Goal: Task Accomplishment & Management: Manage account settings

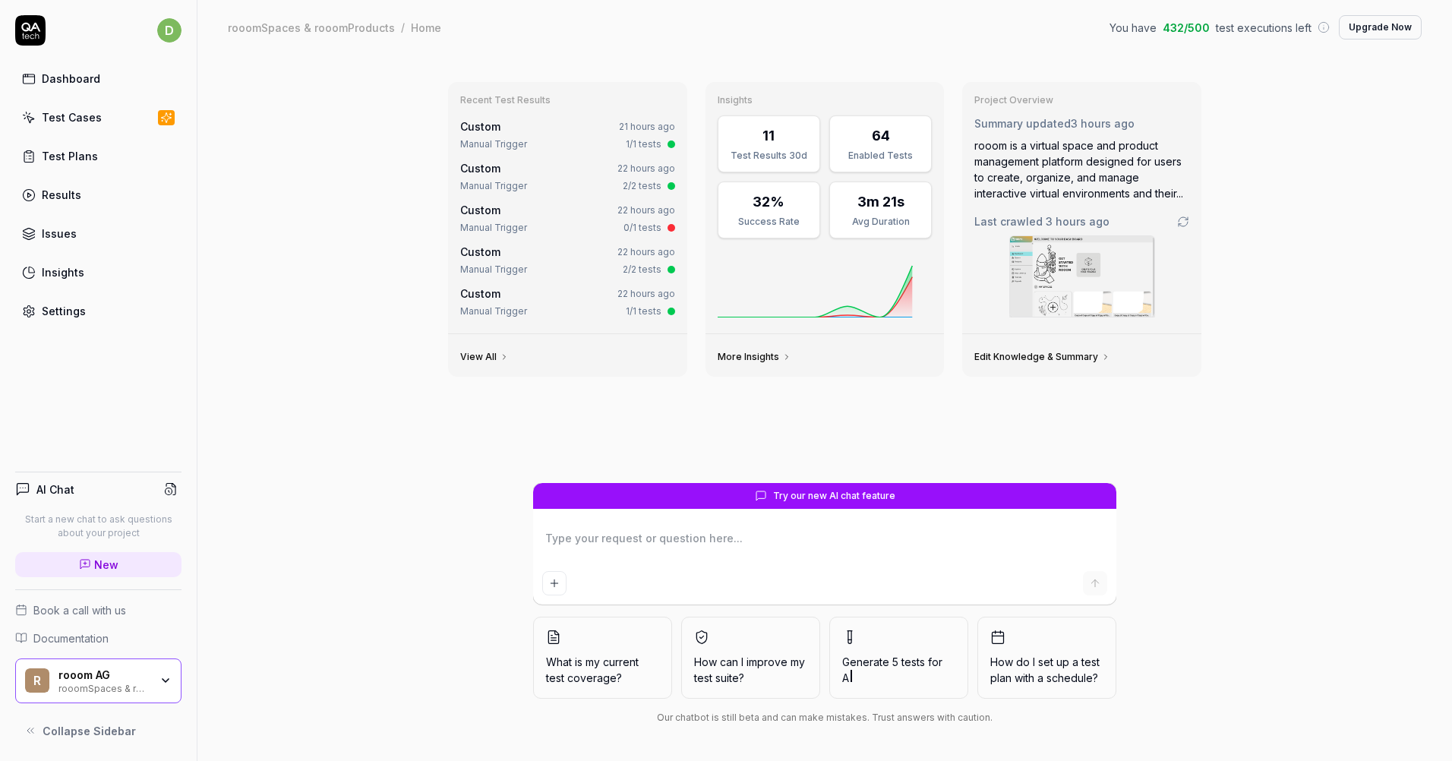
drag, startPoint x: 0, startPoint y: 0, endPoint x: 324, endPoint y: 270, distance: 422.2
click at [324, 270] on div "Recent Test Results Custom 21 hours ago Manual Trigger 1/1 tests Custom 22 hour…" at bounding box center [824, 408] width 1255 height 706
click at [322, 263] on div "Recent Test Results Custom 21 hours ago Manual Trigger 1/1 tests Custom 22 hour…" at bounding box center [824, 408] width 1255 height 706
click at [68, 151] on div "Test Plans" at bounding box center [70, 156] width 56 height 16
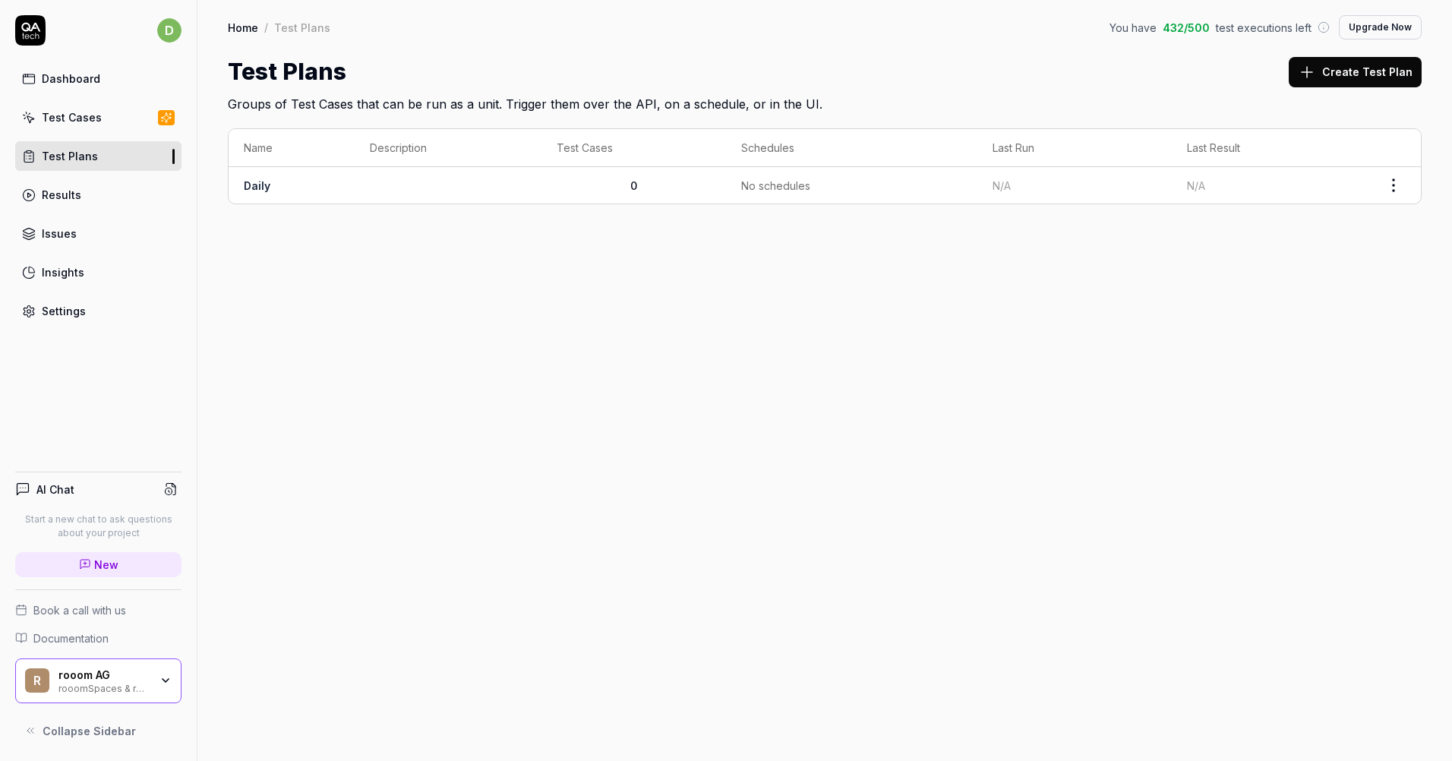
click at [440, 333] on div "Home / Test Plans You have 432 / 500 test executions left Upgrade Now Home / Te…" at bounding box center [824, 380] width 1255 height 761
click at [257, 188] on link "Daily" at bounding box center [257, 185] width 27 height 13
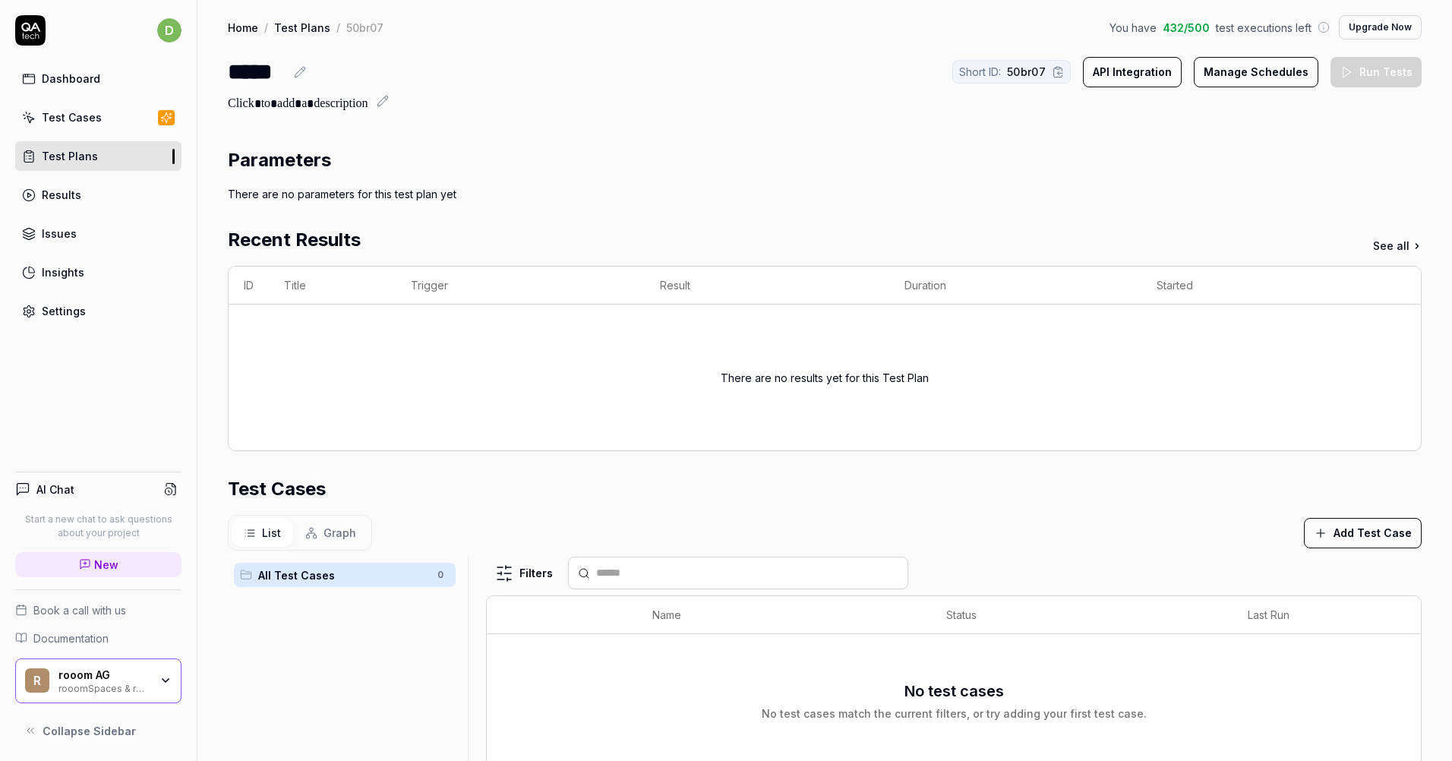
drag, startPoint x: 889, startPoint y: 100, endPoint x: 952, endPoint y: 99, distance: 62.3
click at [890, 100] on div at bounding box center [825, 104] width 1194 height 18
click at [1277, 67] on button "Manage Schedules" at bounding box center [1256, 72] width 125 height 30
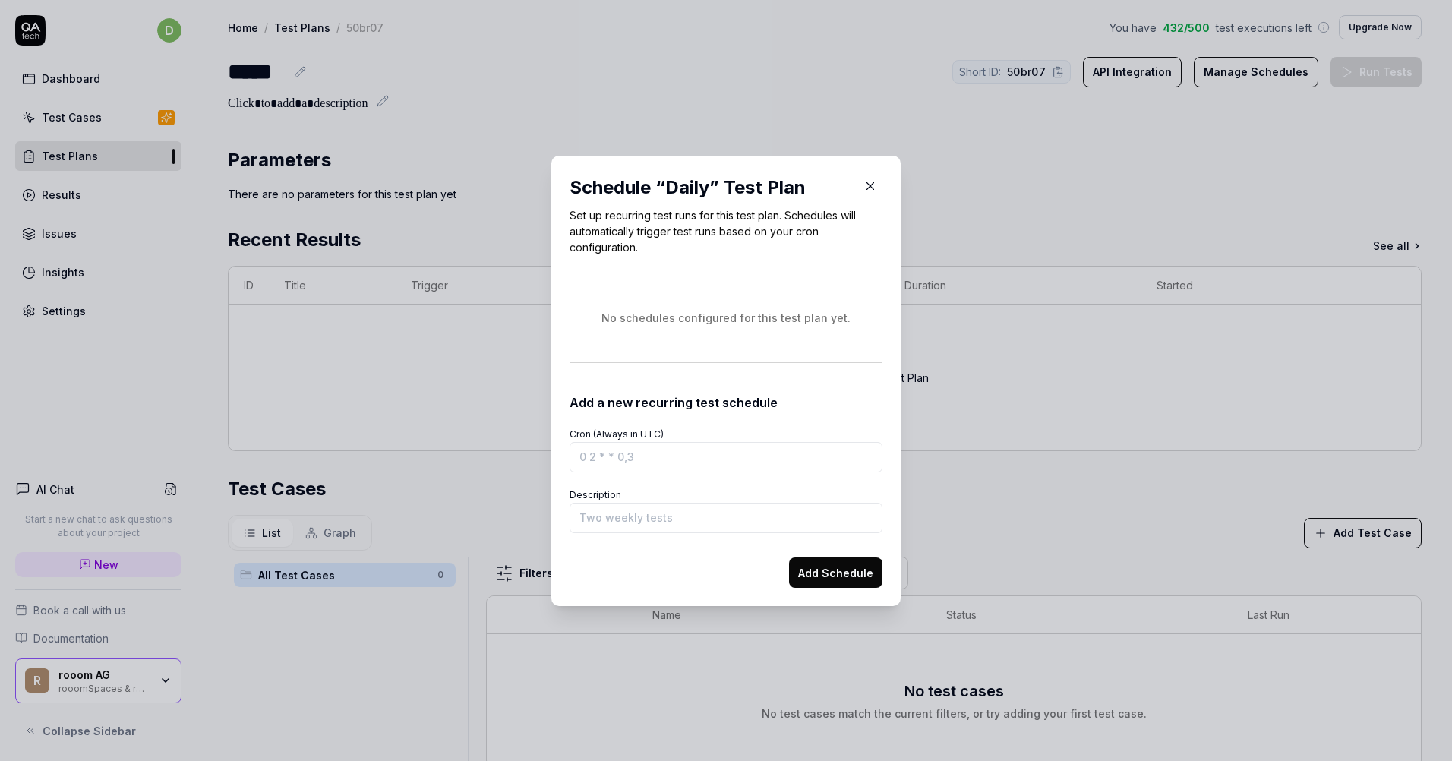
click at [677, 460] on input "Cron (Always in UTC)" at bounding box center [726, 457] width 313 height 30
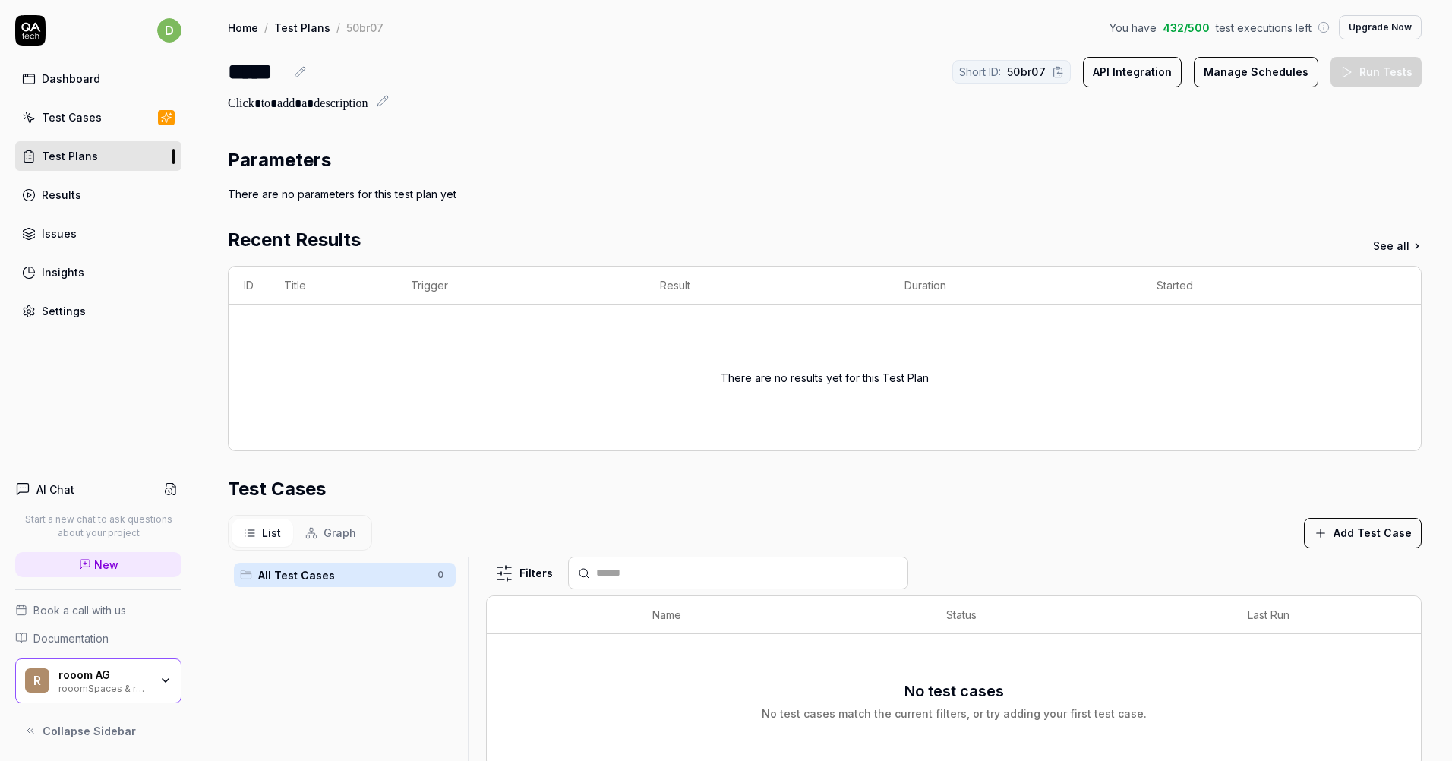
click at [137, 685] on div "rooomSpaces & rooomProducts" at bounding box center [103, 687] width 91 height 12
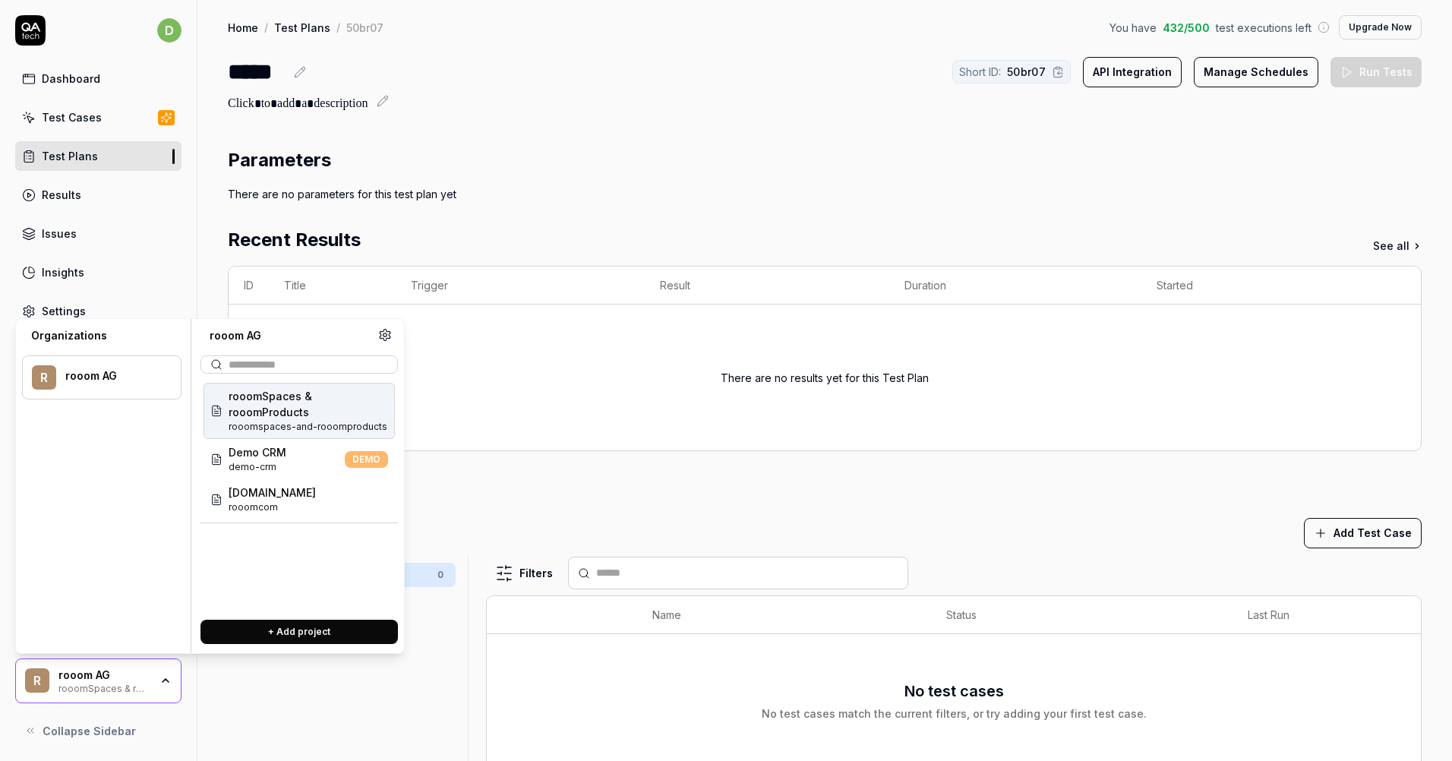
click at [292, 415] on span "rooomSpaces & rooomProducts" at bounding box center [308, 404] width 159 height 32
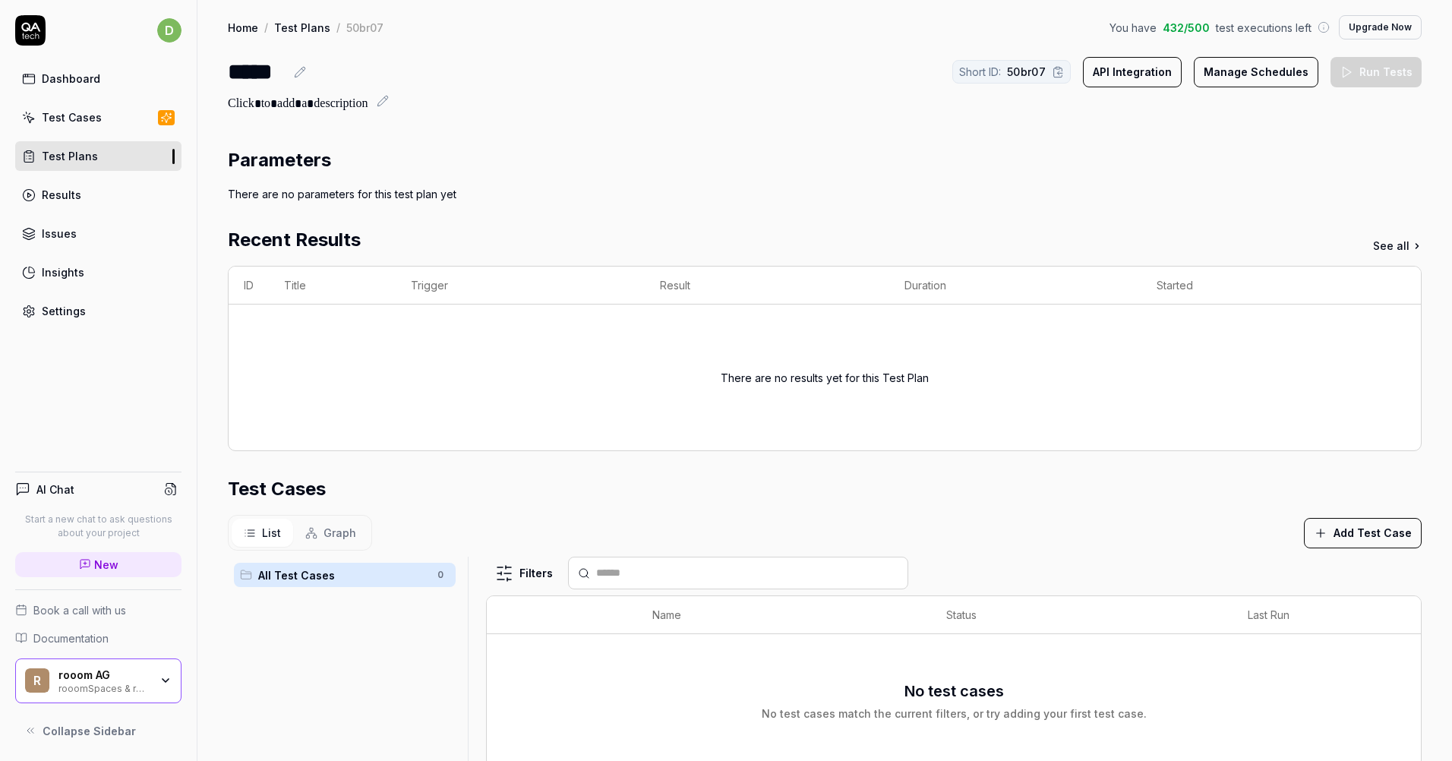
scroll to position [61, 0]
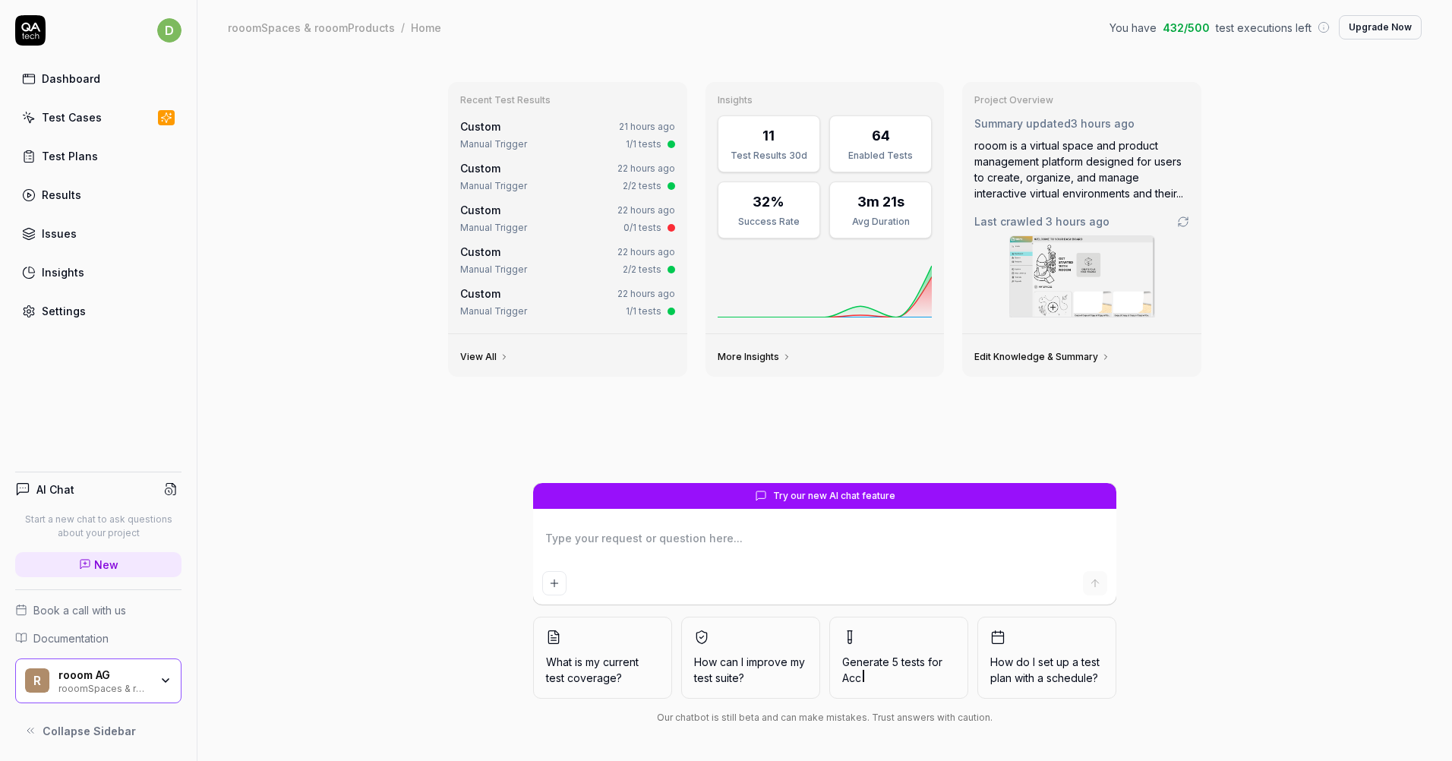
type textarea "*"
click at [434, 607] on div "Recent Test Results Custom 21 hours ago Manual Trigger 1/1 tests Custom 22 hour…" at bounding box center [824, 408] width 1255 height 706
click at [36, 269] on link "Insights" at bounding box center [98, 272] width 166 height 30
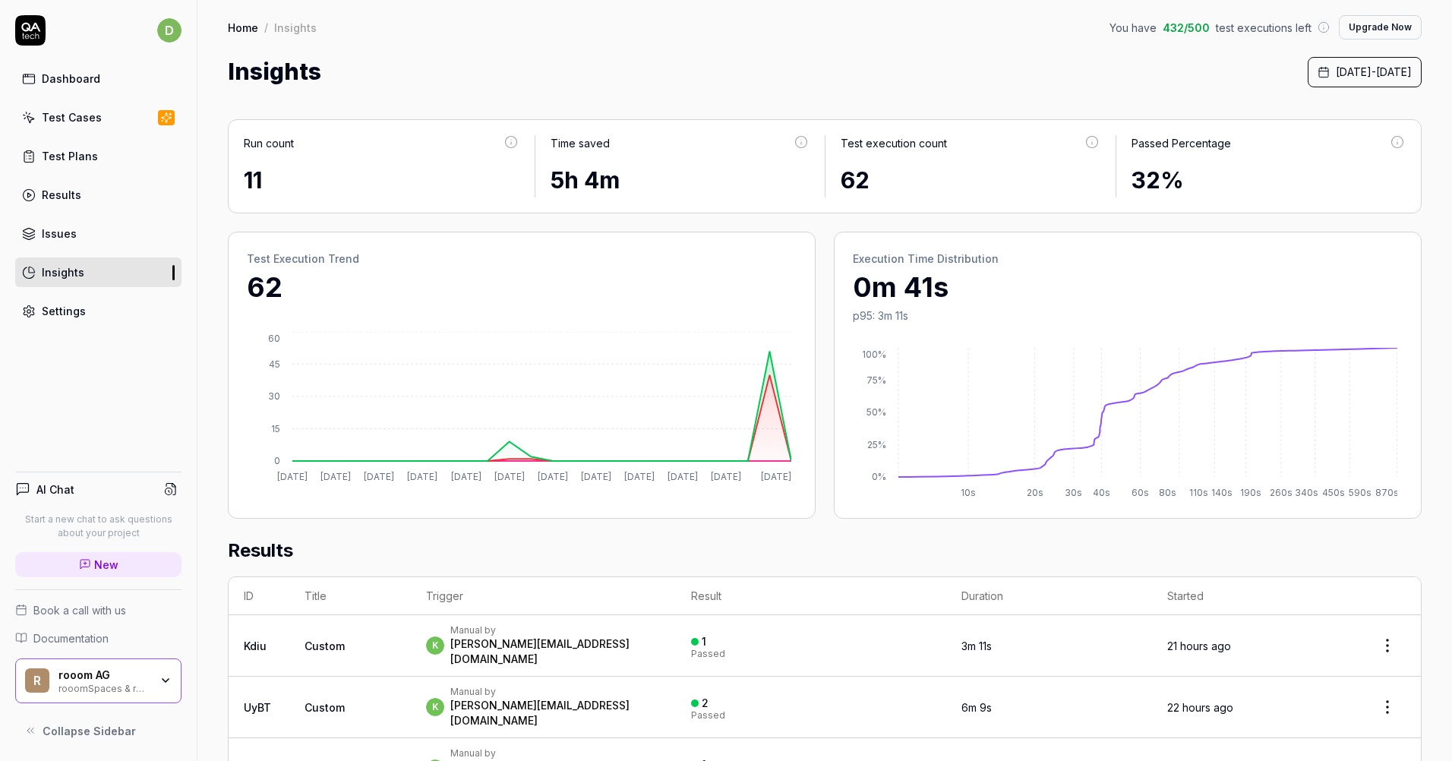
click at [44, 306] on div "Settings" at bounding box center [64, 311] width 44 height 16
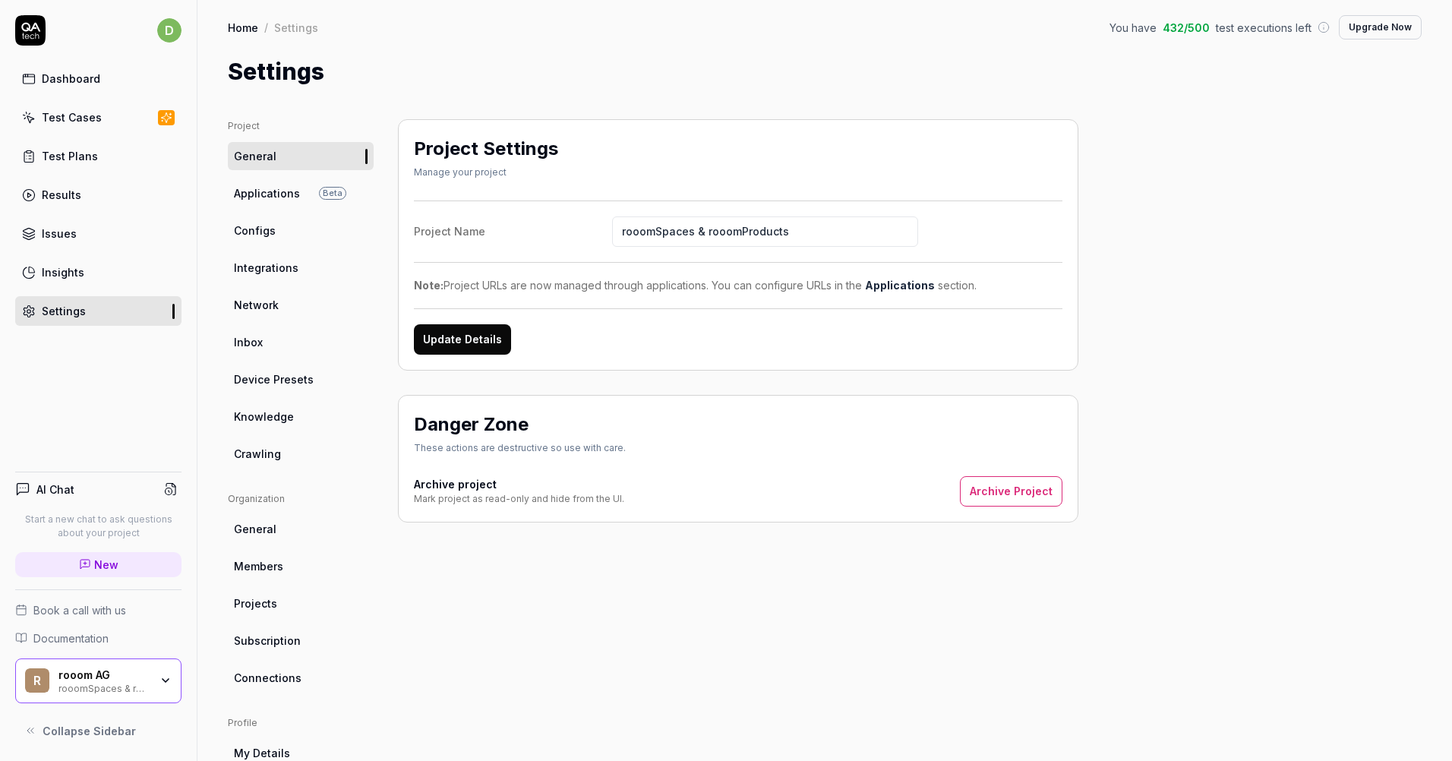
click at [261, 204] on link "Applications Beta" at bounding box center [301, 193] width 146 height 28
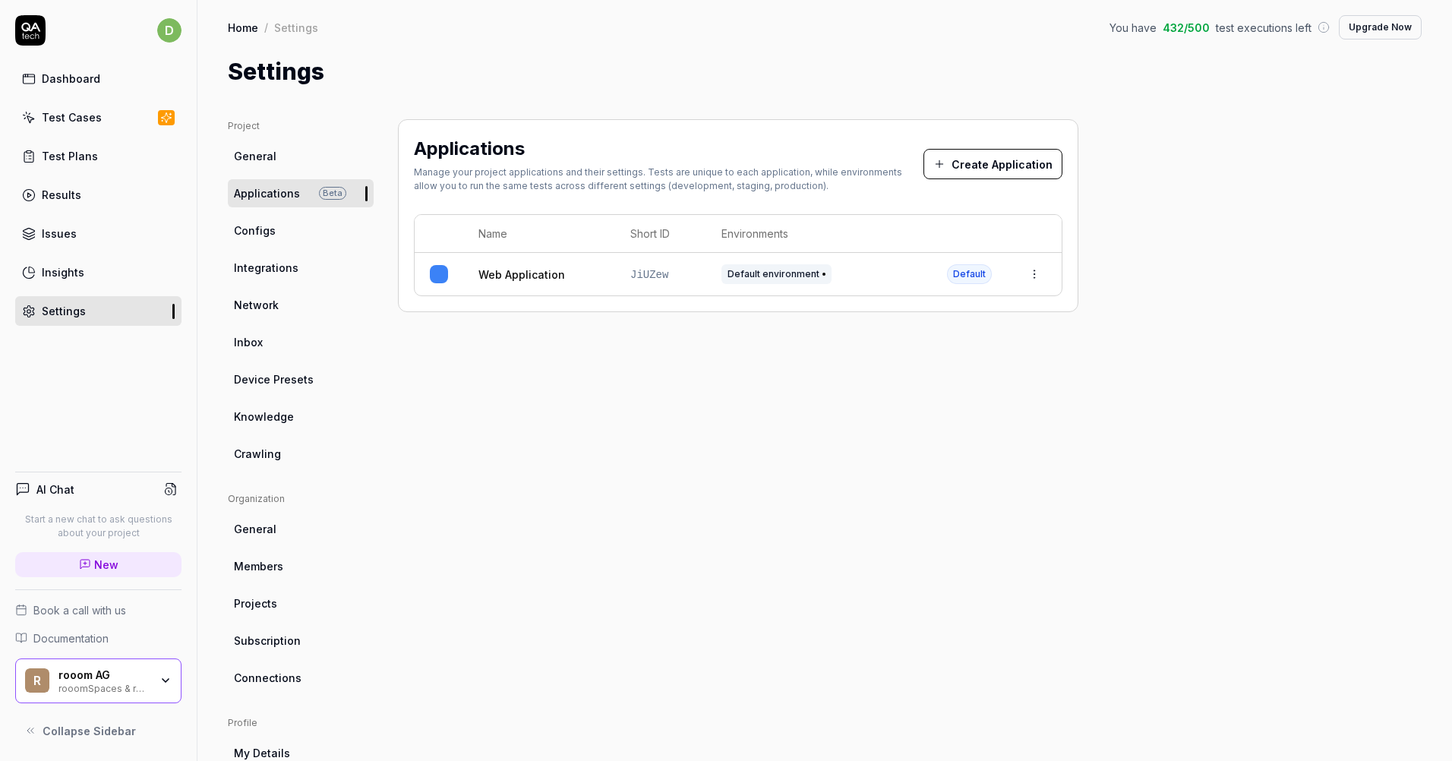
click at [981, 169] on button "Create Application" at bounding box center [993, 164] width 139 height 30
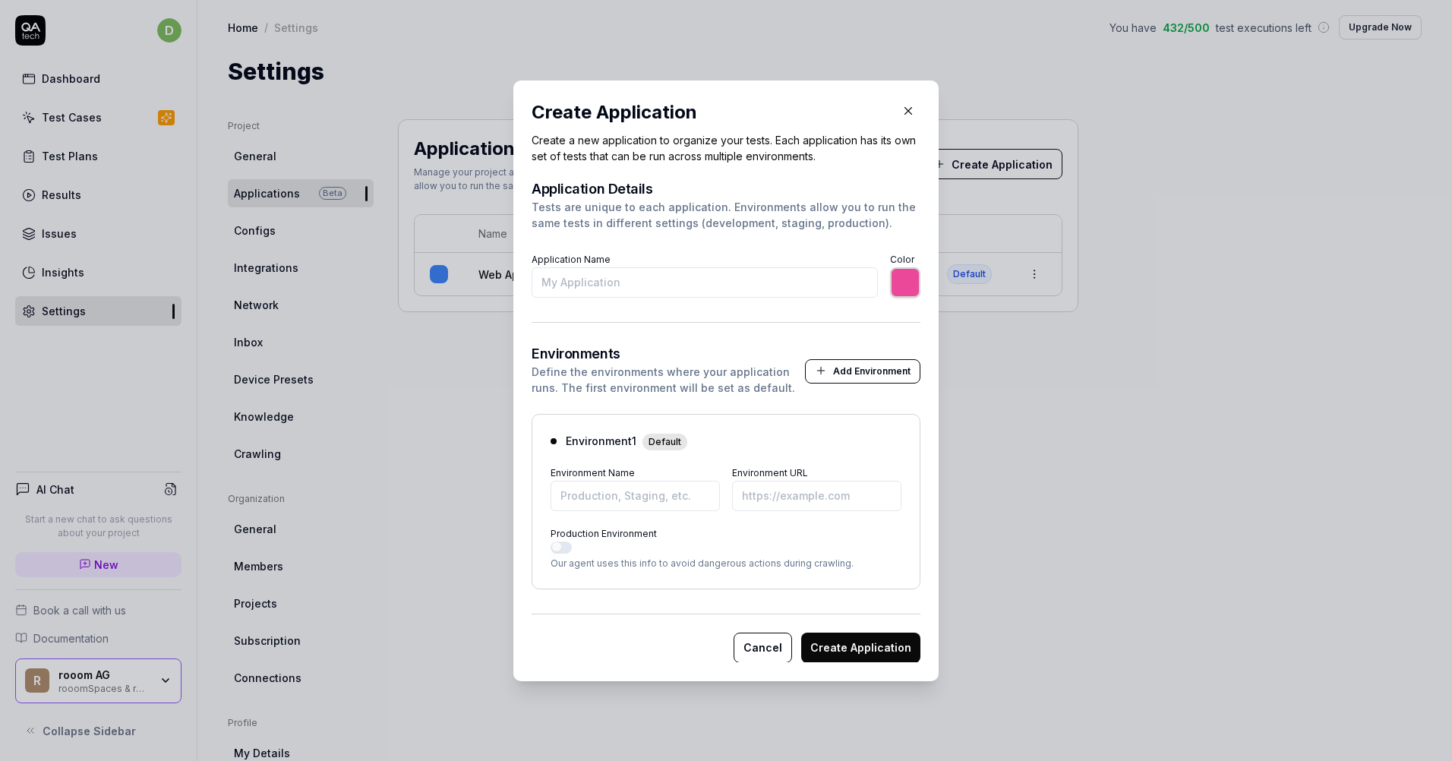
click at [869, 376] on button "Add Environment" at bounding box center [862, 370] width 115 height 24
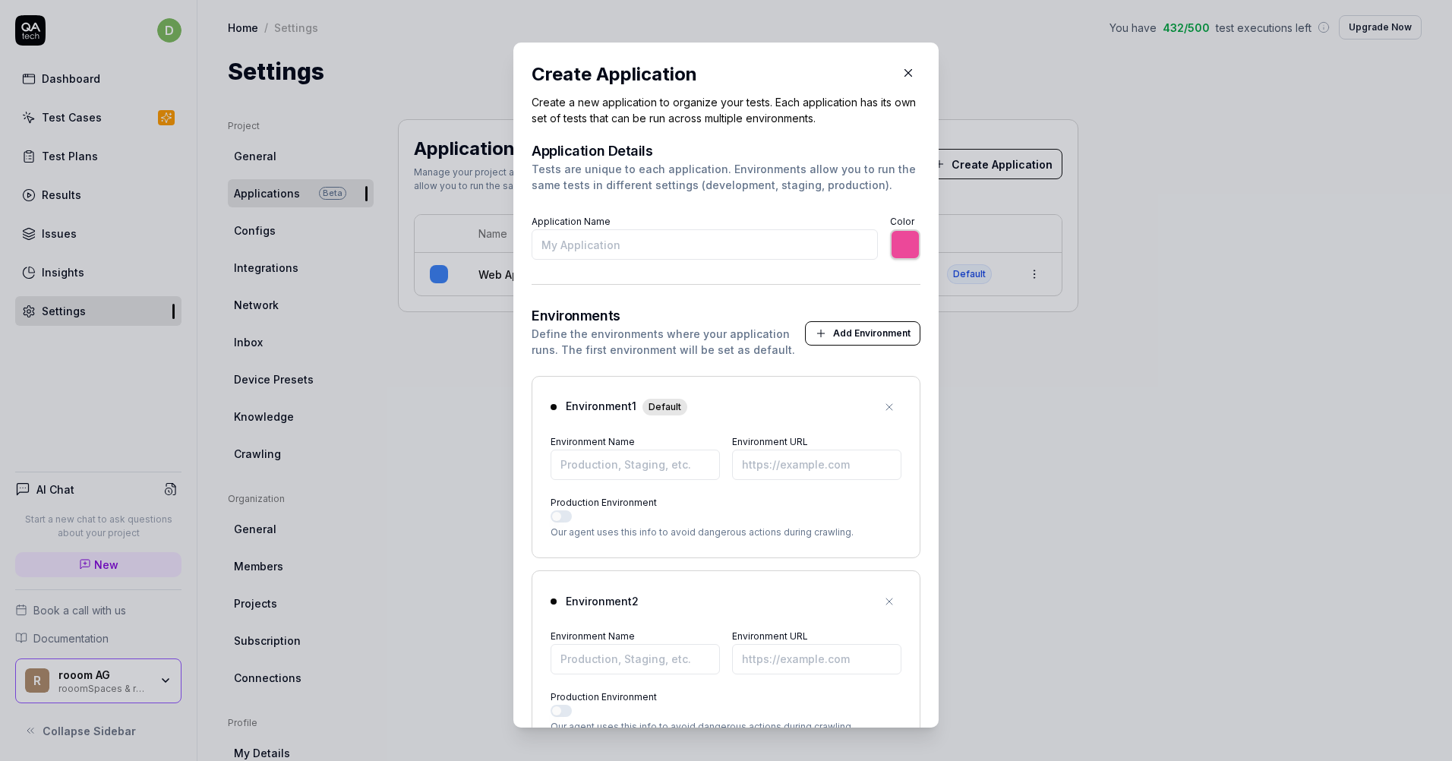
scroll to position [117, 0]
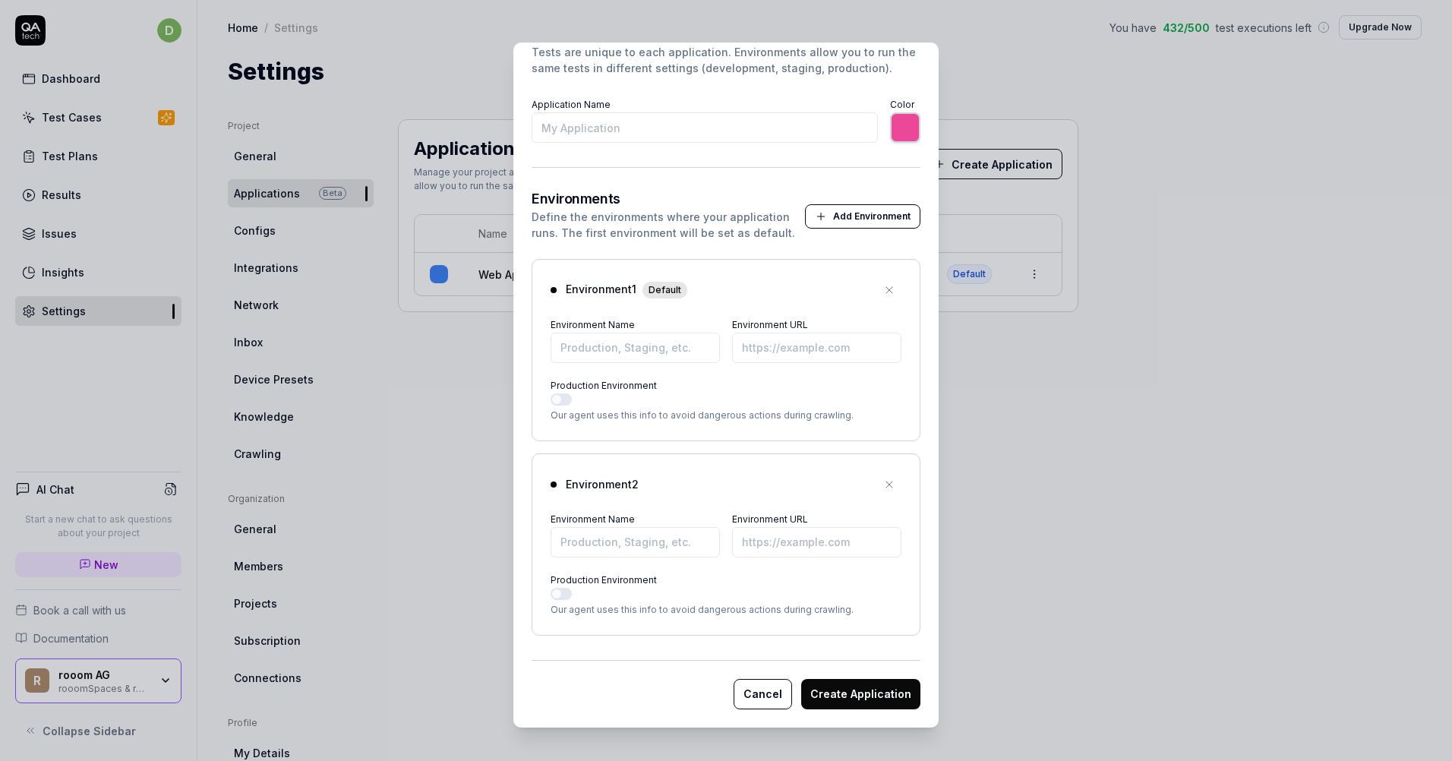
click at [883, 485] on icon "button" at bounding box center [889, 484] width 12 height 12
type input "*******"
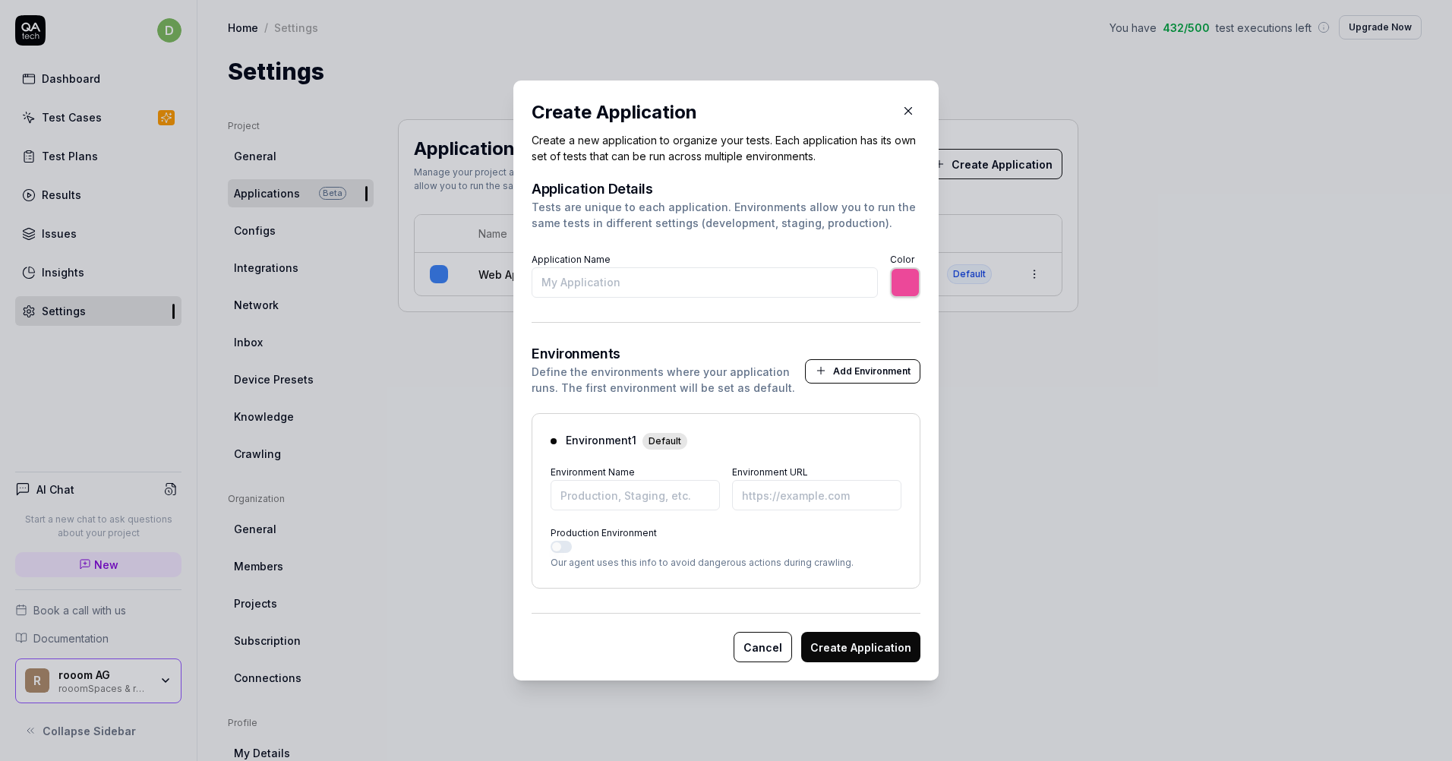
scroll to position [0, 0]
click at [905, 105] on icon "button" at bounding box center [909, 111] width 14 height 14
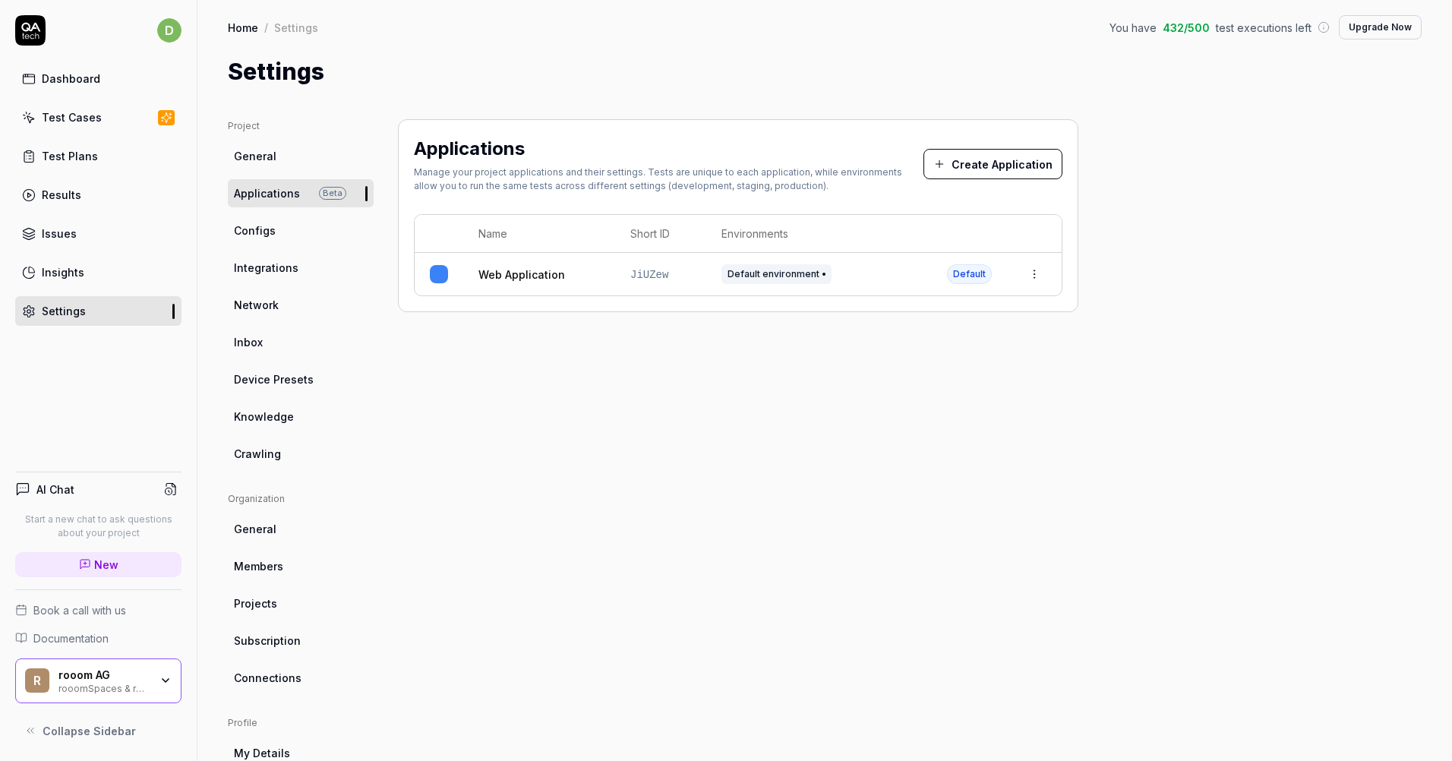
click at [697, 372] on div "Applications Manage your project applications and their settings. Tests are uni…" at bounding box center [738, 499] width 681 height 760
click at [1036, 276] on html "d Dashboard Test Cases Test Plans Results Issues Insights Settings AI Chat Star…" at bounding box center [726, 380] width 1452 height 761
click at [914, 376] on span "Edit" at bounding box center [912, 375] width 20 height 16
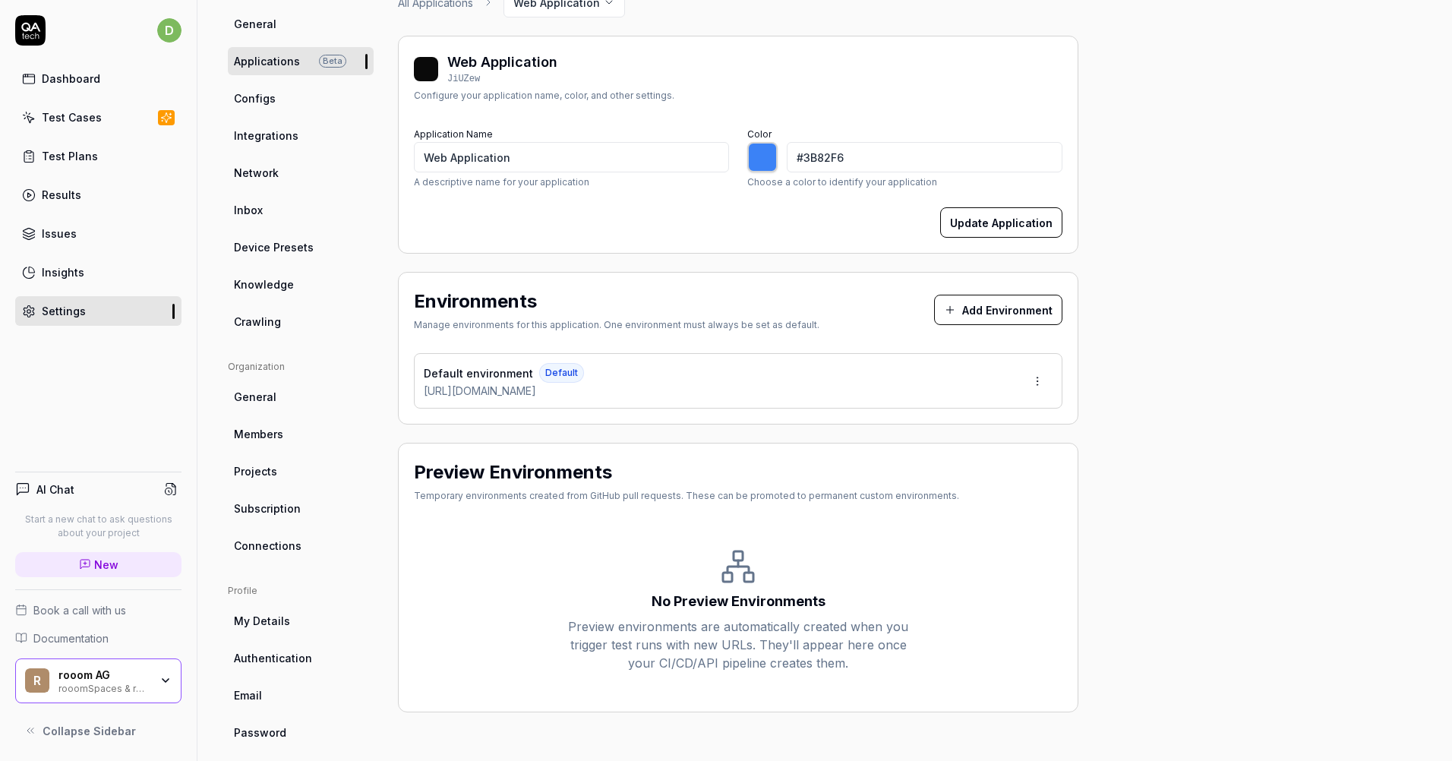
scroll to position [148, 0]
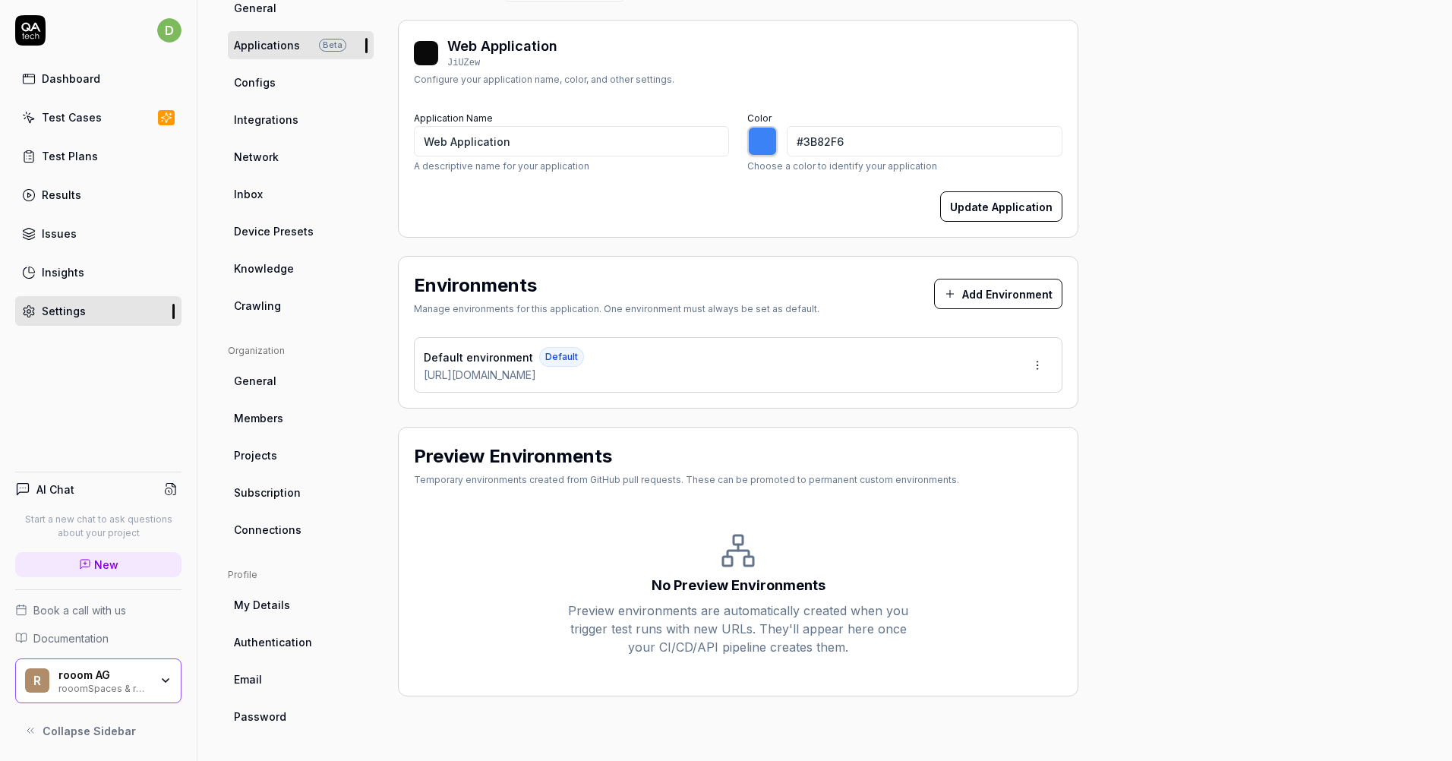
click at [974, 292] on button "Add Environment" at bounding box center [998, 294] width 128 height 30
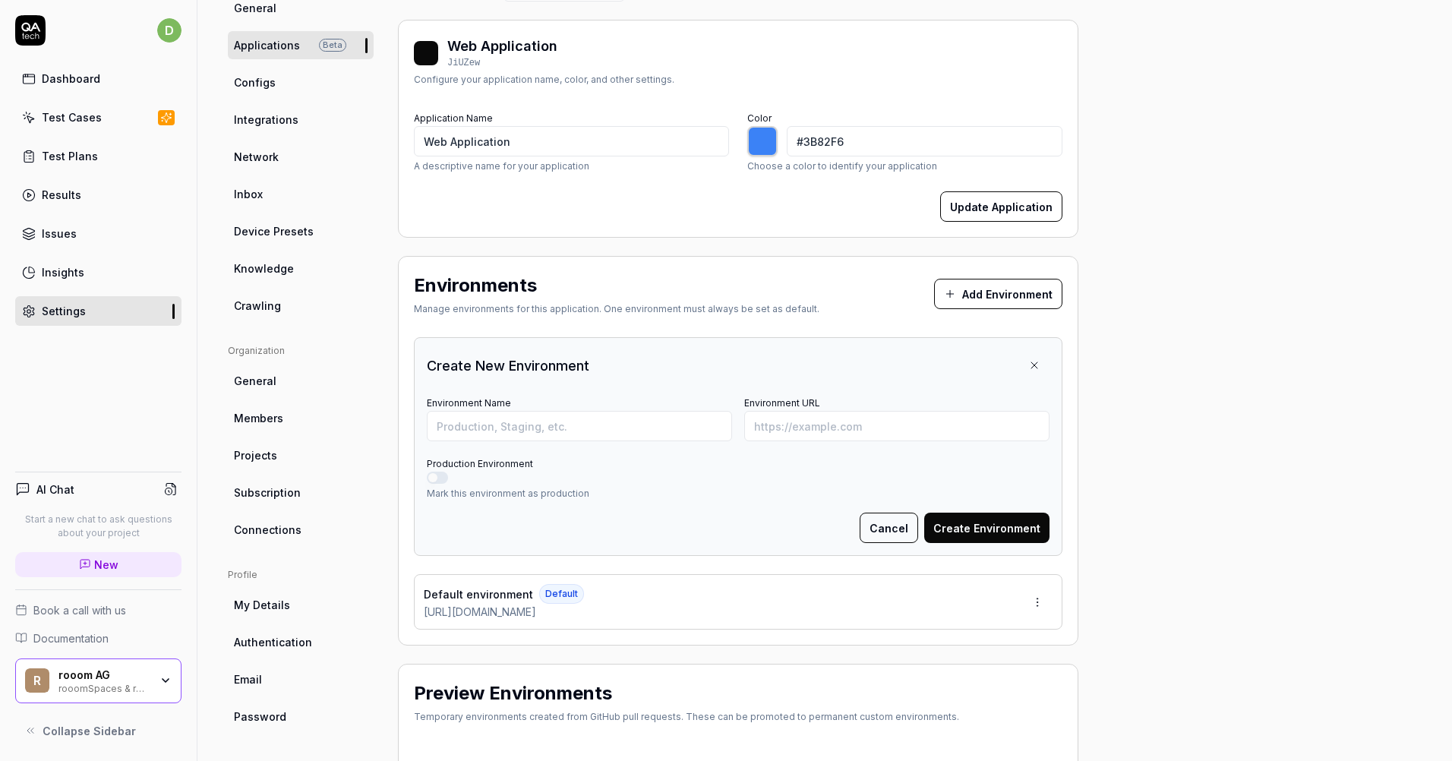
type input "*******"
click at [586, 432] on input "Environment Name" at bounding box center [579, 426] width 305 height 30
type input "Staging"
type input "https://app.staging.rooom.dev"
click at [969, 527] on button "Create Environment" at bounding box center [986, 528] width 125 height 30
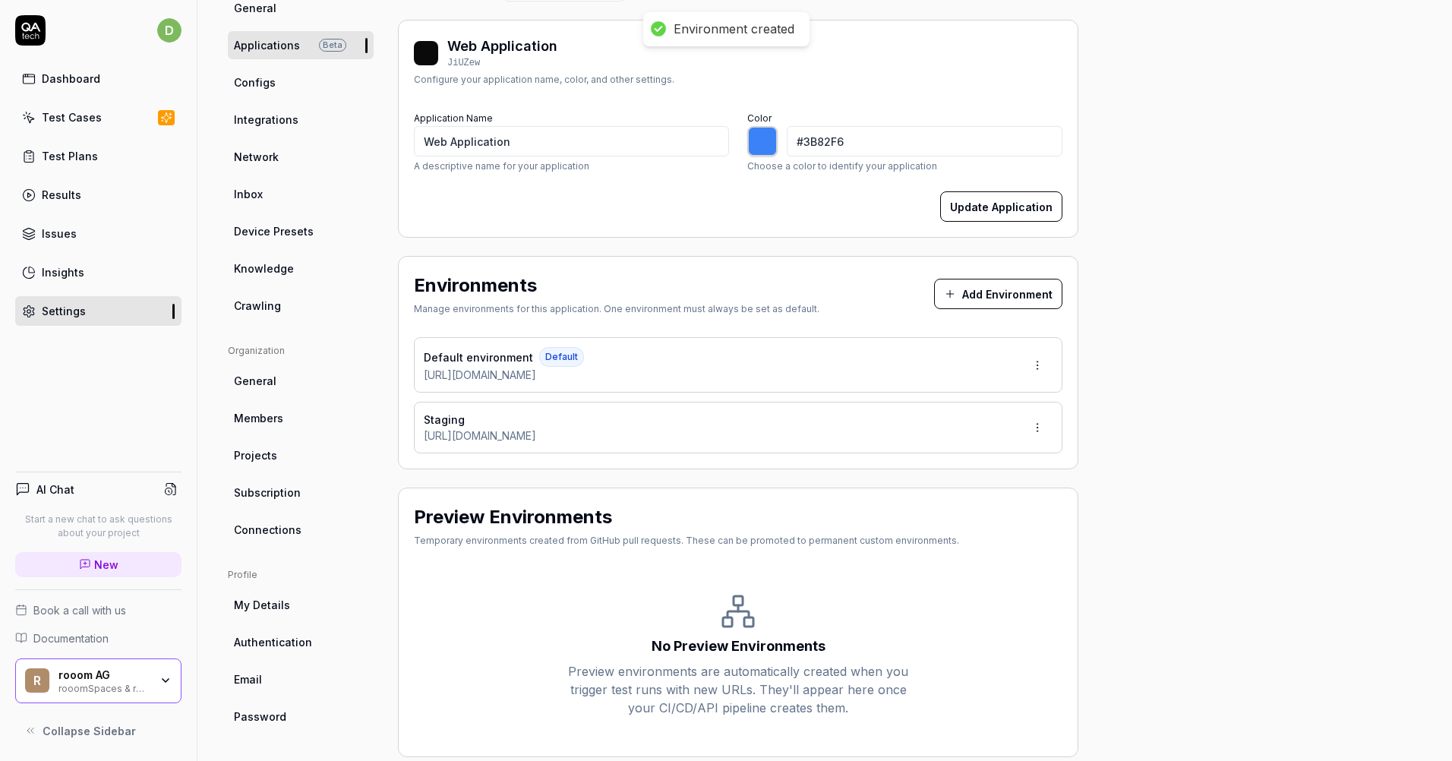
click at [1038, 359] on html "Environment created d Dashboard Test Cases Test Plans Results Issues Insights S…" at bounding box center [726, 380] width 1452 height 761
click at [959, 439] on div "Edit" at bounding box center [980, 434] width 154 height 33
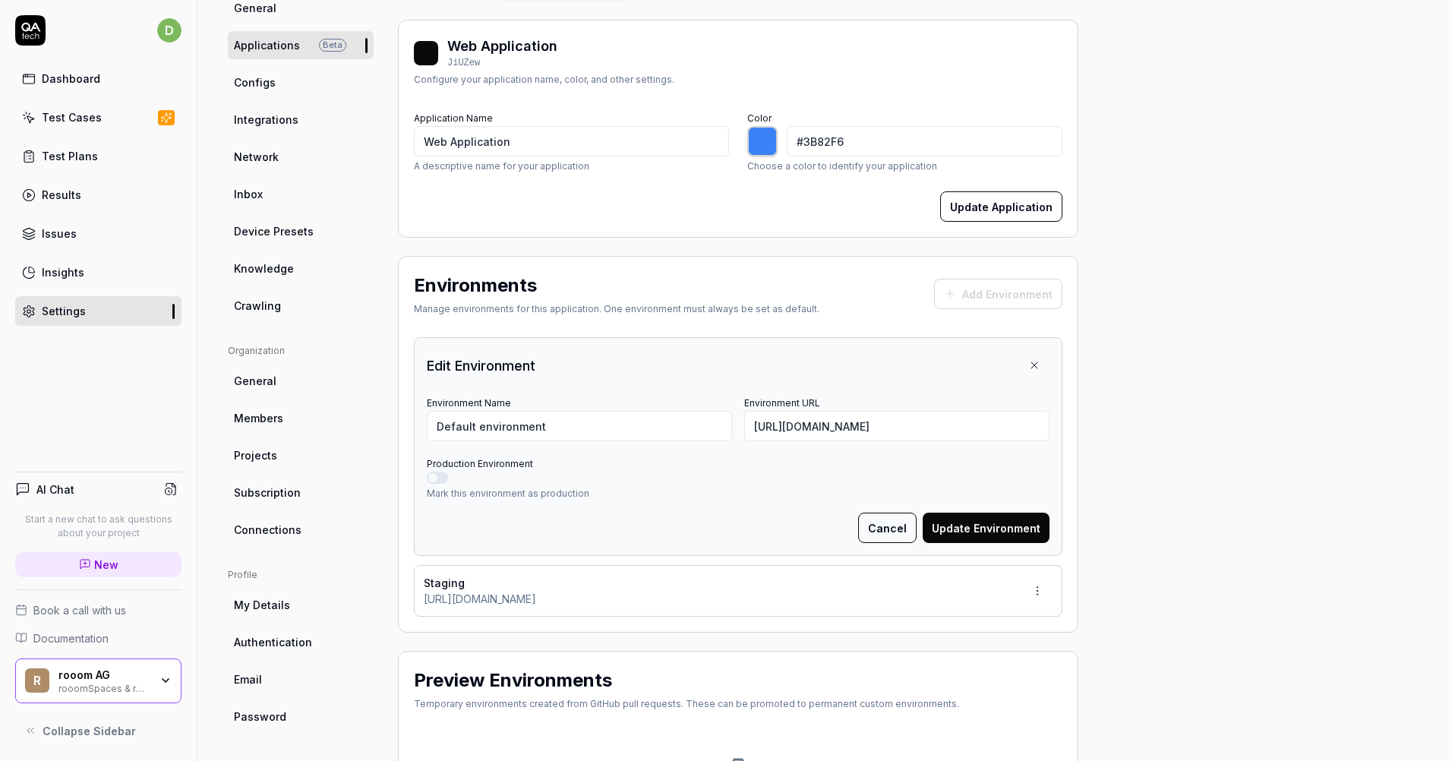
click at [442, 477] on button "Production Environment" at bounding box center [437, 478] width 21 height 12
click at [972, 532] on button "Update Environment" at bounding box center [986, 528] width 127 height 30
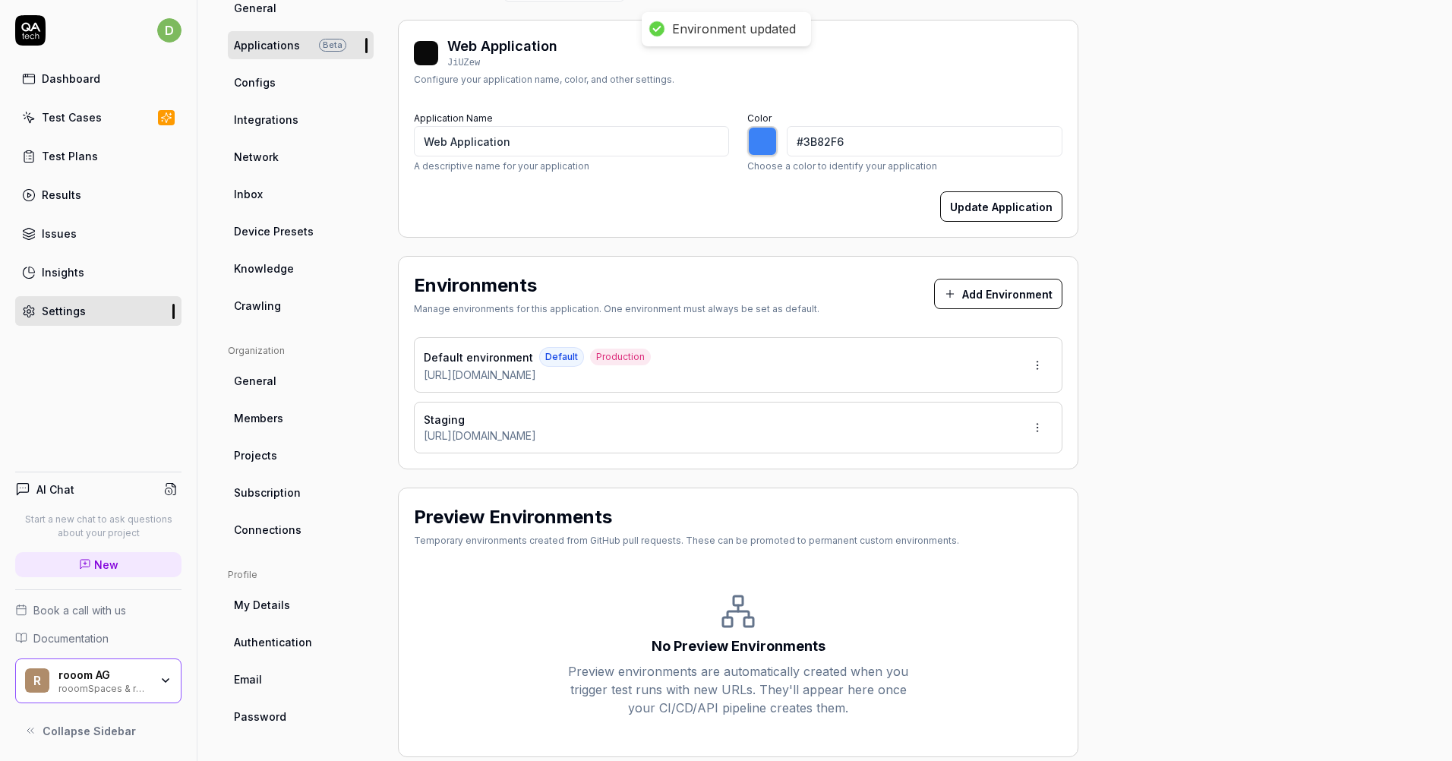
type input "*******"
click at [994, 288] on button "Add Environment" at bounding box center [998, 294] width 128 height 30
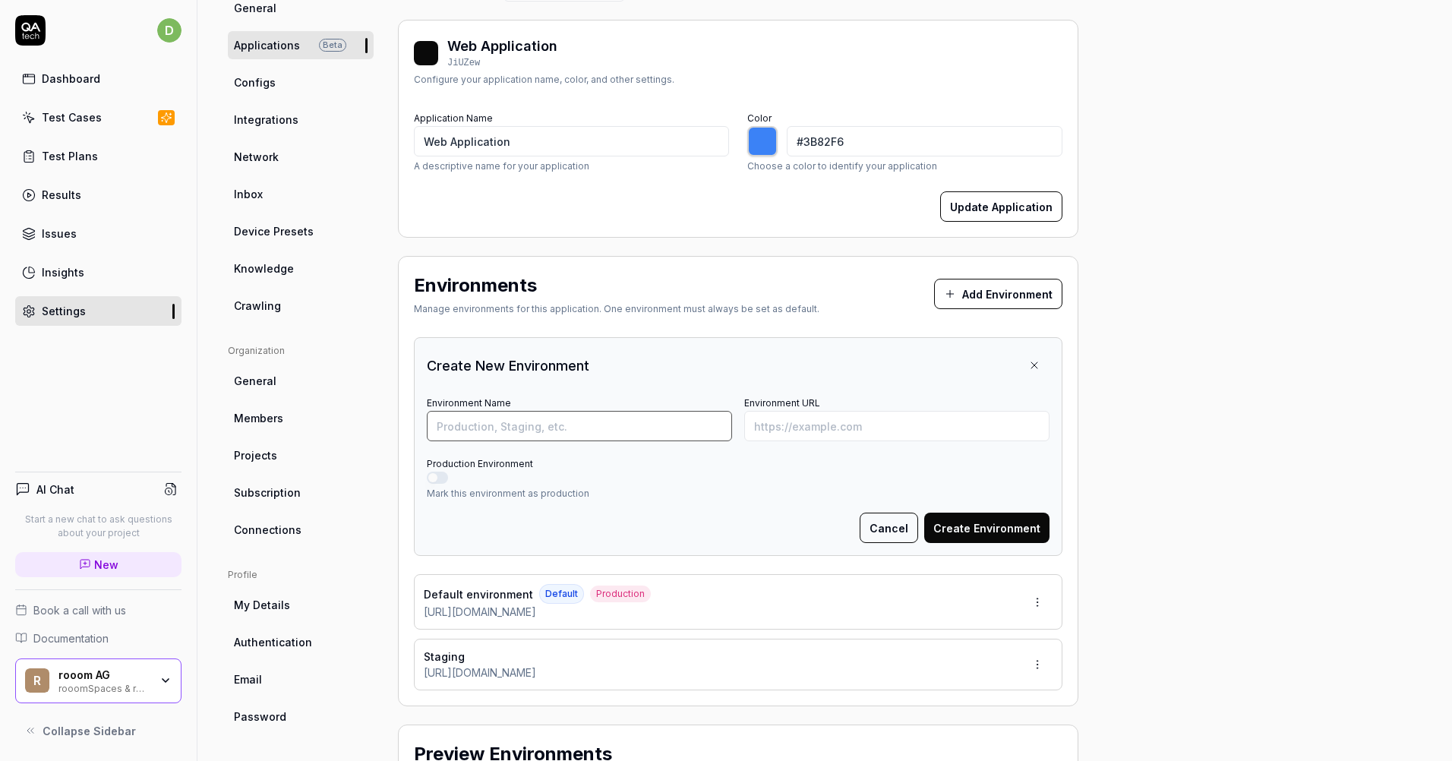
click at [561, 425] on input "Environment Name" at bounding box center [579, 426] width 305 height 30
type input "a"
type input "Development"
type input "a"
type input "h"
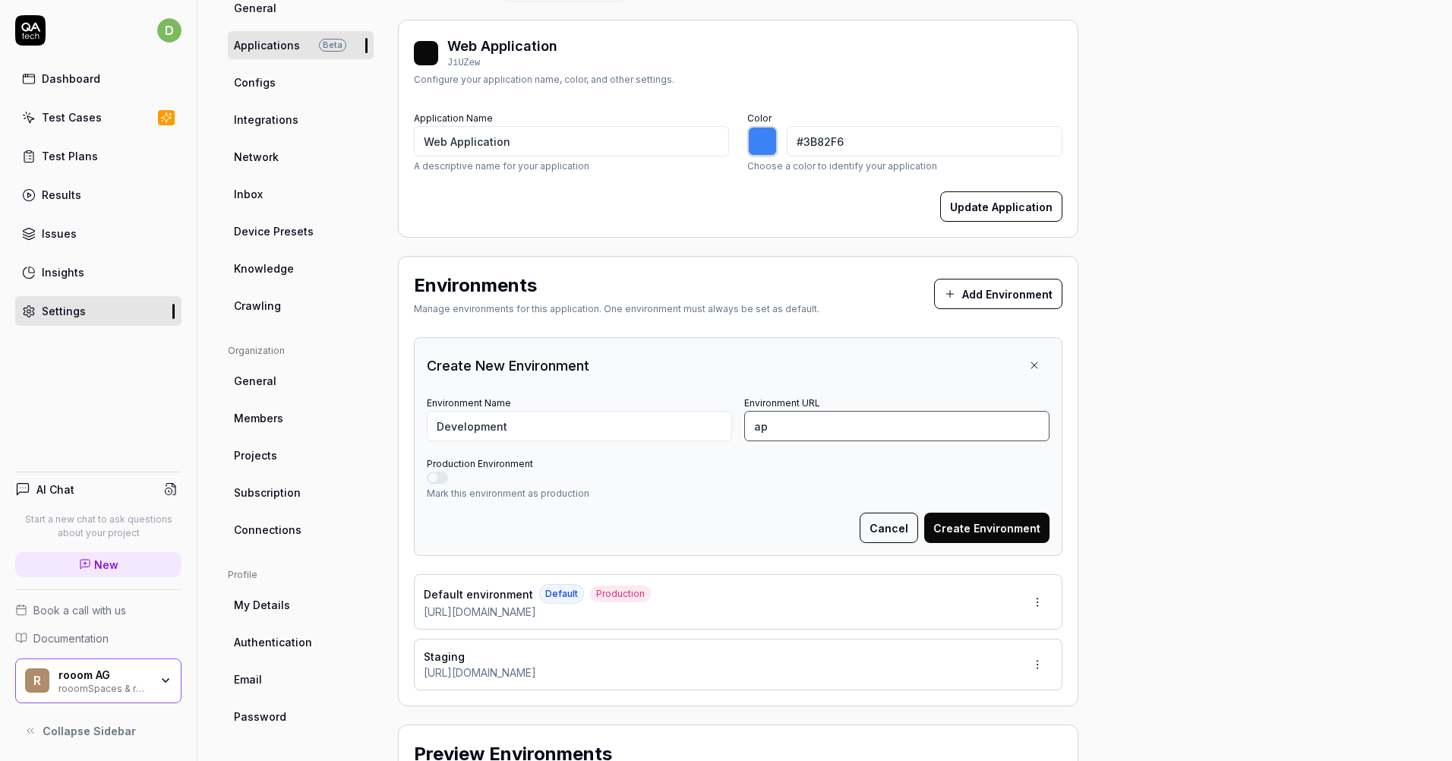
type input "a"
type input "https://app.rooom.dev"
click at [967, 534] on button "Create Environment" at bounding box center [986, 528] width 125 height 30
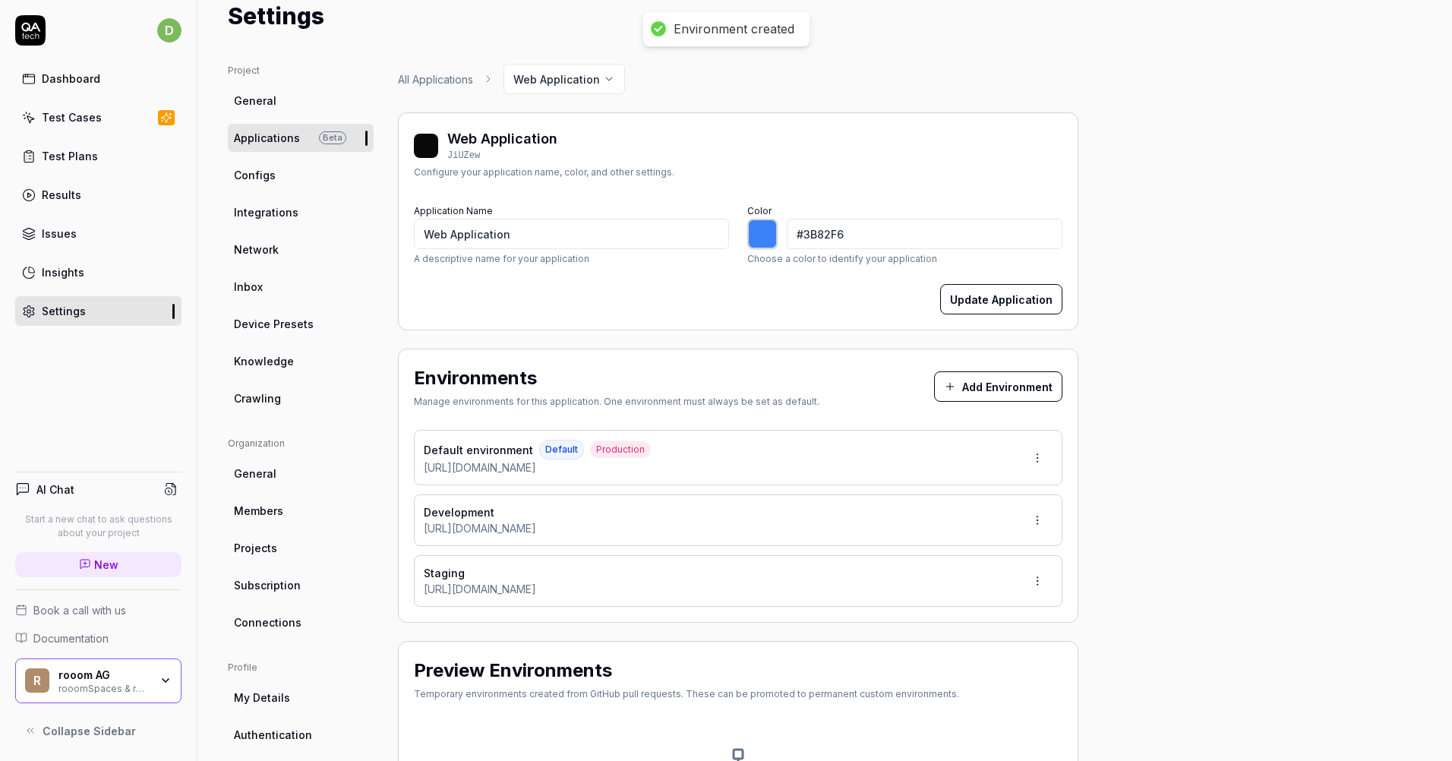
scroll to position [0, 0]
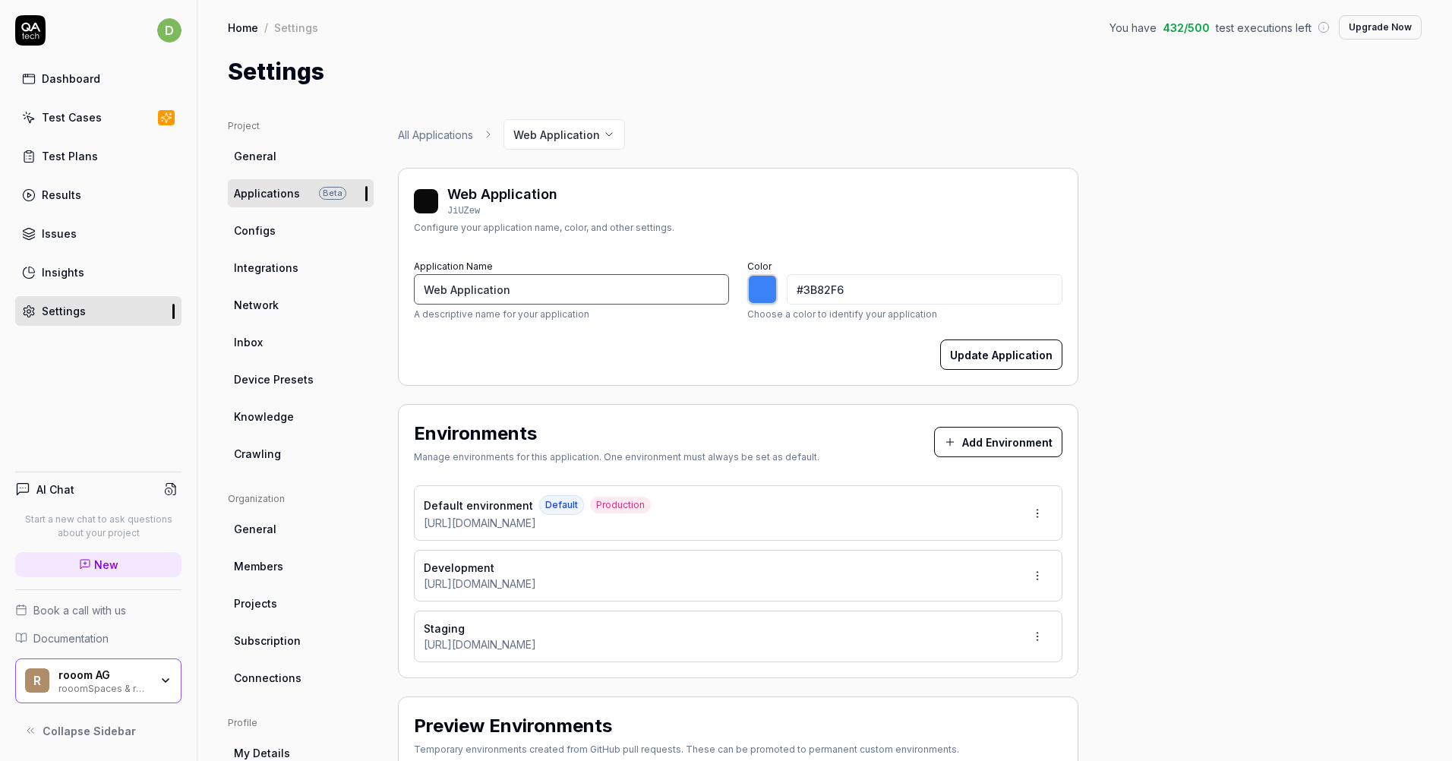
drag, startPoint x: 511, startPoint y: 288, endPoint x: 377, endPoint y: 305, distance: 135.5
click at [377, 305] on div "Project General Applications Beta Configs Integrations Network Inbox Device Pre…" at bounding box center [825, 542] width 1194 height 847
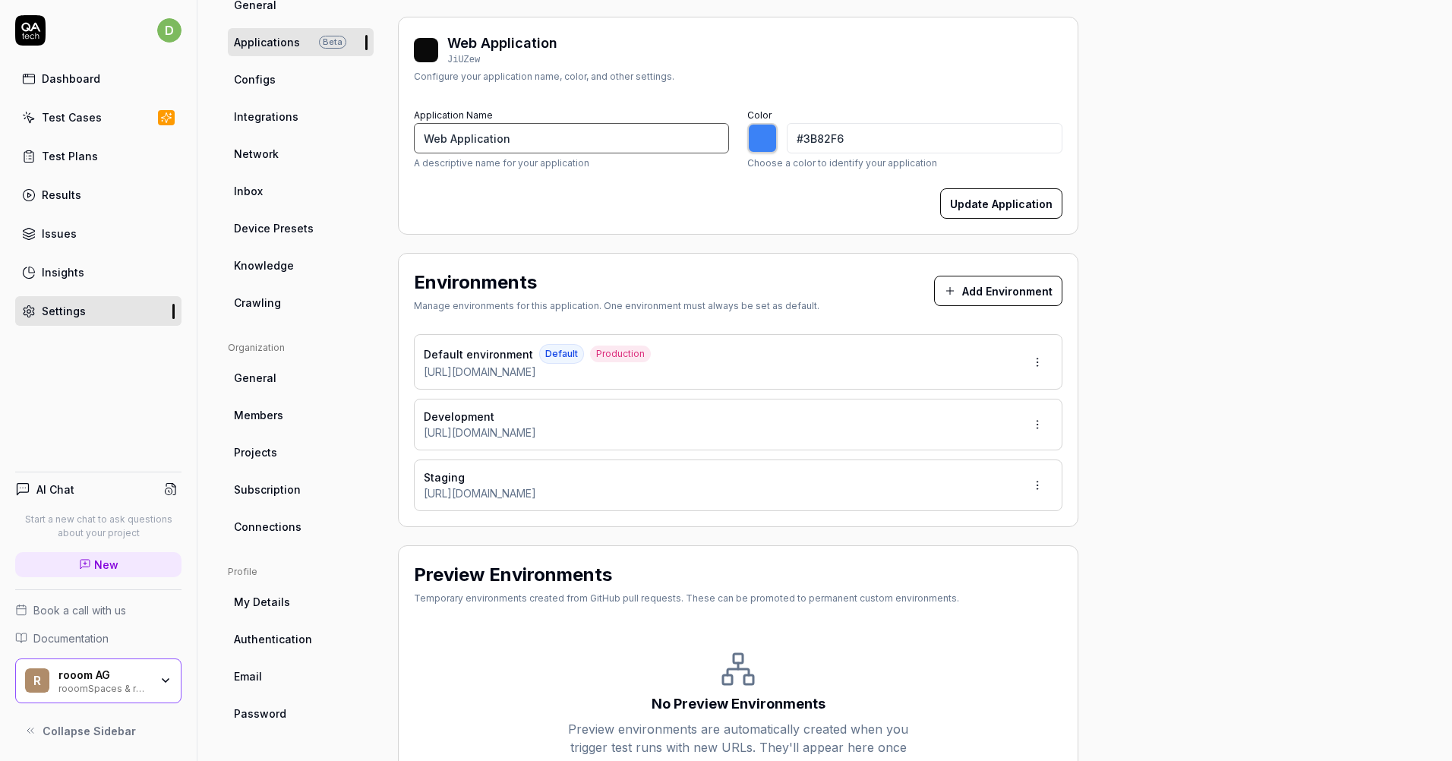
scroll to position [152, 0]
type input "*******"
click at [1039, 352] on html "d Dashboard Test Cases Test Plans Results Issues Insights Settings AI Chat Star…" at bounding box center [726, 380] width 1452 height 761
click at [948, 428] on span "Edit" at bounding box center [940, 432] width 20 height 16
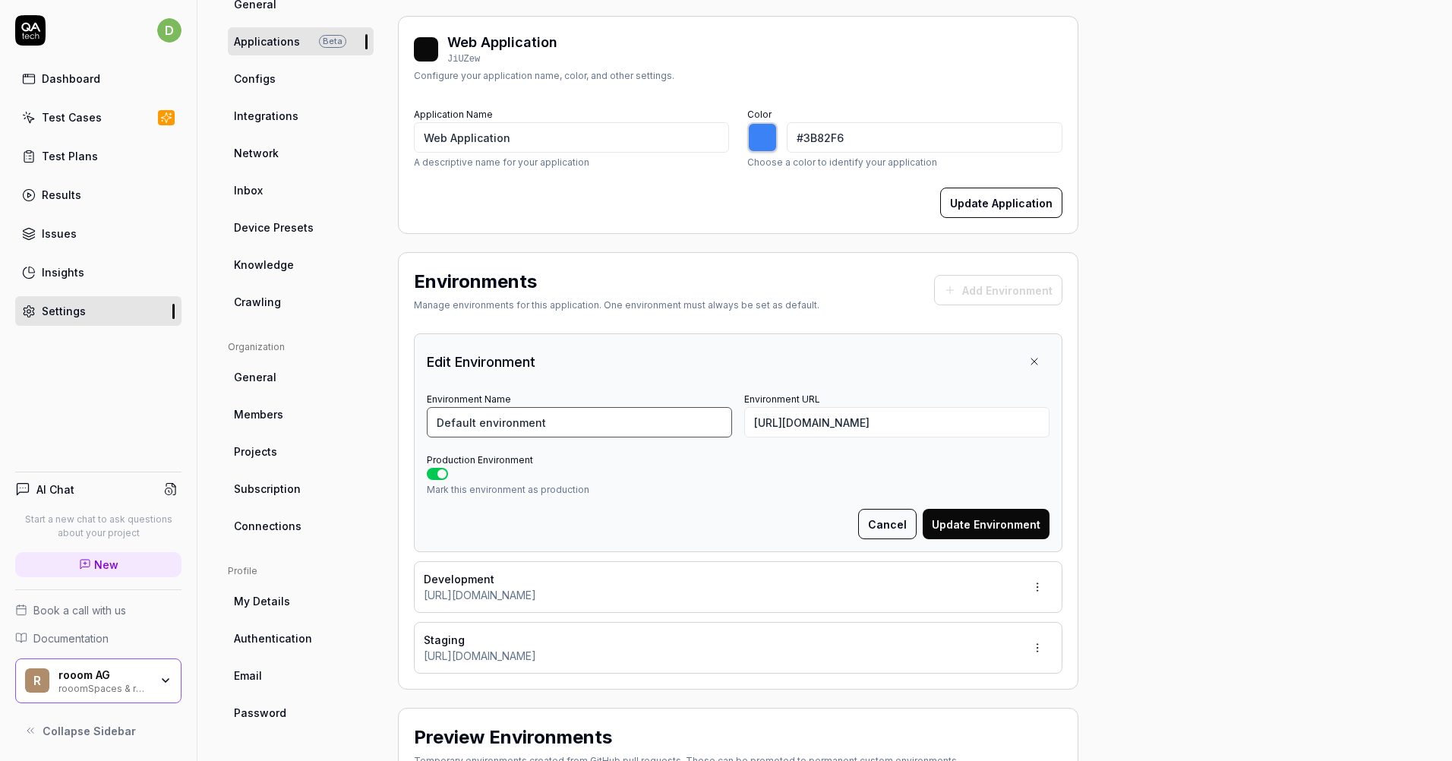
drag, startPoint x: 576, startPoint y: 422, endPoint x: 381, endPoint y: 431, distance: 194.6
click at [381, 431] on div "Project General Applications Beta Configs Integrations Network Inbox Device Pre…" at bounding box center [825, 472] width 1194 height 1010
type input "Production"
click at [974, 526] on button "Update Environment" at bounding box center [986, 524] width 127 height 30
type input "*******"
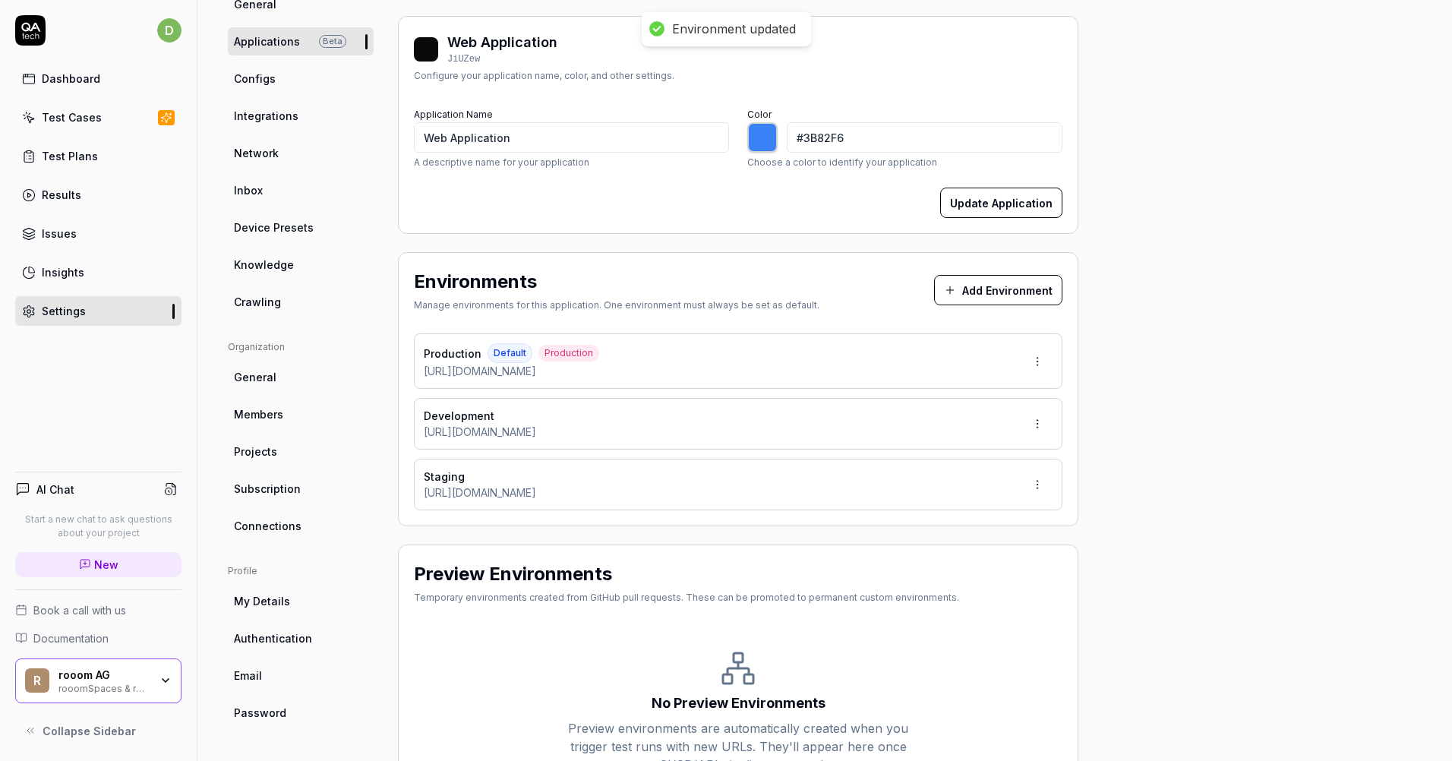
click at [1151, 449] on div "Project General Applications Beta Configs Integrations Network Inbox Device Pre…" at bounding box center [825, 390] width 1194 height 847
click at [1040, 366] on html "d Dashboard Test Cases Test Plans Results Issues Insights Settings AI Chat Star…" at bounding box center [726, 380] width 1452 height 761
click at [949, 427] on span "Edit" at bounding box center [940, 432] width 20 height 16
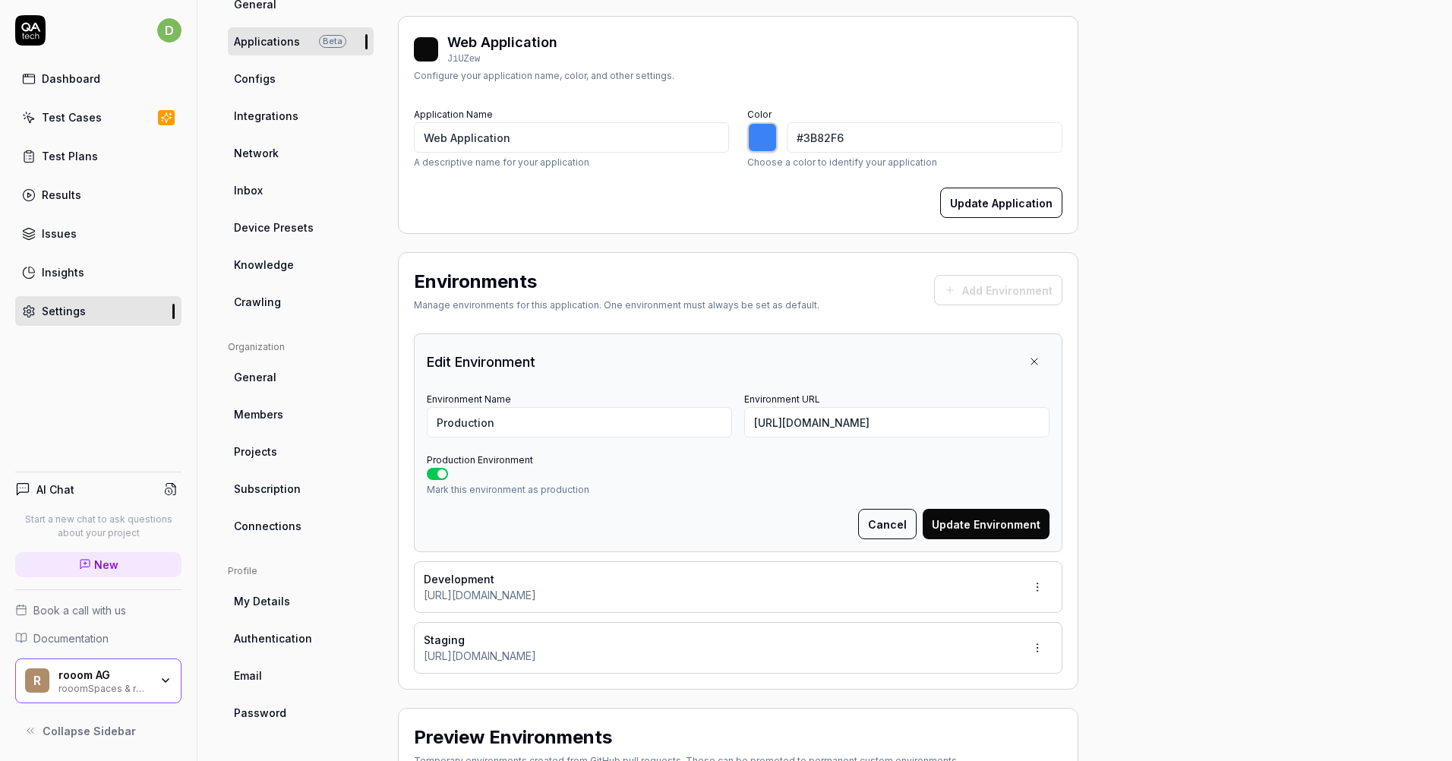
click at [890, 523] on button "Cancel" at bounding box center [887, 524] width 58 height 30
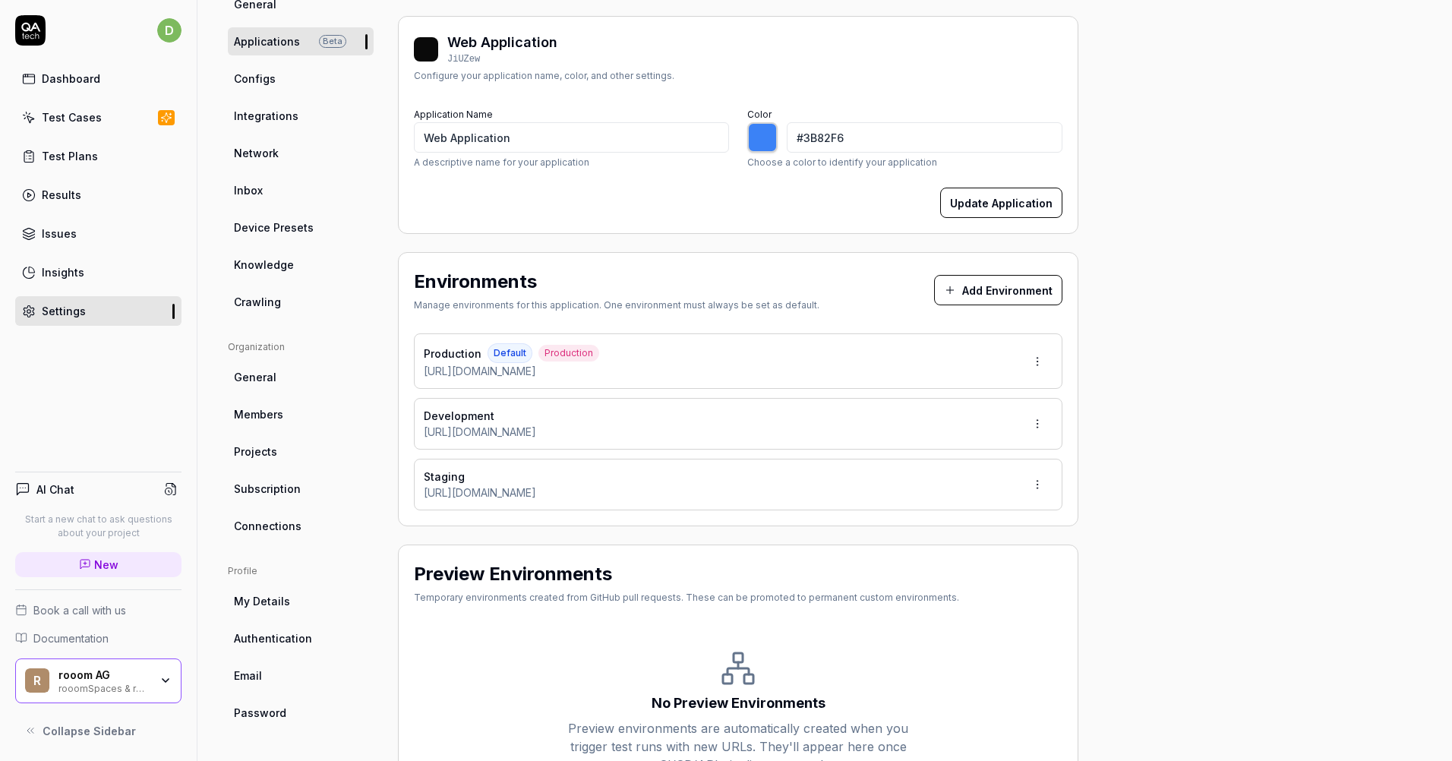
click at [1157, 437] on div "Project General Applications Beta Configs Integrations Network Inbox Device Pre…" at bounding box center [825, 390] width 1194 height 847
click at [1034, 416] on html "d Dashboard Test Cases Test Plans Results Issues Insights Settings AI Chat Star…" at bounding box center [726, 380] width 1452 height 761
click at [987, 487] on div "Edit" at bounding box center [989, 493] width 120 height 33
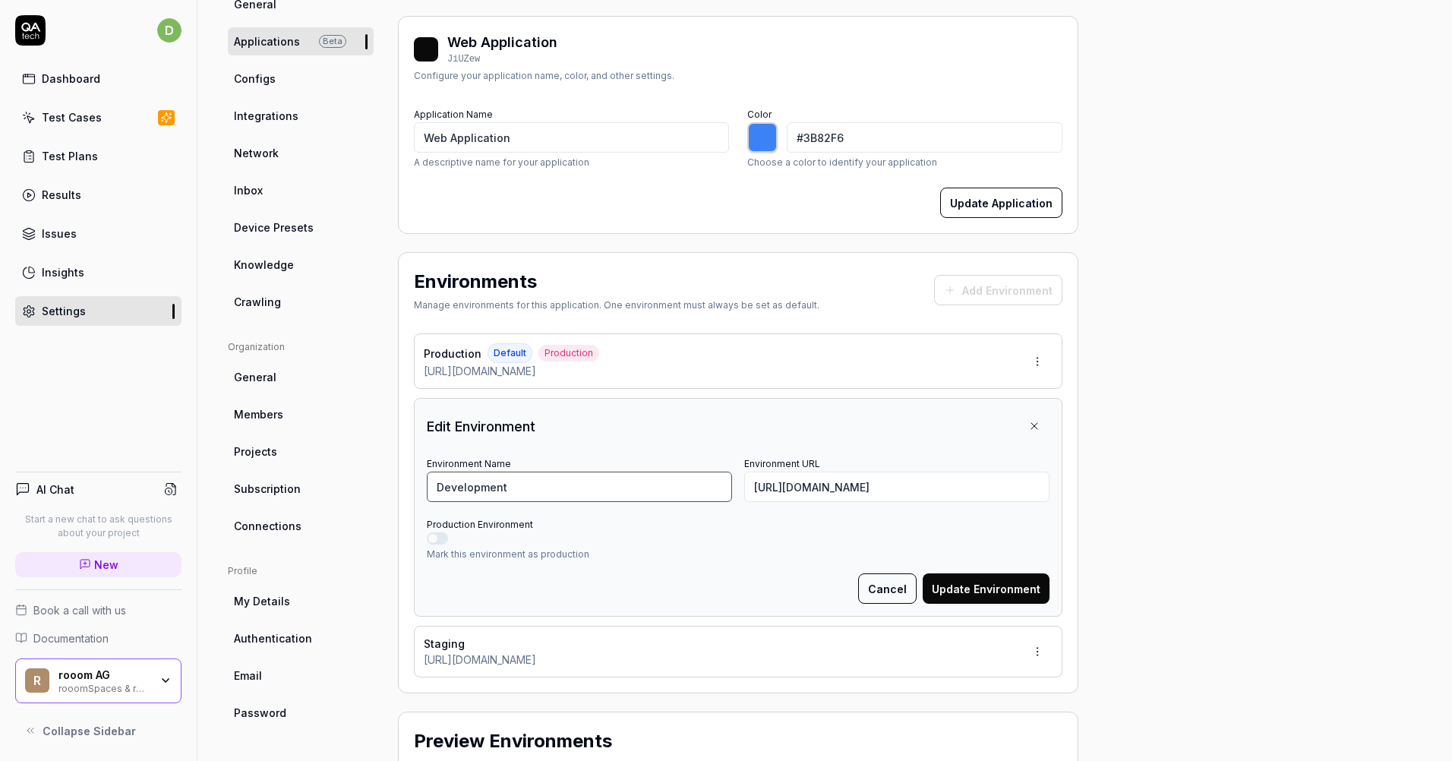
click at [570, 488] on input "Development" at bounding box center [579, 487] width 305 height 30
click at [1165, 521] on div "Project General Applications Beta Configs Integrations Network Inbox Device Pre…" at bounding box center [825, 474] width 1194 height 1014
drag, startPoint x: 542, startPoint y: 484, endPoint x: 554, endPoint y: 486, distance: 11.6
click at [542, 484] on input "Development" at bounding box center [579, 487] width 305 height 30
click at [1101, 535] on div "Project General Applications Beta Configs Integrations Network Inbox Device Pre…" at bounding box center [825, 474] width 1194 height 1014
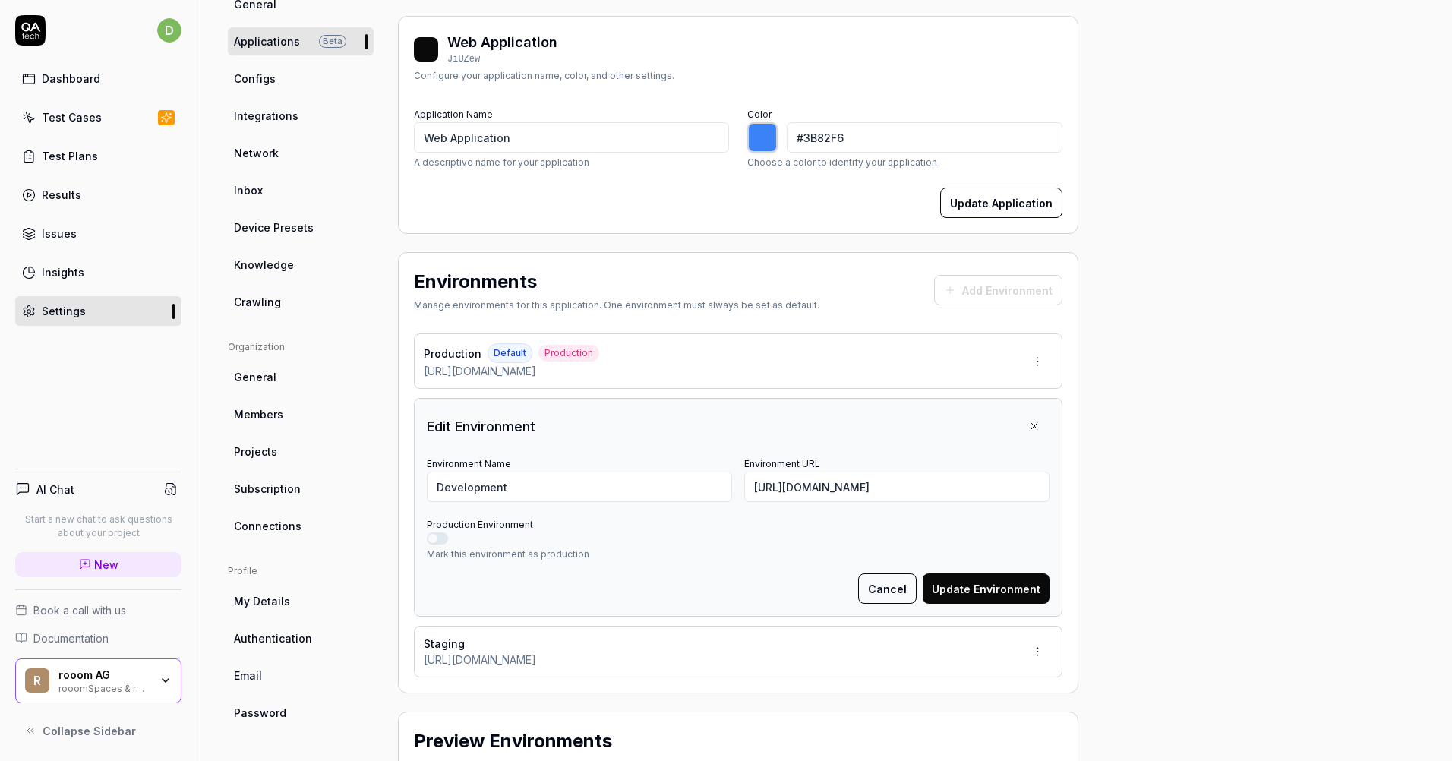
click at [1128, 586] on div "Project General Applications Beta Configs Integrations Network Inbox Device Pre…" at bounding box center [825, 474] width 1194 height 1014
click at [1034, 427] on icon at bounding box center [1034, 426] width 6 height 6
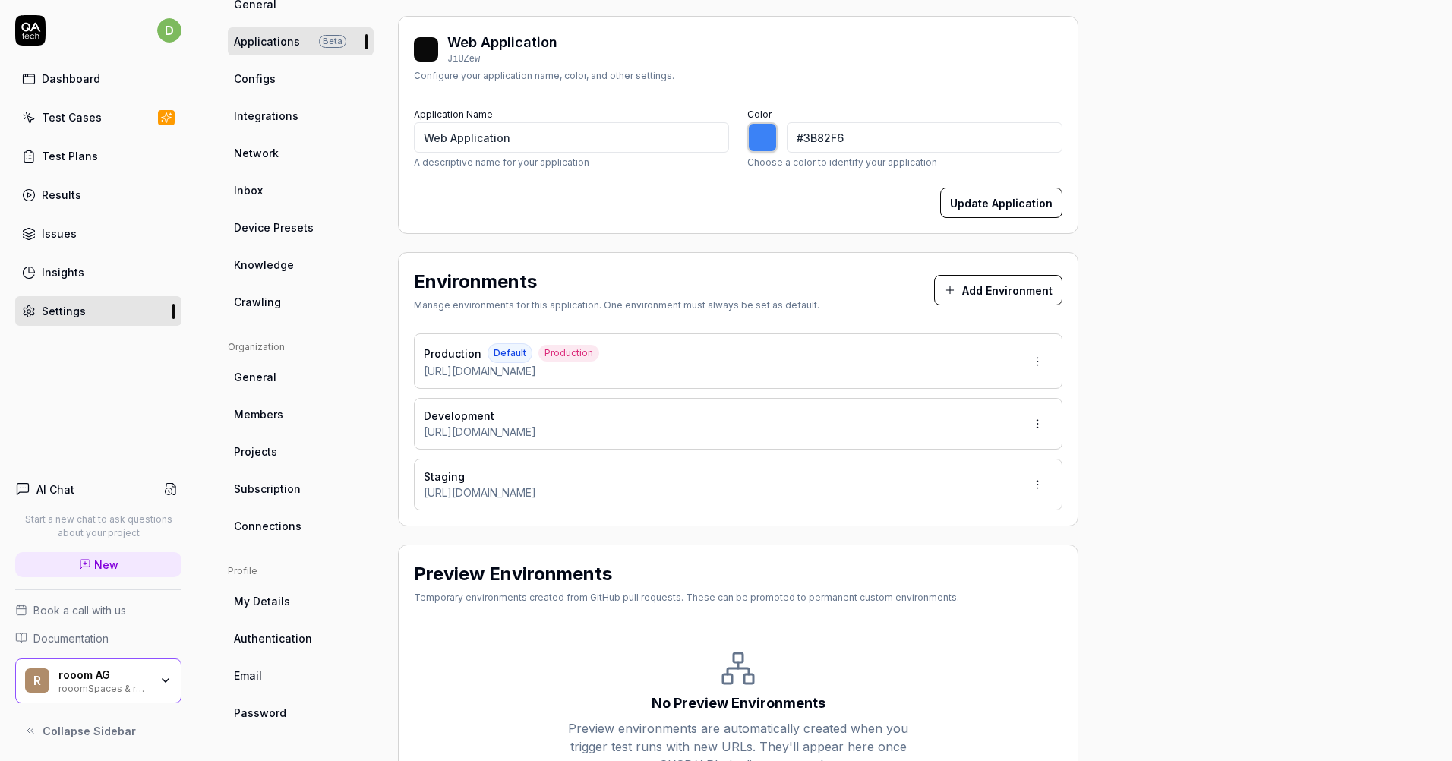
click at [1148, 419] on div "Project General Applications Beta Configs Integrations Network Inbox Device Pre…" at bounding box center [825, 390] width 1194 height 847
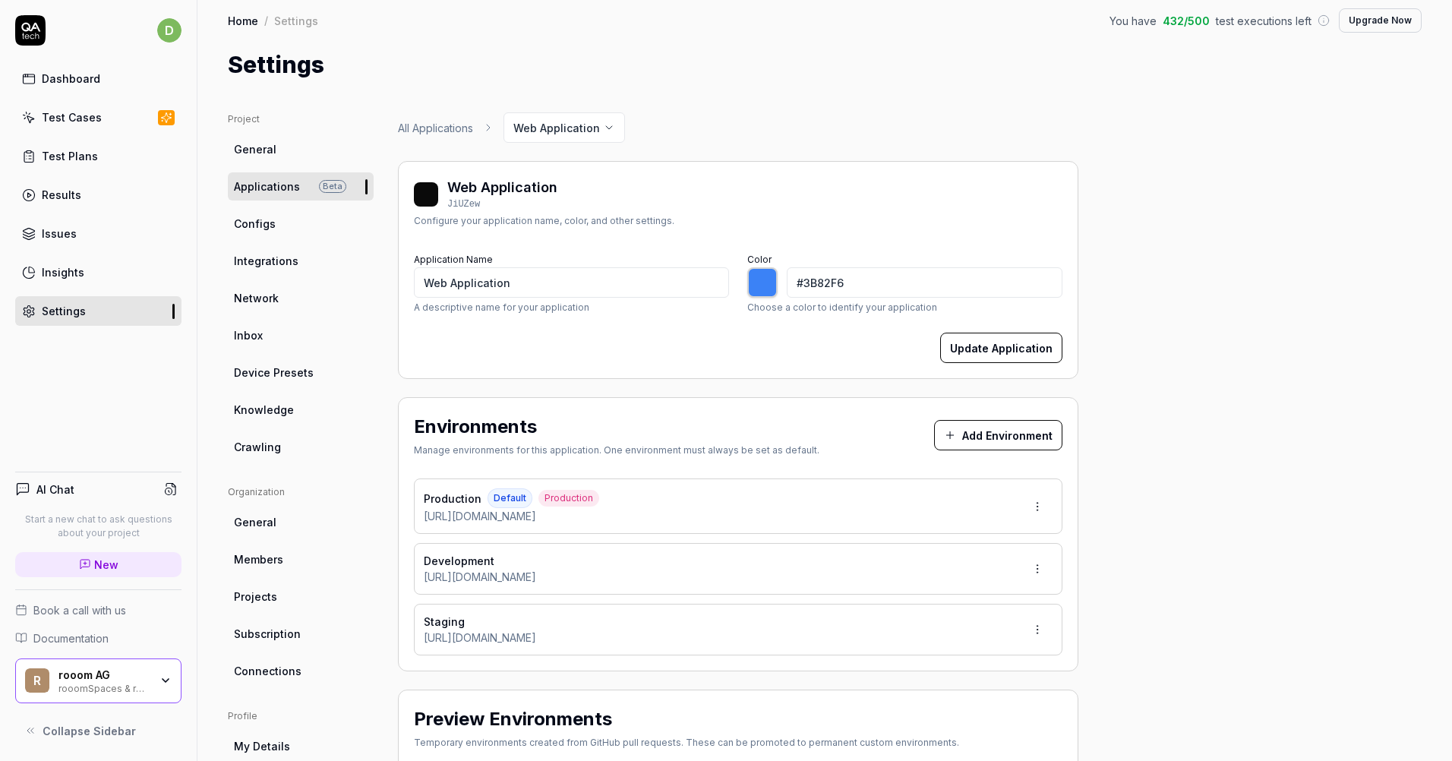
scroll to position [0, 0]
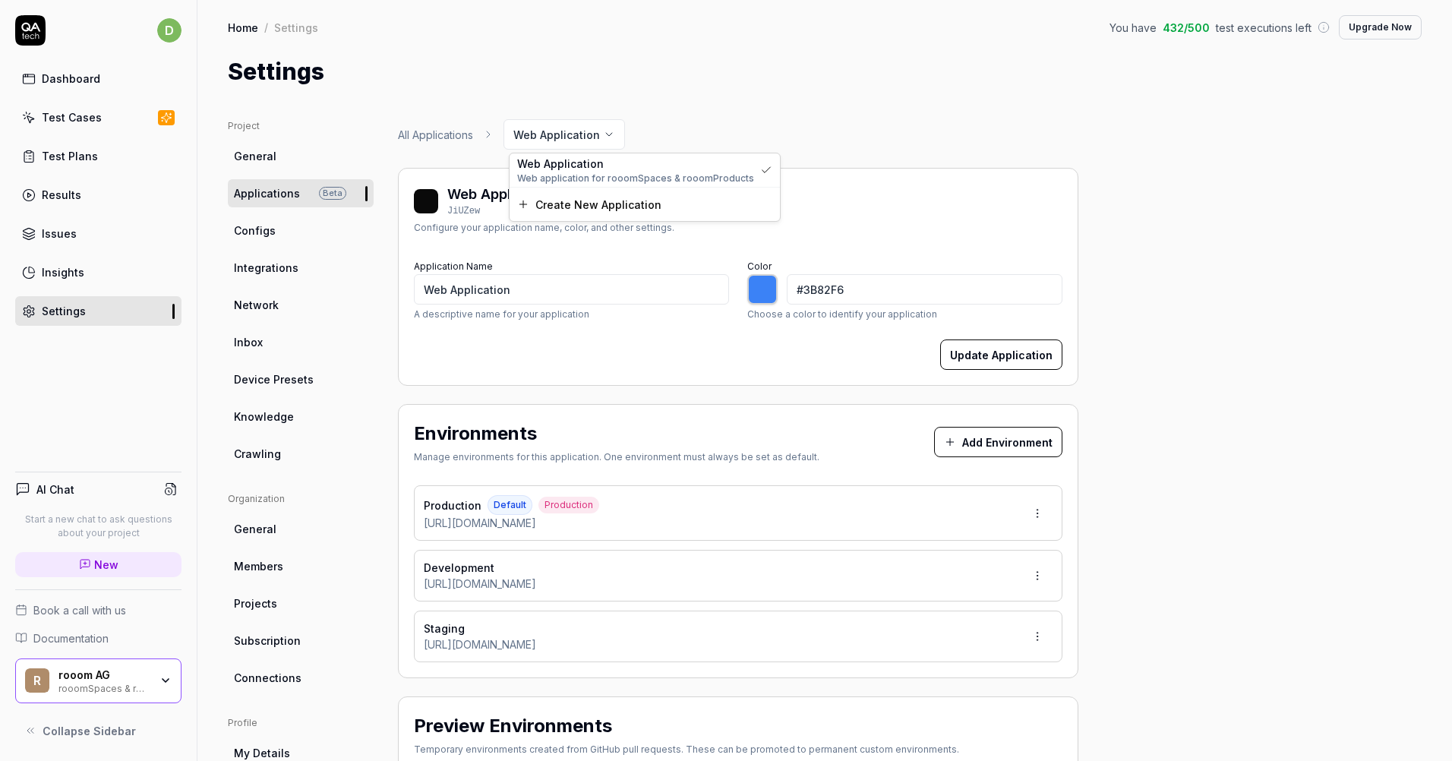
click at [573, 141] on html "d Dashboard Test Cases Test Plans Results Issues Insights Settings AI Chat Star…" at bounding box center [726, 380] width 1452 height 761
click at [640, 127] on html "d Dashboard Test Cases Test Plans Results Issues Insights Settings AI Chat Star…" at bounding box center [726, 380] width 1452 height 761
click at [451, 131] on link "All Applications" at bounding box center [435, 135] width 75 height 16
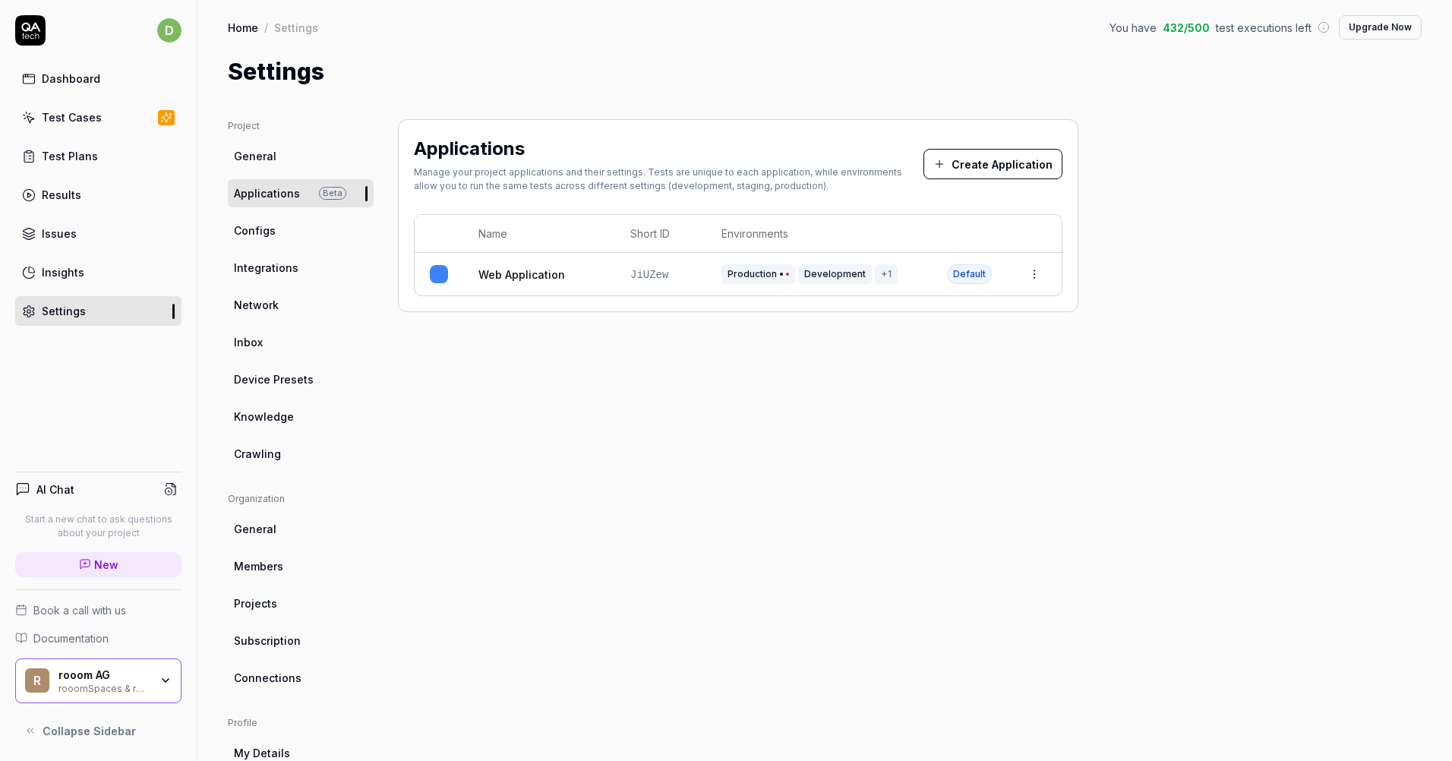
drag, startPoint x: 707, startPoint y: 406, endPoint x: 726, endPoint y: 393, distance: 22.5
click at [709, 406] on div "Applications Manage your project applications and their settings. Tests are uni…" at bounding box center [738, 499] width 681 height 760
click at [792, 380] on div "Applications Manage your project applications and their settings. Tests are uni…" at bounding box center [738, 499] width 681 height 760
click at [72, 162] on div "Test Plans" at bounding box center [70, 156] width 56 height 16
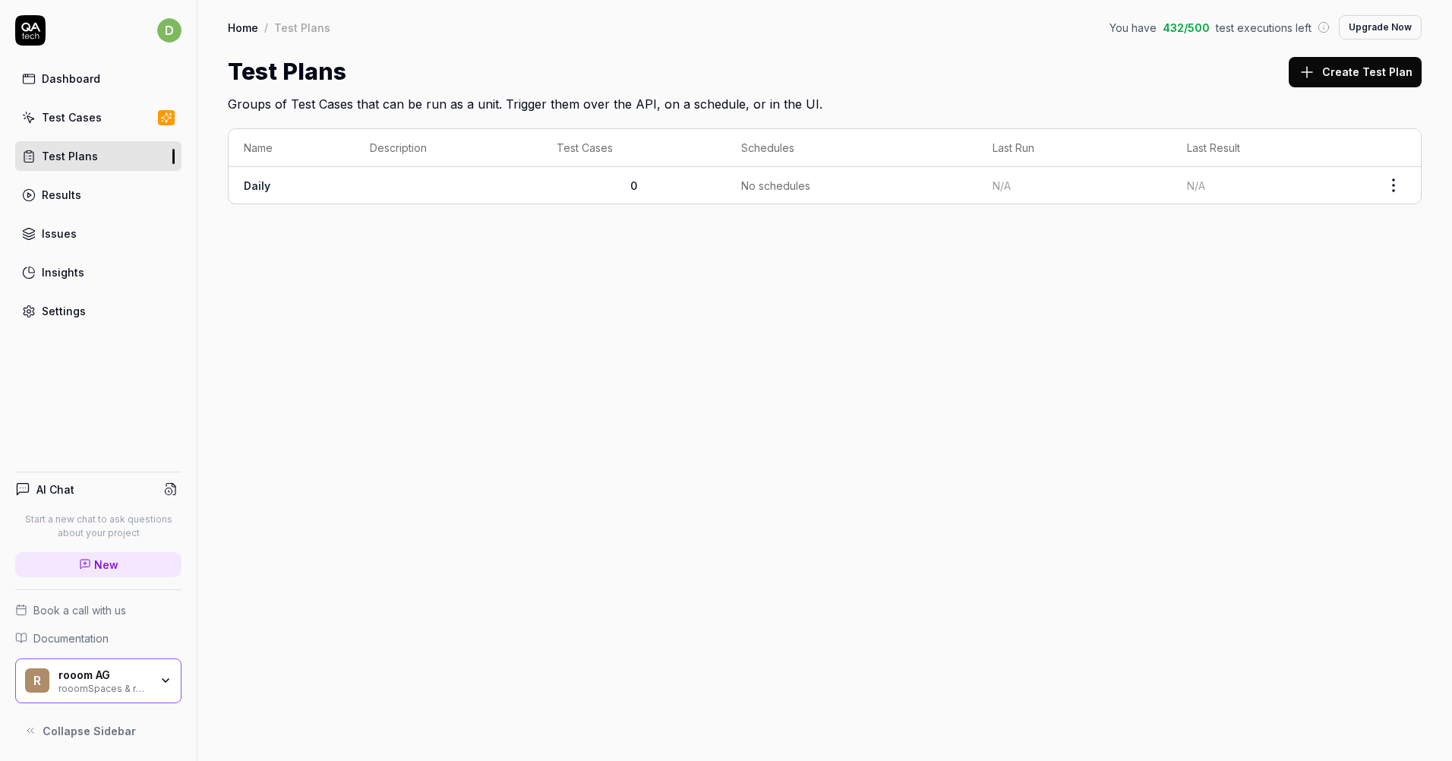
click at [328, 188] on td "Daily" at bounding box center [292, 185] width 126 height 36
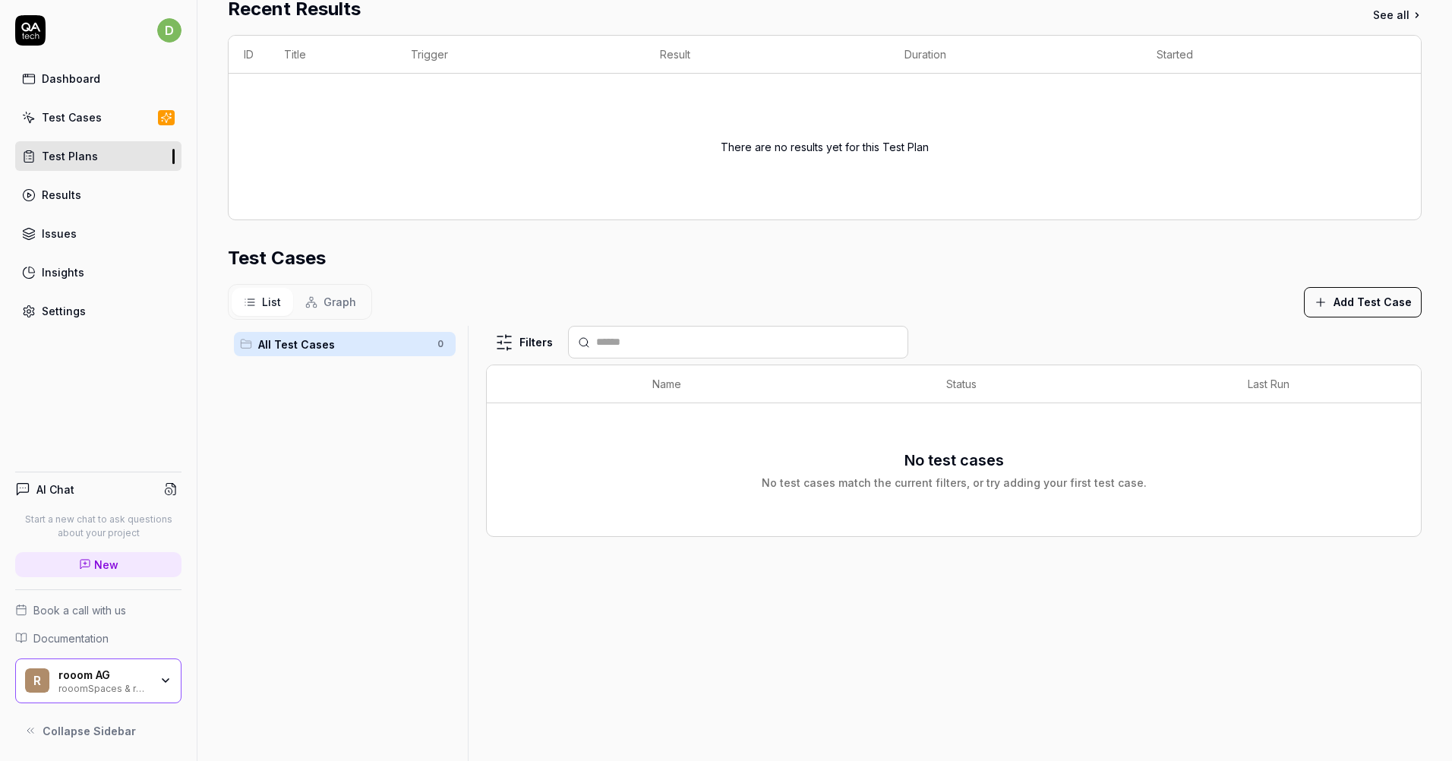
scroll to position [283, 0]
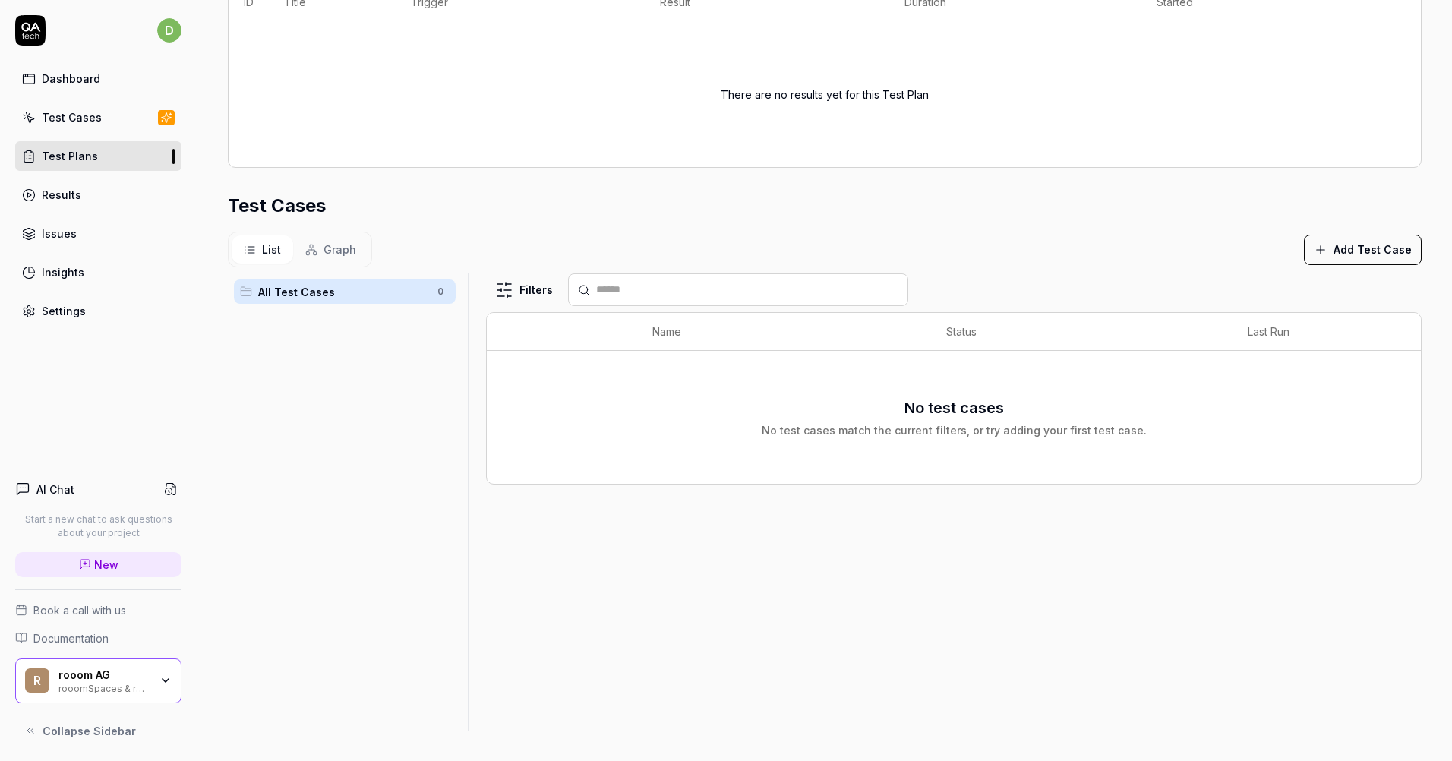
click at [1325, 246] on button "Add Test Case" at bounding box center [1363, 250] width 118 height 30
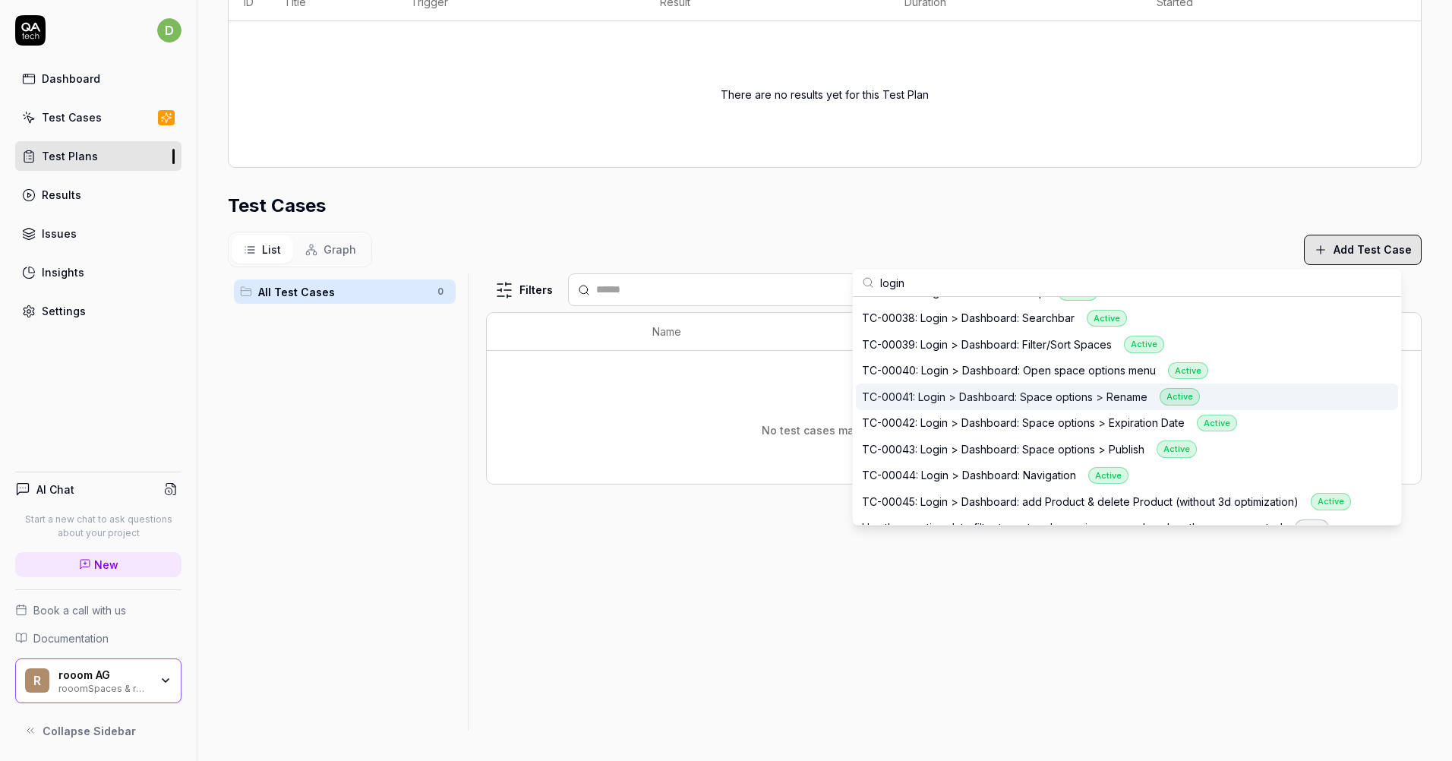
scroll to position [257, 0]
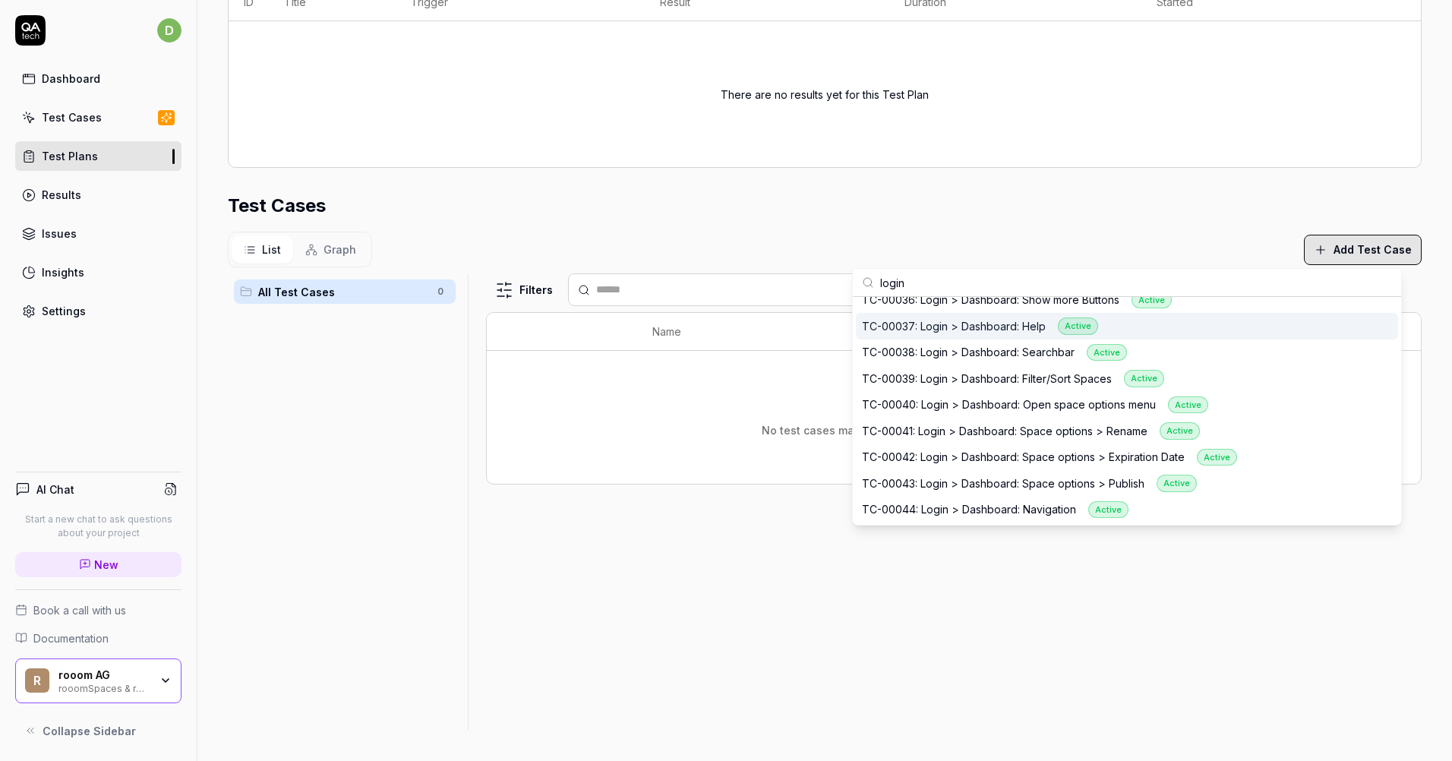
type input "login"
click at [1015, 332] on div "TC-00037: Login > Dashboard: Help Active" at bounding box center [980, 325] width 236 height 17
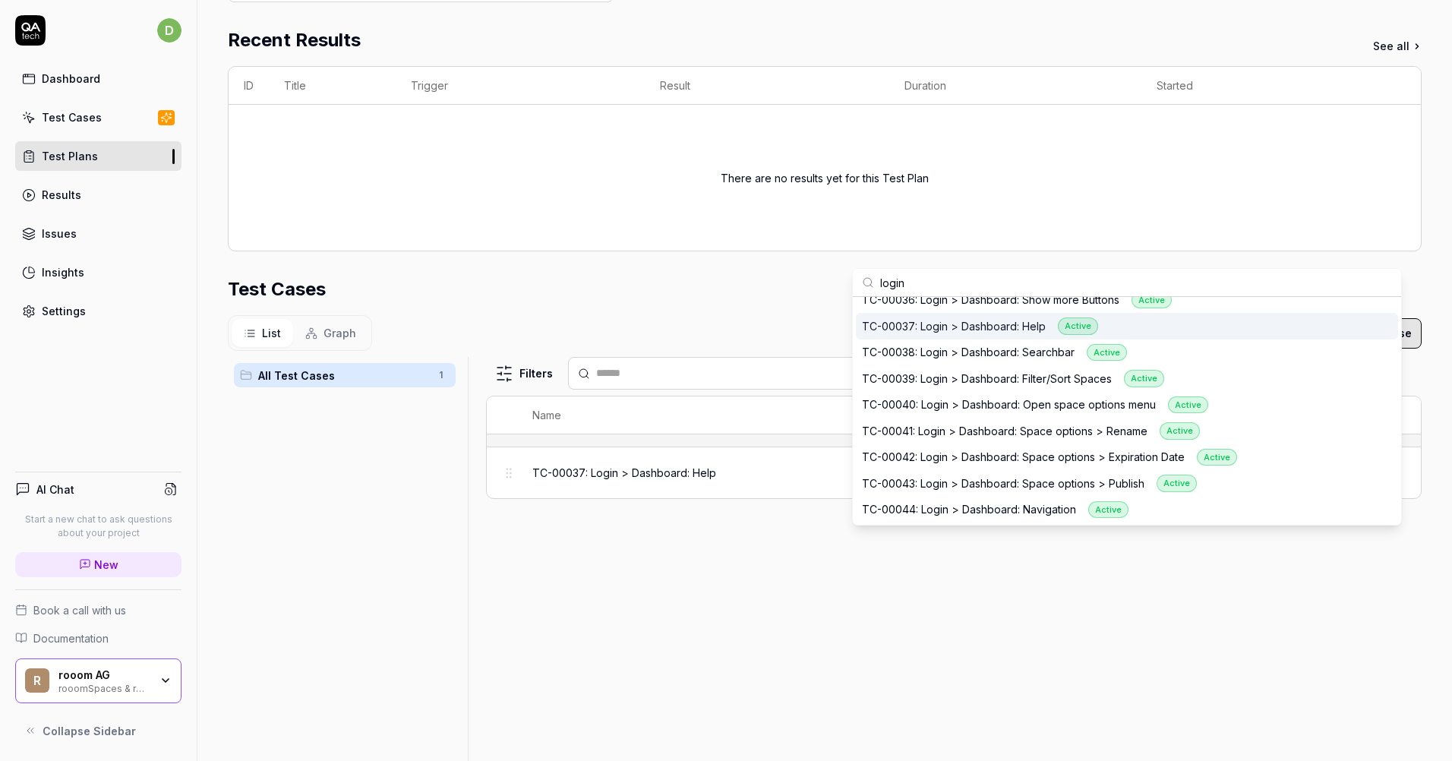
scroll to position [367, 0]
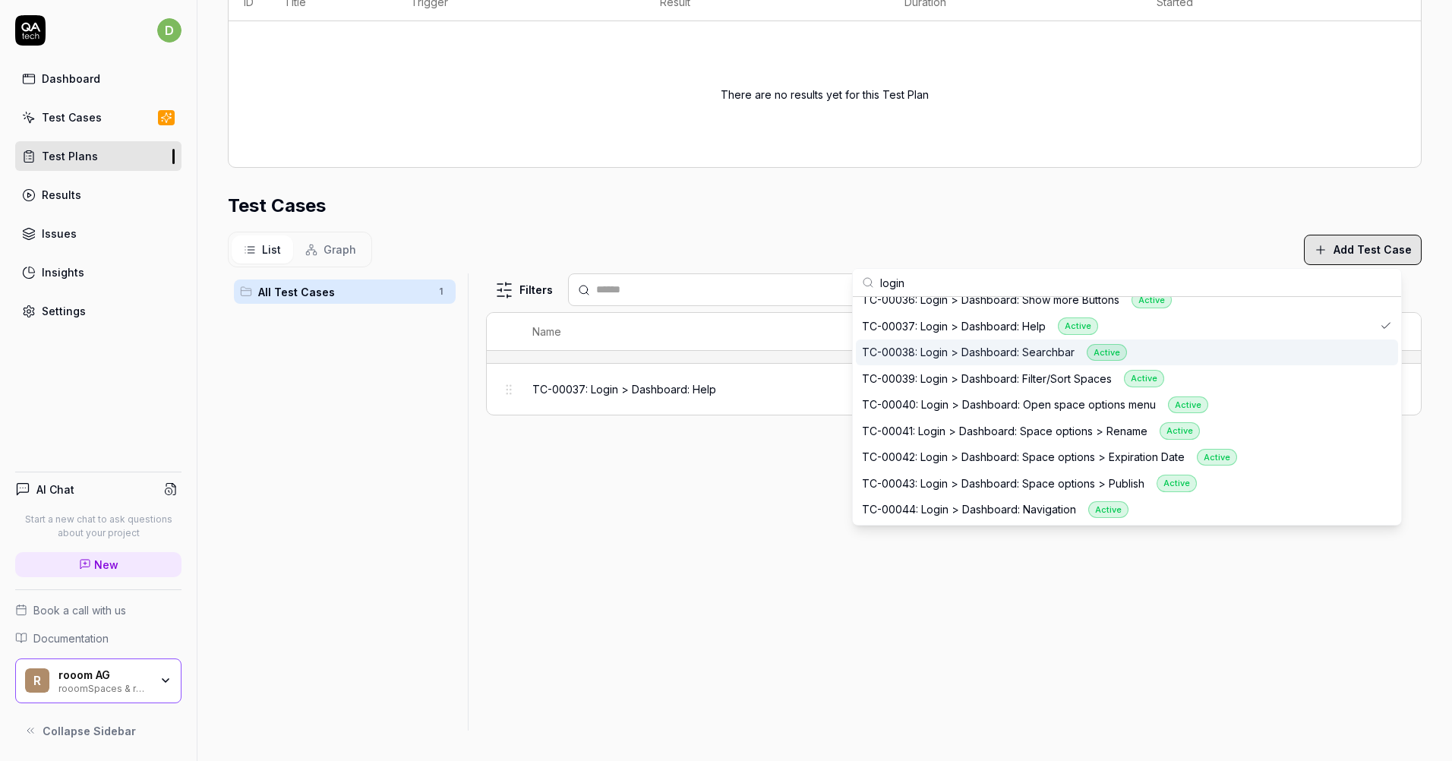
click at [636, 485] on div "Filters Name Status Last Run TC-00037: Login > Dashboard: Help Active Edit" at bounding box center [954, 501] width 936 height 457
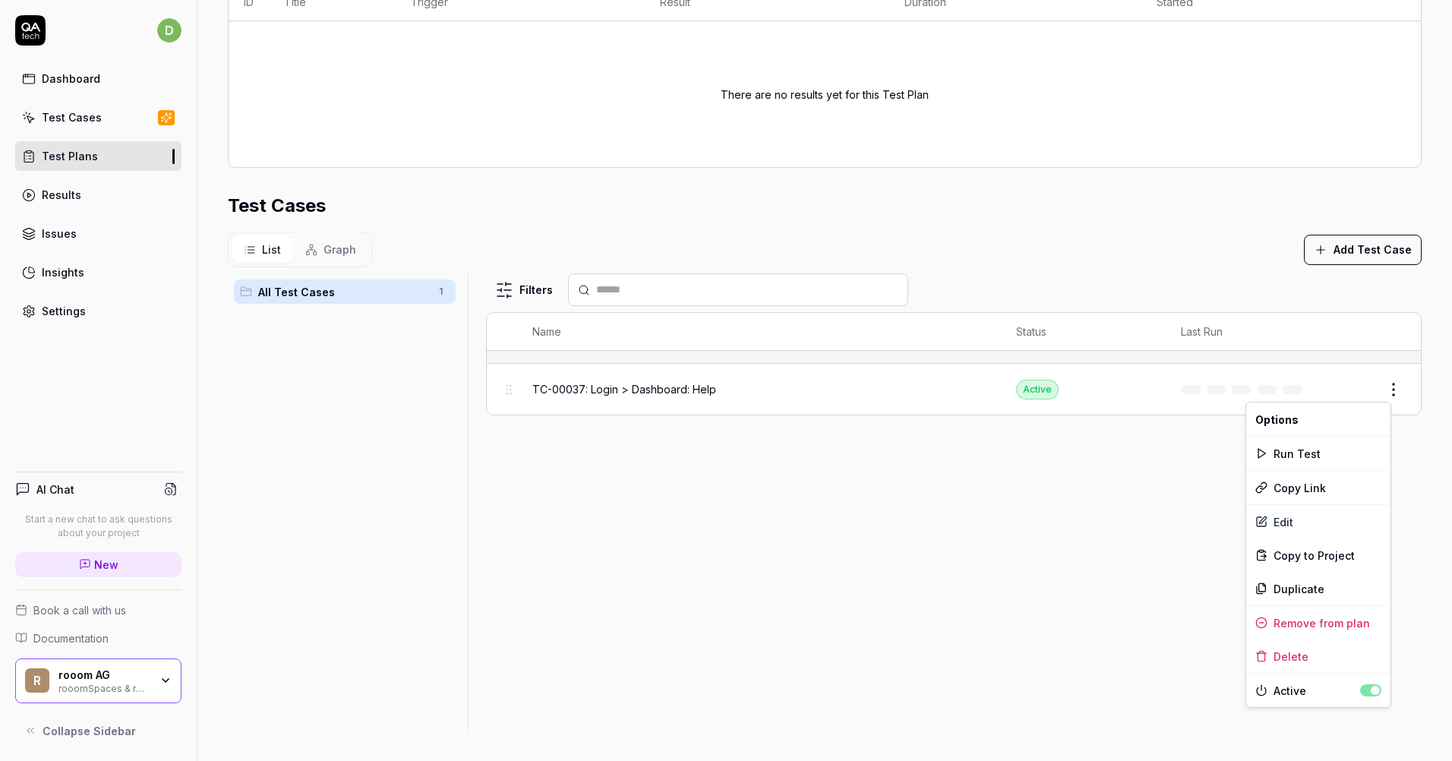
click at [1382, 387] on html "d Dashboard Test Cases Test Plans Results Issues Insights Settings AI Chat Star…" at bounding box center [726, 380] width 1452 height 761
click at [1408, 444] on html "d Dashboard Test Cases Test Plans Results Issues Insights Settings AI Chat Star…" at bounding box center [726, 380] width 1452 height 761
click at [1339, 391] on button "Edit" at bounding box center [1357, 389] width 36 height 24
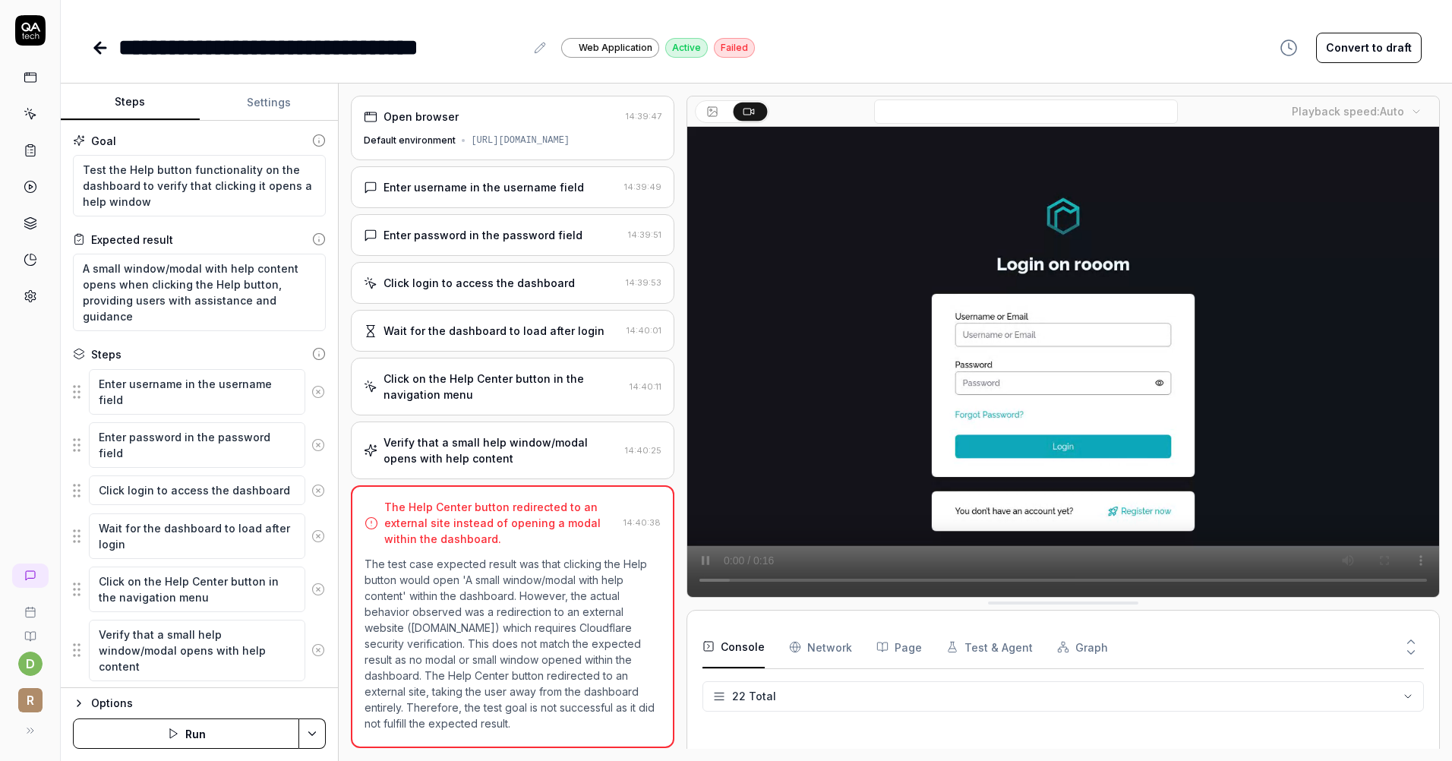
scroll to position [592, 0]
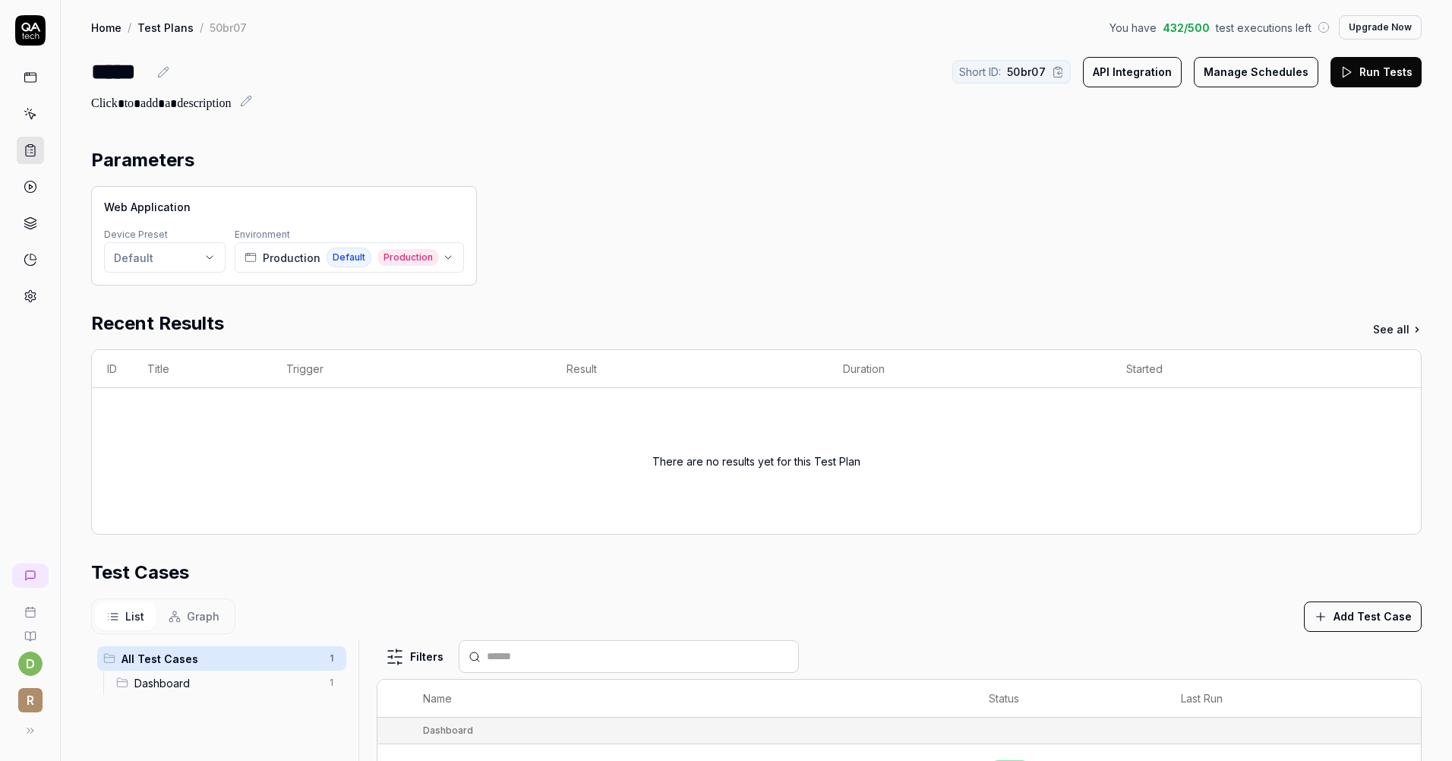
click at [320, 312] on div "Recent Results See all" at bounding box center [756, 323] width 1331 height 27
click at [246, 123] on div "Home / Test Plans / 50br07 You have 432 / 500 test executions left Upgrade Now …" at bounding box center [756, 564] width 1391 height 1128
click at [156, 254] on html "d r Home / Test Plans / 50br07 You have 432 / 500 test executions left Upgrade …" at bounding box center [726, 380] width 1452 height 761
click at [320, 257] on html "d r Home / Test Plans / 50br07 You have 432 / 500 test executions left Upgrade …" at bounding box center [726, 380] width 1452 height 761
click at [284, 264] on span "Production" at bounding box center [292, 258] width 58 height 16
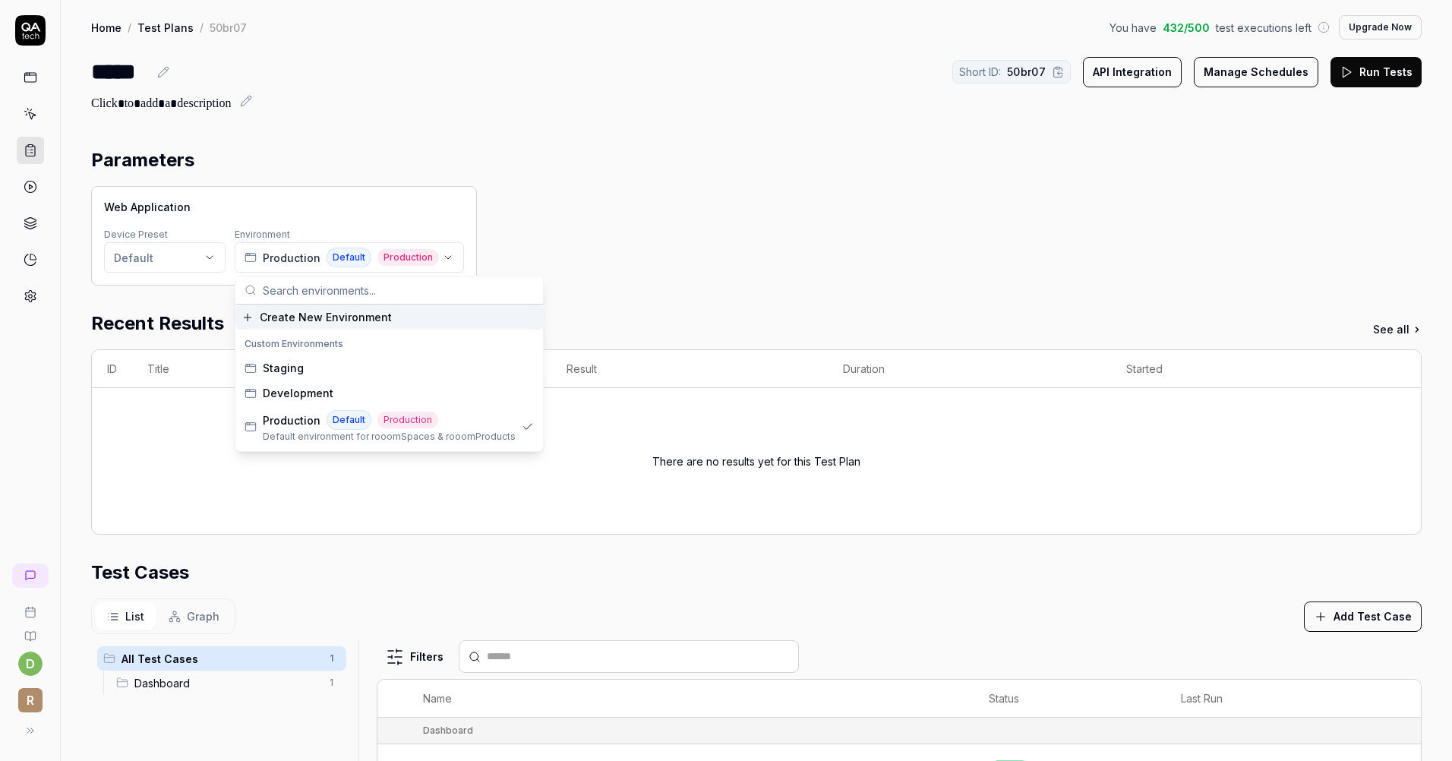
click at [571, 262] on div "Web Application Device Preset Default Environment Production Default Production" at bounding box center [756, 235] width 1331 height 99
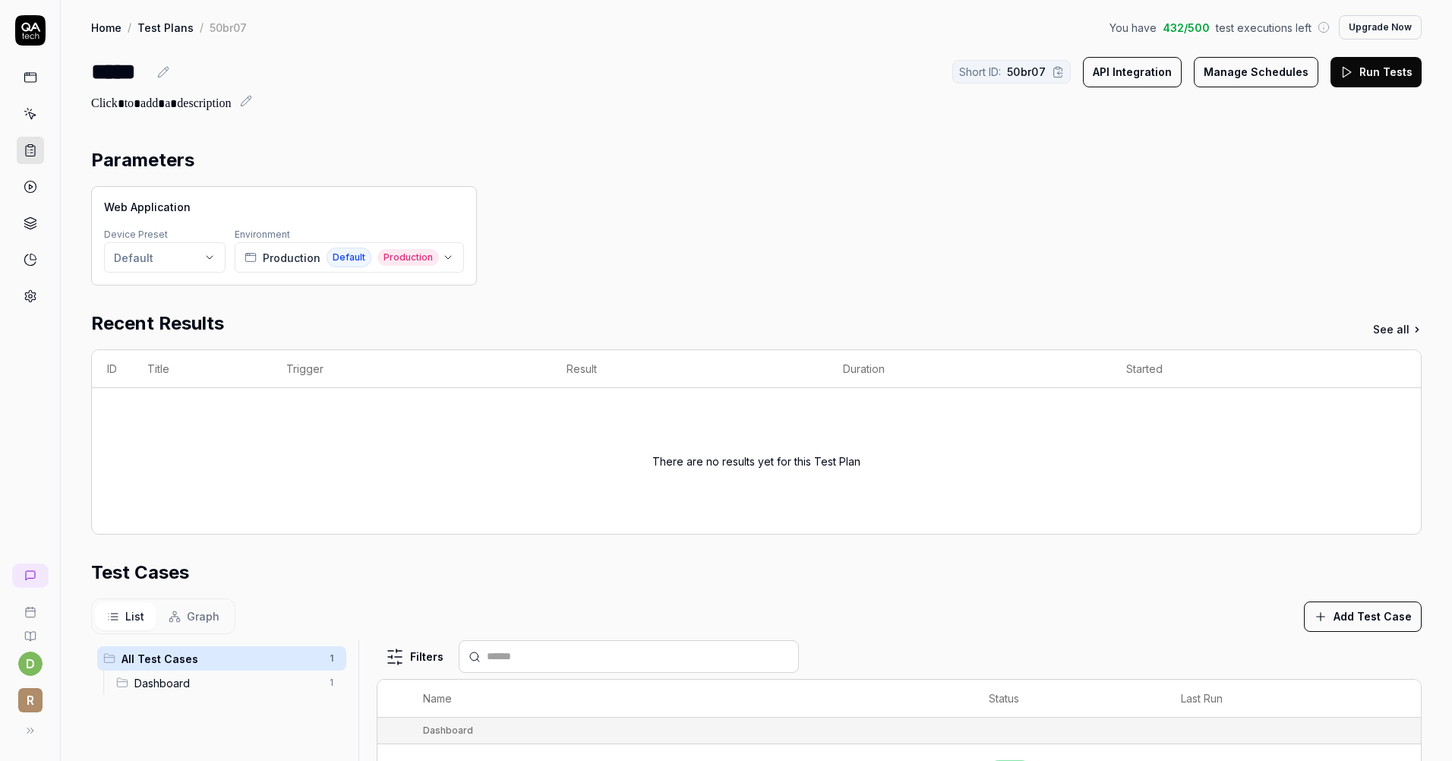
click at [567, 263] on div "Web Application Device Preset Default Environment Production Default Production" at bounding box center [756, 235] width 1331 height 99
click at [166, 77] on icon at bounding box center [163, 72] width 12 height 12
drag, startPoint x: 145, startPoint y: 74, endPoint x: 88, endPoint y: 74, distance: 57.0
click at [88, 74] on div "Home / Test Plans / 50br07 You have 432 / 500 test executions left Upgrade Now …" at bounding box center [756, 56] width 1391 height 113
click at [389, 92] on h2 at bounding box center [756, 101] width 1331 height 24
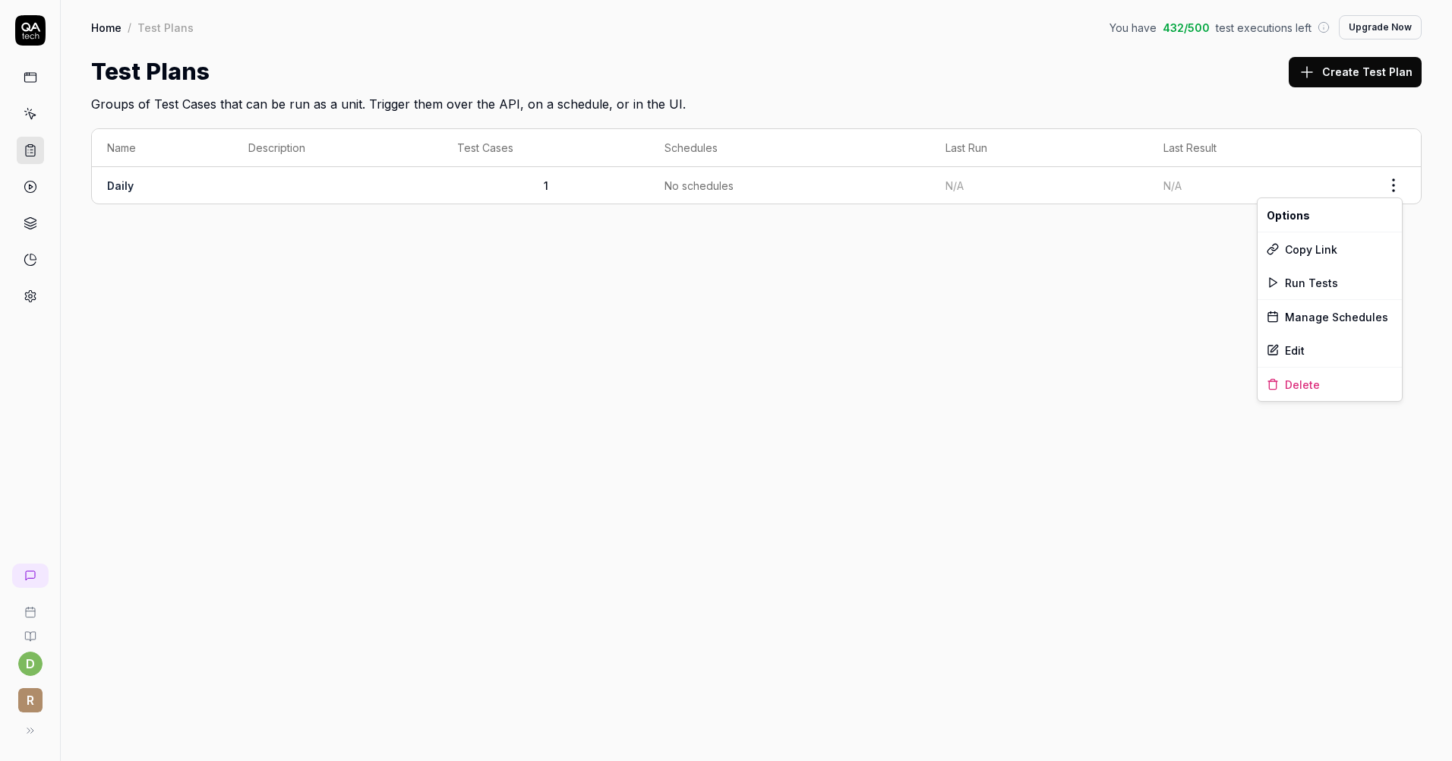
click at [1393, 191] on html "d r Home / Test Plans You have 432 / 500 test executions left Upgrade Now Home …" at bounding box center [726, 380] width 1452 height 761
click at [739, 303] on html "d r Home / Test Plans You have 432 / 500 test executions left Upgrade Now Home …" at bounding box center [726, 380] width 1452 height 761
click at [1167, 276] on div "Home / Test Plans You have 432 / 500 test executions left Upgrade Now Home / Te…" at bounding box center [756, 380] width 1391 height 761
click at [128, 188] on link "Daily" at bounding box center [120, 185] width 27 height 13
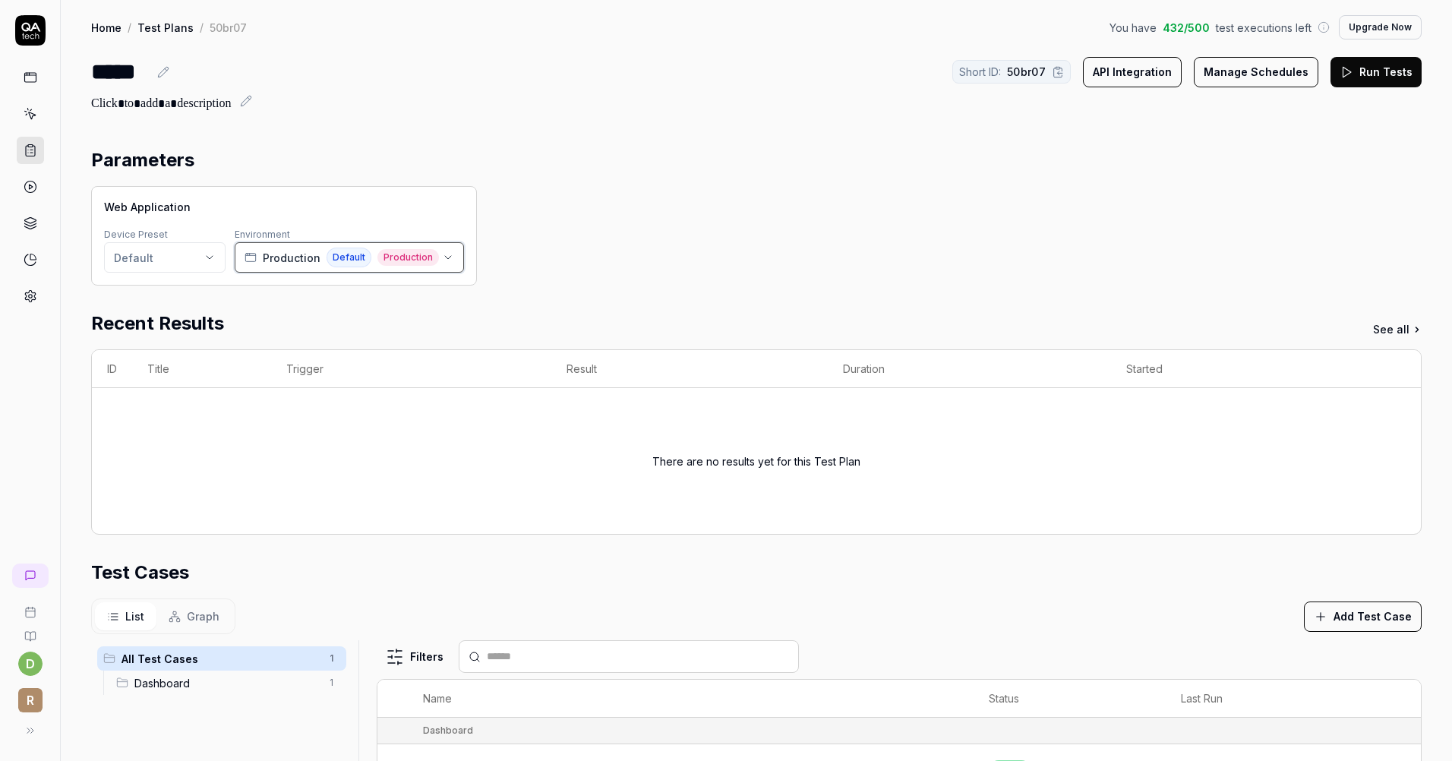
click at [306, 259] on span "Production" at bounding box center [292, 258] width 58 height 16
click at [590, 225] on div "Web Application Device Preset Default Environment Production Default Production" at bounding box center [756, 235] width 1331 height 99
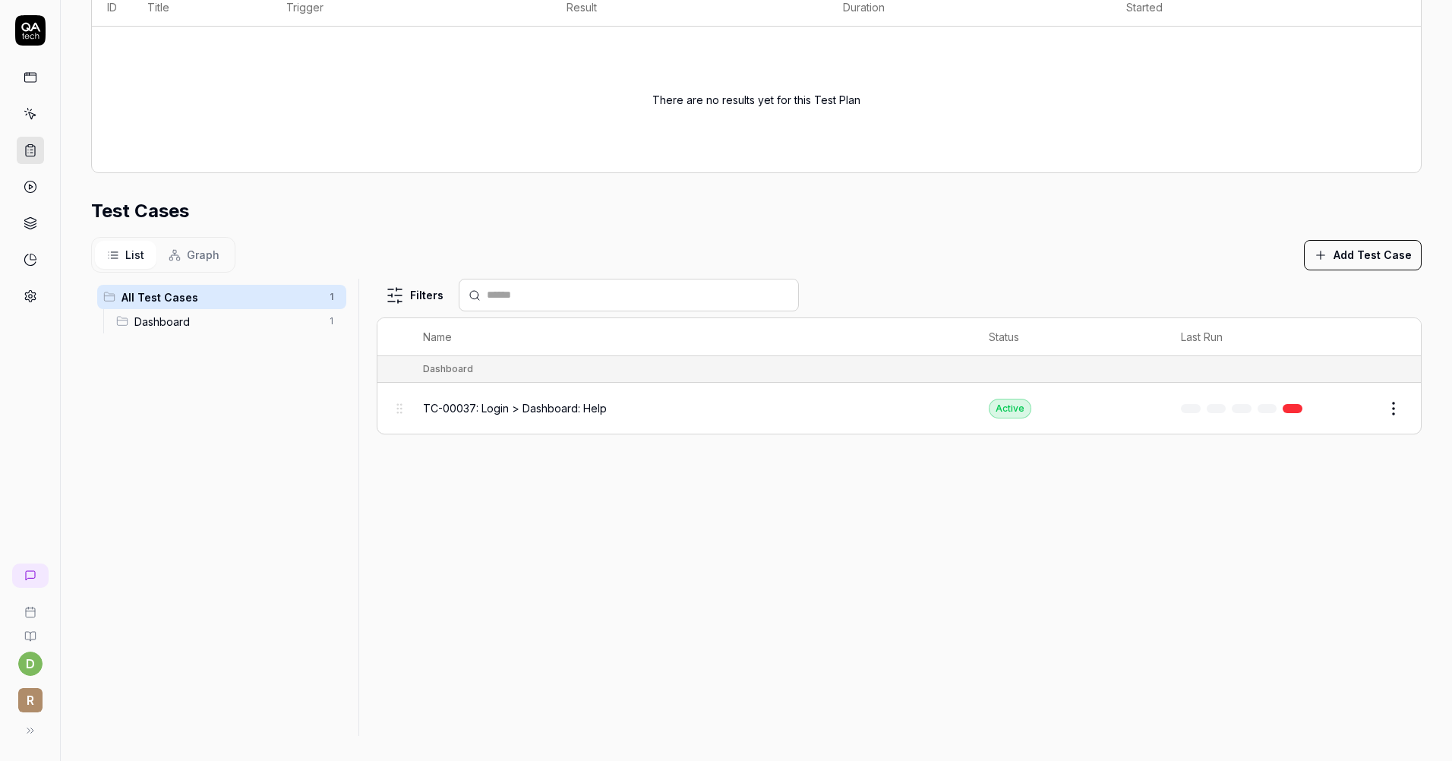
scroll to position [367, 0]
click at [1375, 412] on body "d r Home / Test Plans / 50br07 You have 432 / 500 test executions left Upgrade …" at bounding box center [726, 380] width 1452 height 761
click at [1388, 396] on html "d r Home / Test Plans / 50br07 You have 432 / 500 test executions left Upgrade …" at bounding box center [726, 380] width 1452 height 761
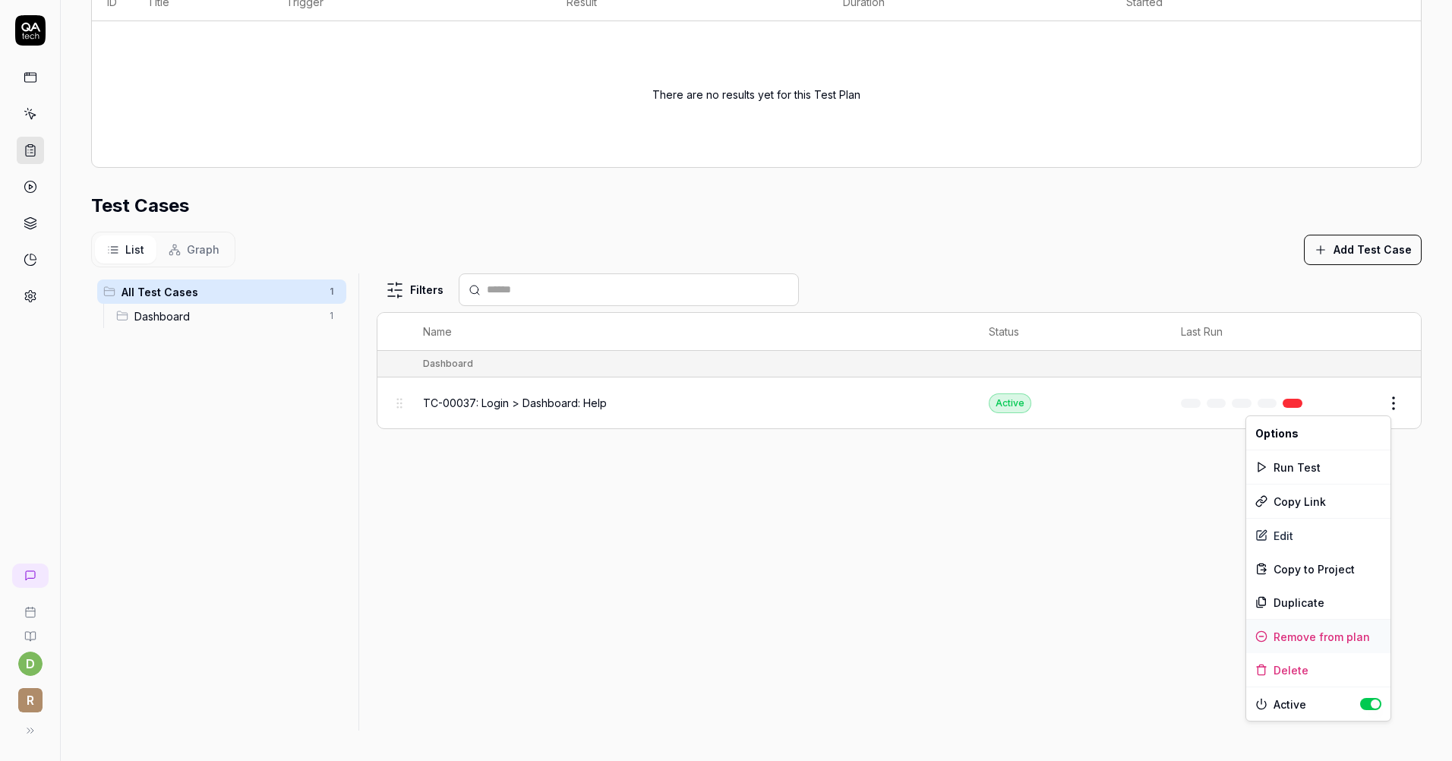
click at [1297, 633] on div "Remove from plan" at bounding box center [1318, 636] width 144 height 33
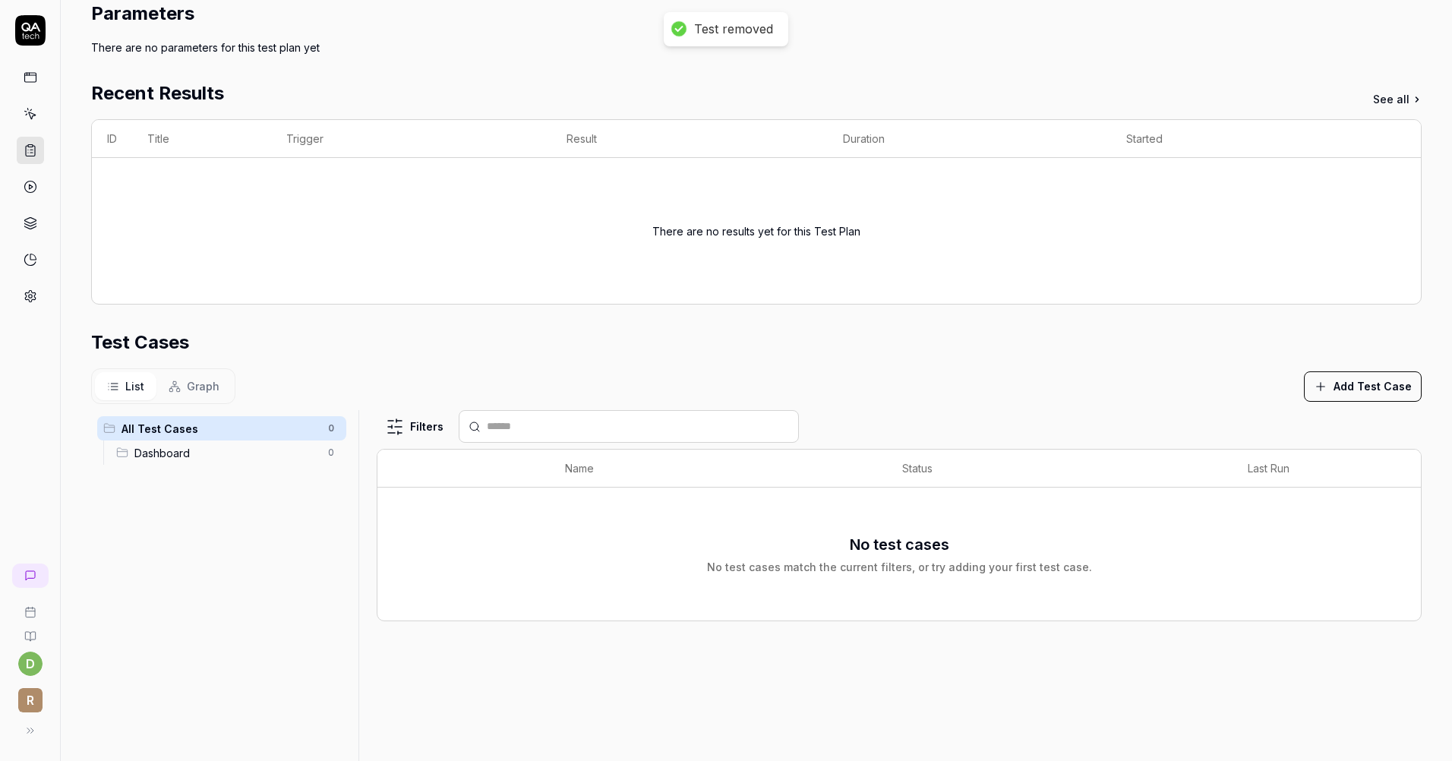
scroll to position [0, 0]
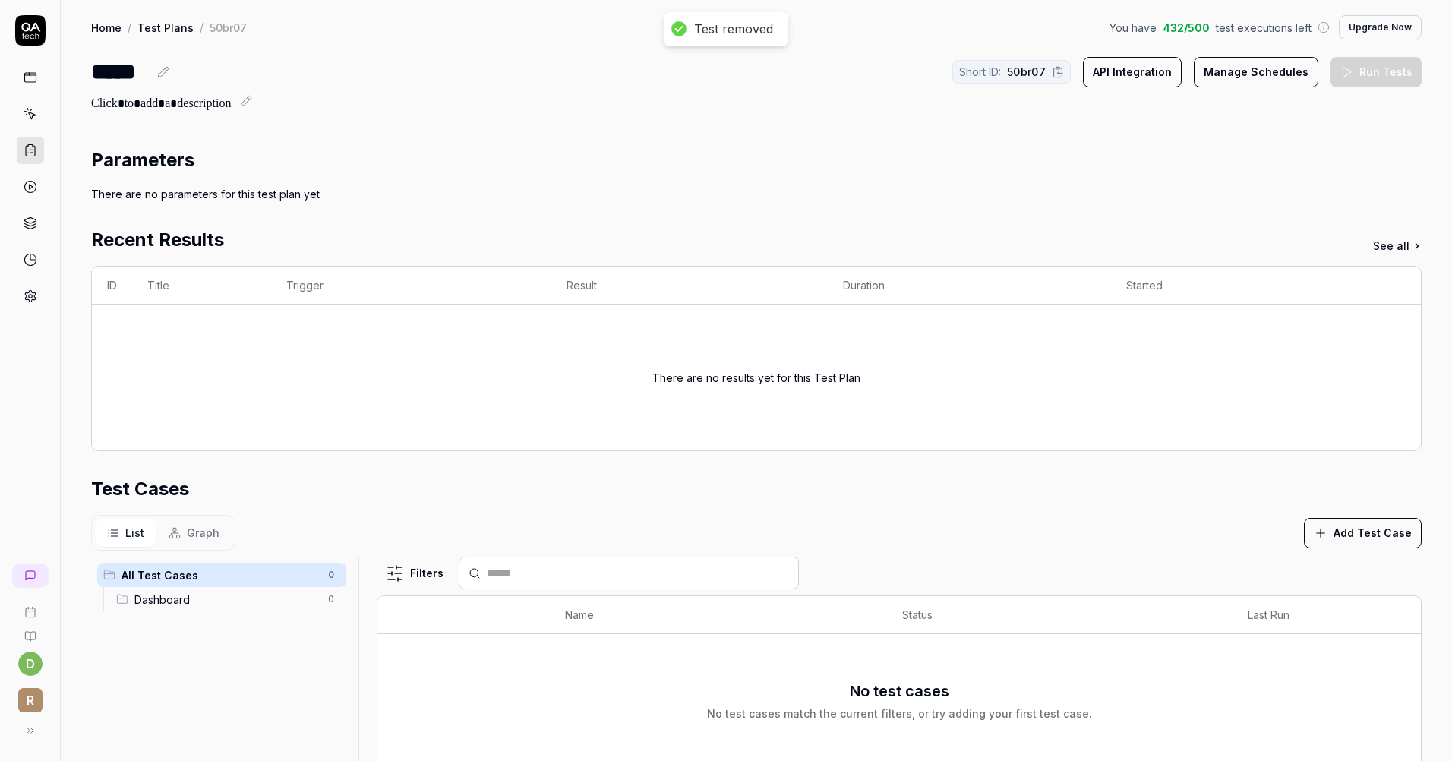
click at [220, 608] on div "Dashboard 0" at bounding box center [228, 599] width 236 height 24
click at [194, 529] on span "Graph" at bounding box center [203, 533] width 33 height 16
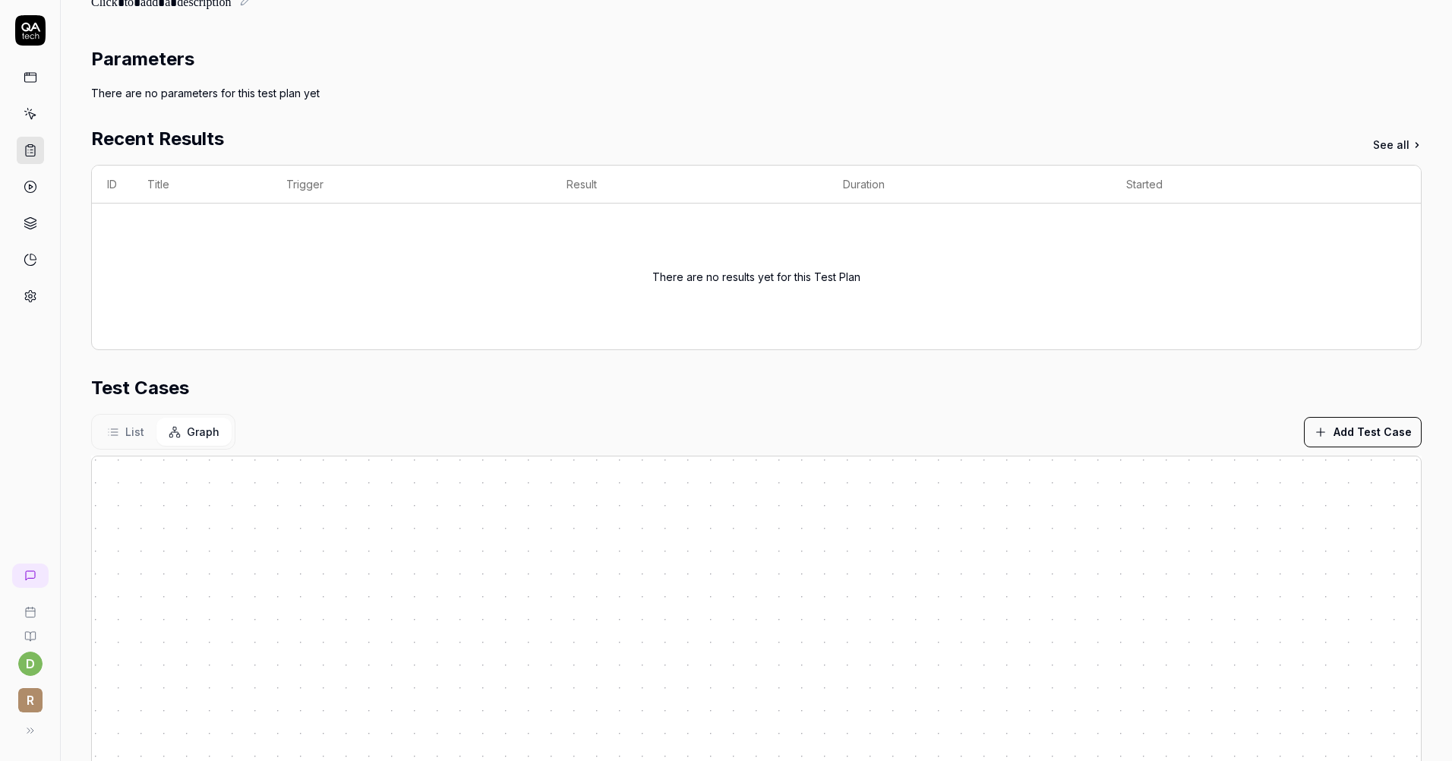
scroll to position [228, 0]
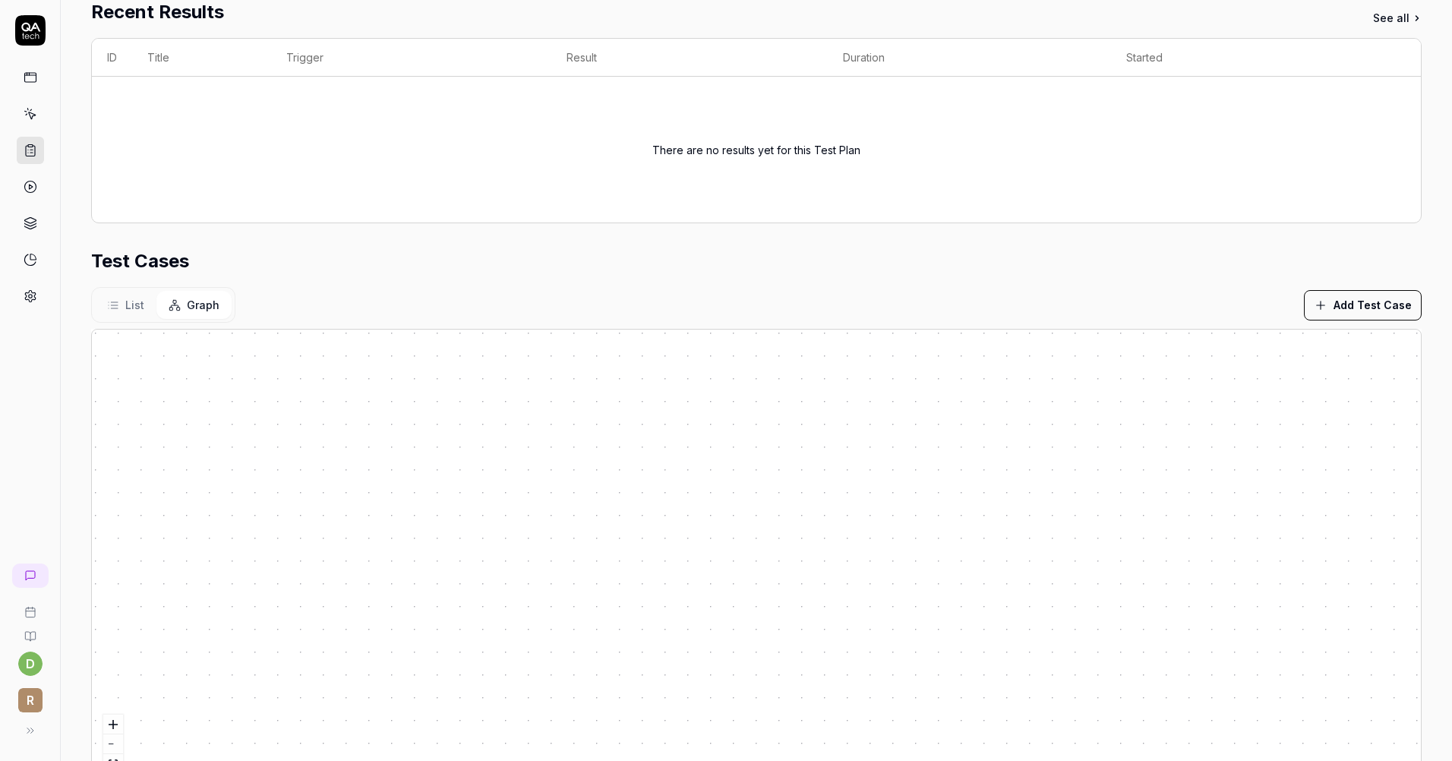
click at [126, 302] on span "List" at bounding box center [134, 305] width 19 height 16
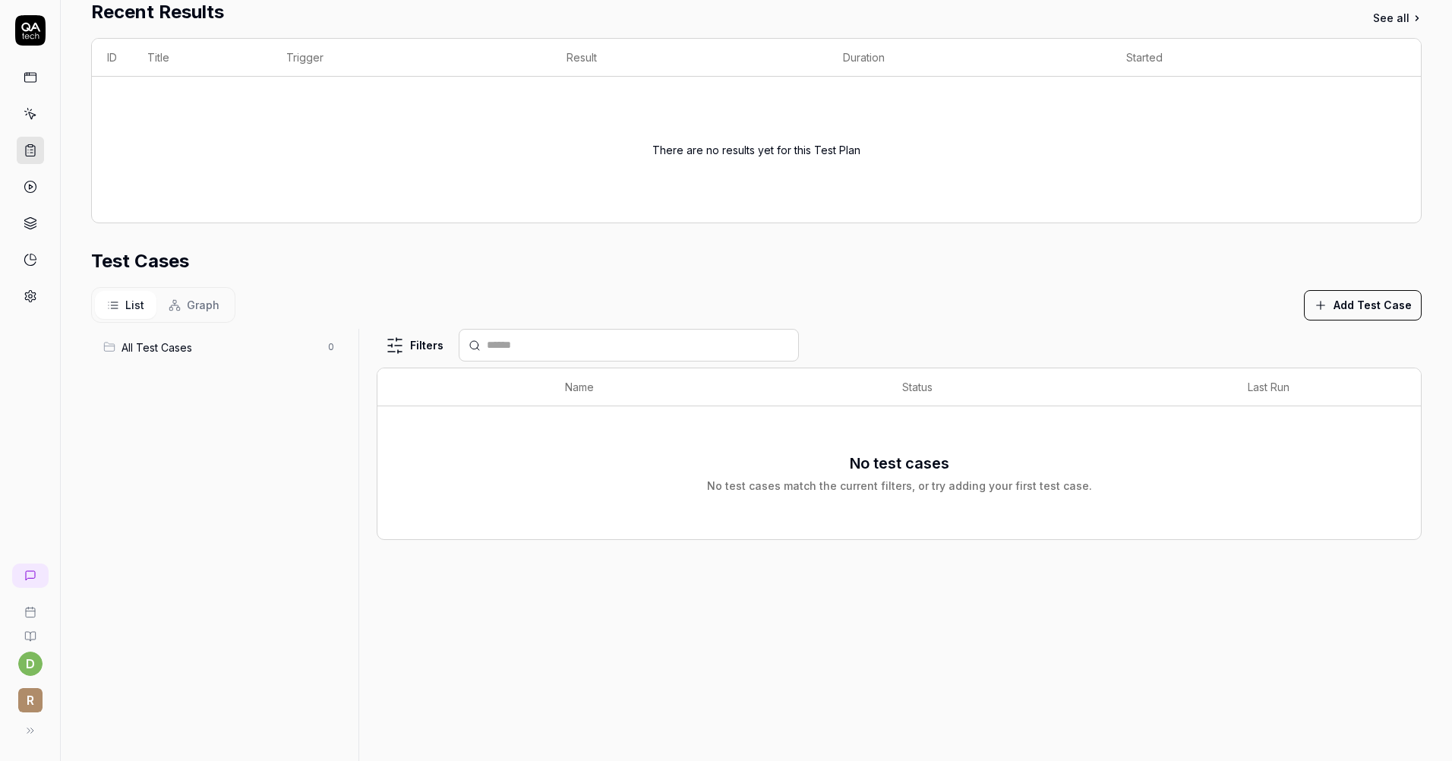
click at [212, 310] on span "Graph" at bounding box center [203, 305] width 33 height 16
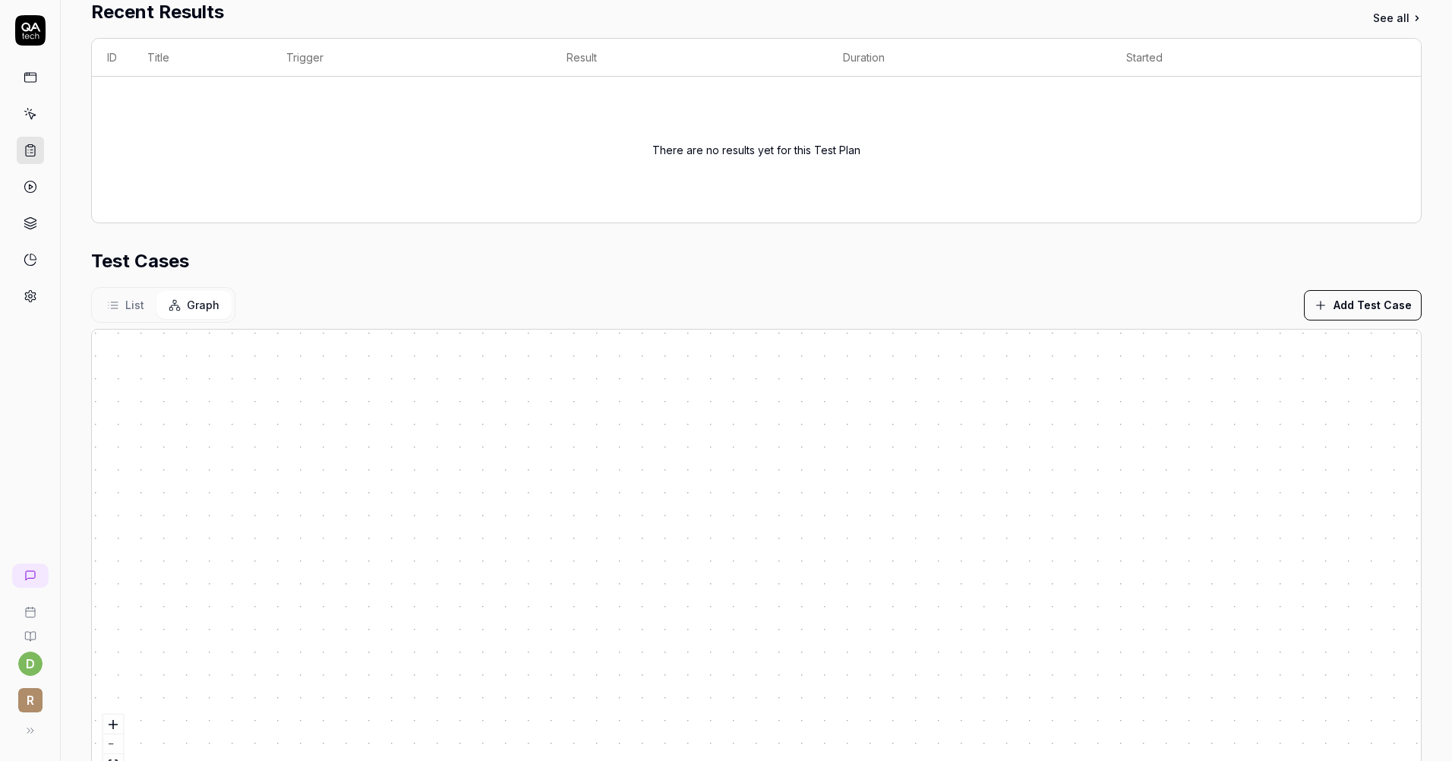
click at [403, 285] on section "Test Cases List Graph Add Test Case Press enter or space to select a node. You …" at bounding box center [756, 517] width 1331 height 538
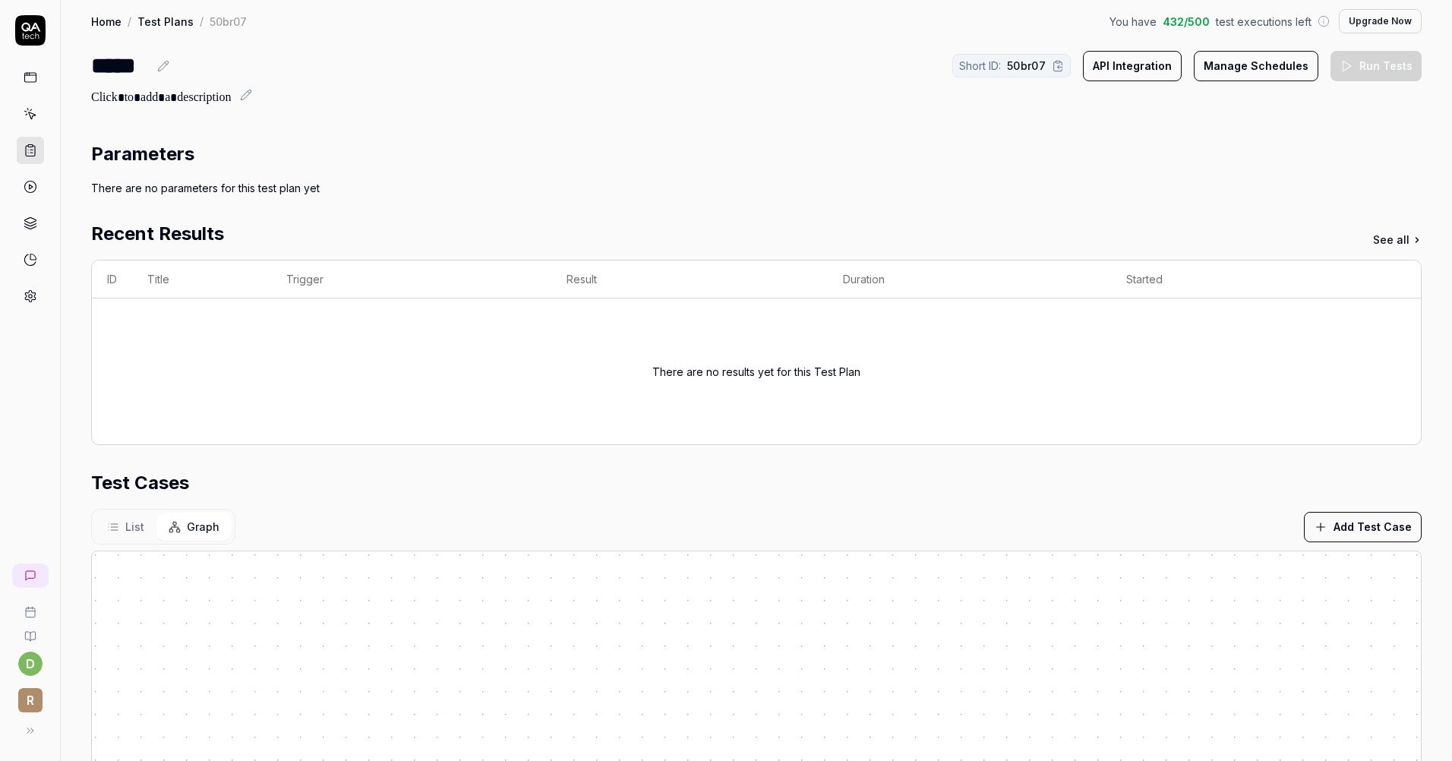
scroll to position [0, 0]
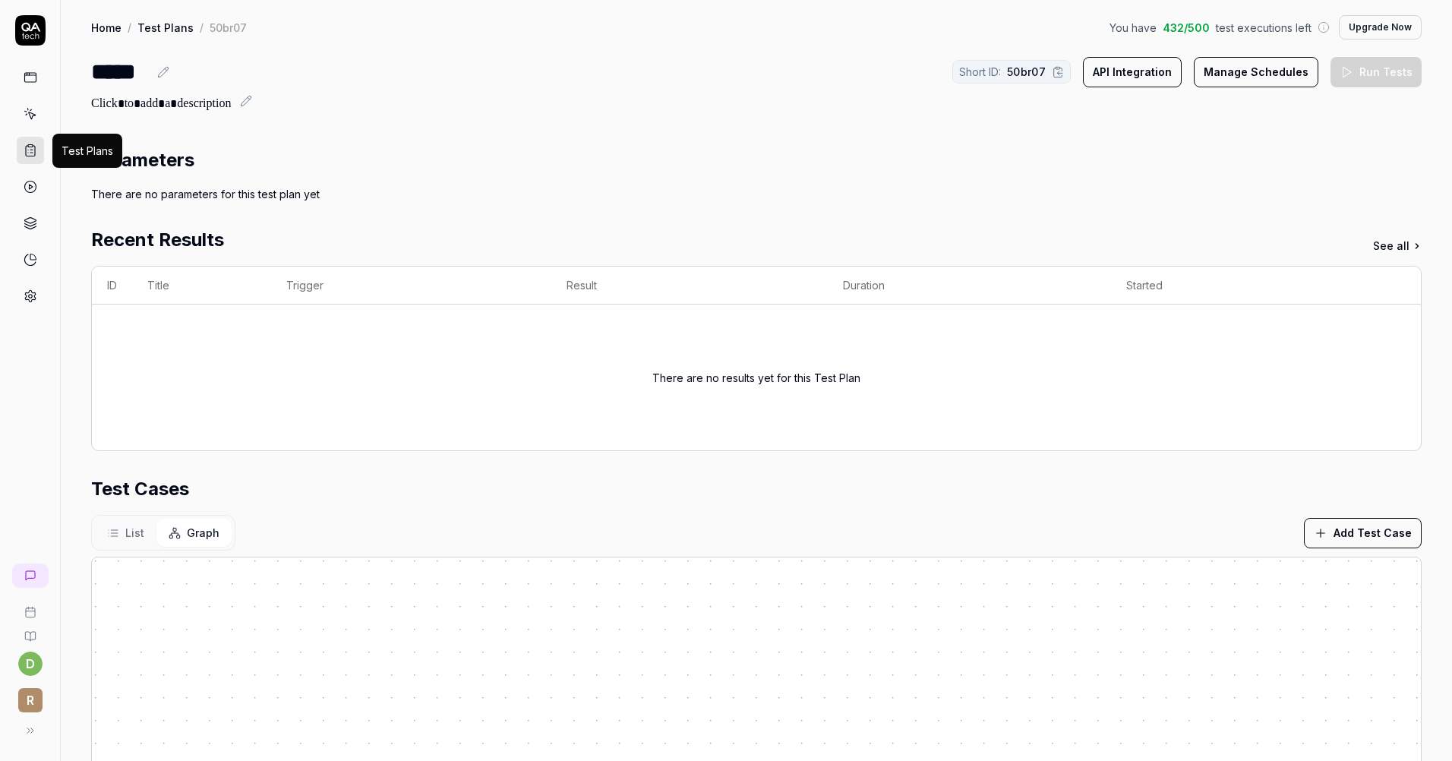
click at [30, 152] on icon at bounding box center [31, 151] width 14 height 14
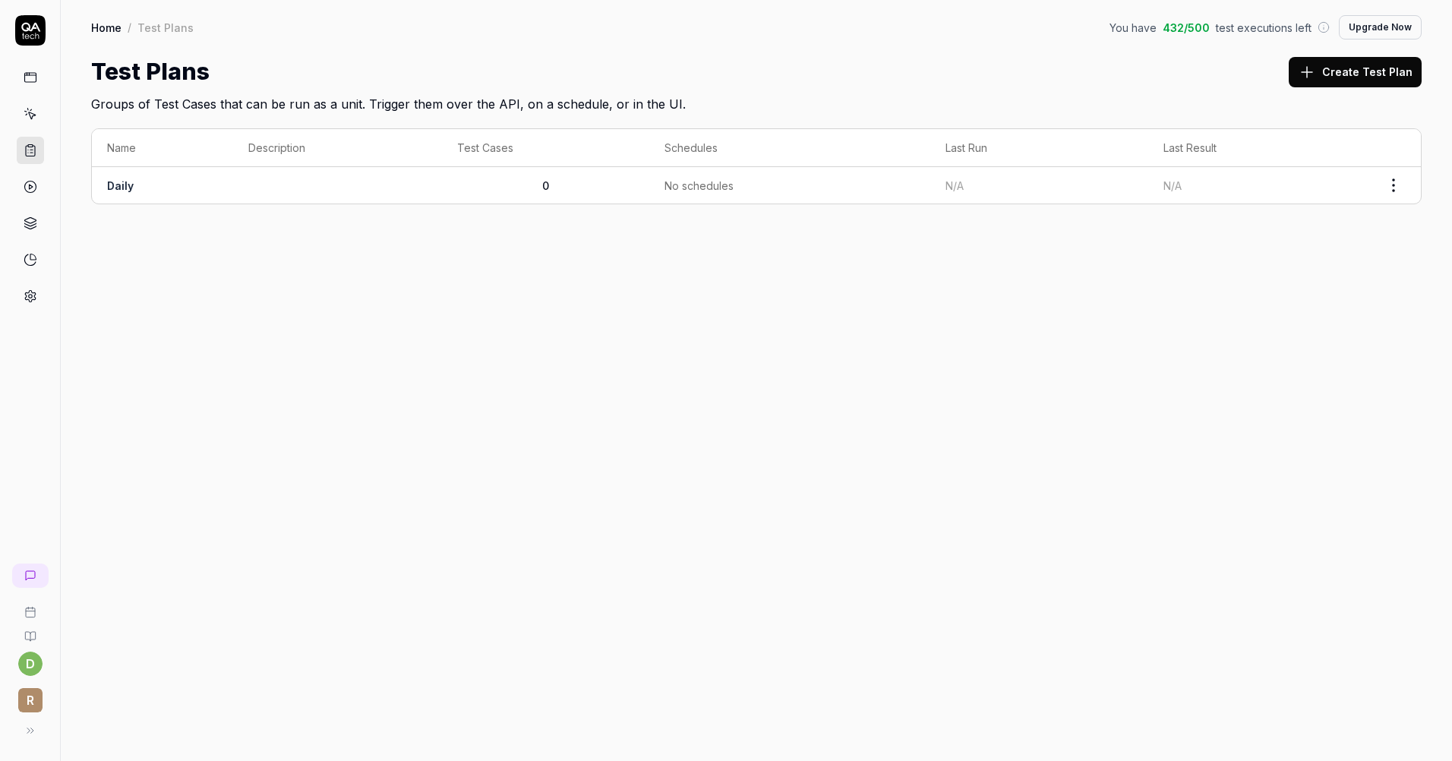
click at [180, 263] on div "Home / Test Plans You have 432 / 500 test executions left Upgrade Now Home / Te…" at bounding box center [756, 380] width 1391 height 761
click at [159, 252] on div "Home / Test Plans You have 432 / 500 test executions left Upgrade Now Home / Te…" at bounding box center [756, 380] width 1391 height 761
click at [495, 261] on div "Home / Test Plans You have 432 / 500 test executions left Upgrade Now Home / Te…" at bounding box center [756, 380] width 1391 height 761
click at [1328, 74] on button "Create Test Plan" at bounding box center [1355, 72] width 133 height 30
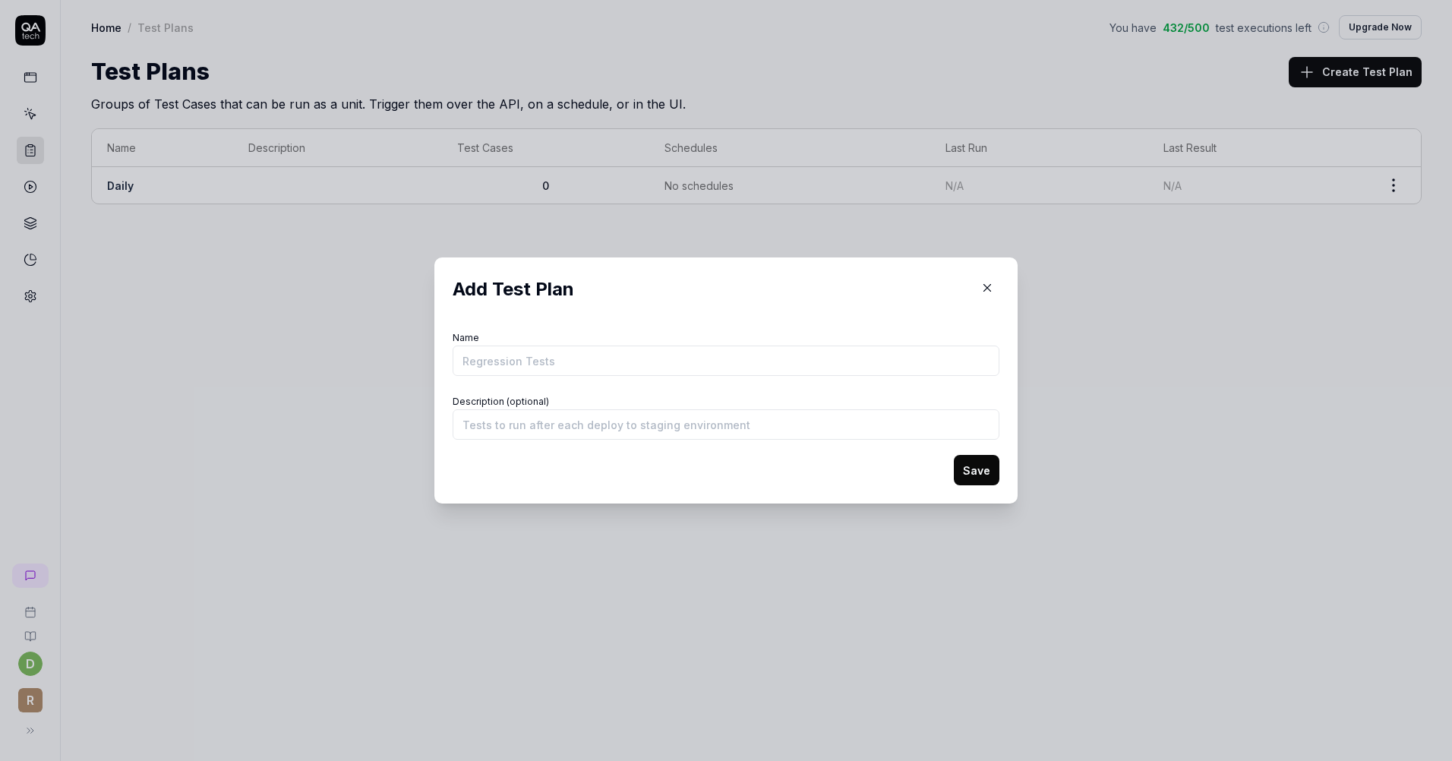
click at [584, 374] on input "Name" at bounding box center [726, 361] width 547 height 30
click at [981, 281] on icon "button" at bounding box center [988, 288] width 14 height 14
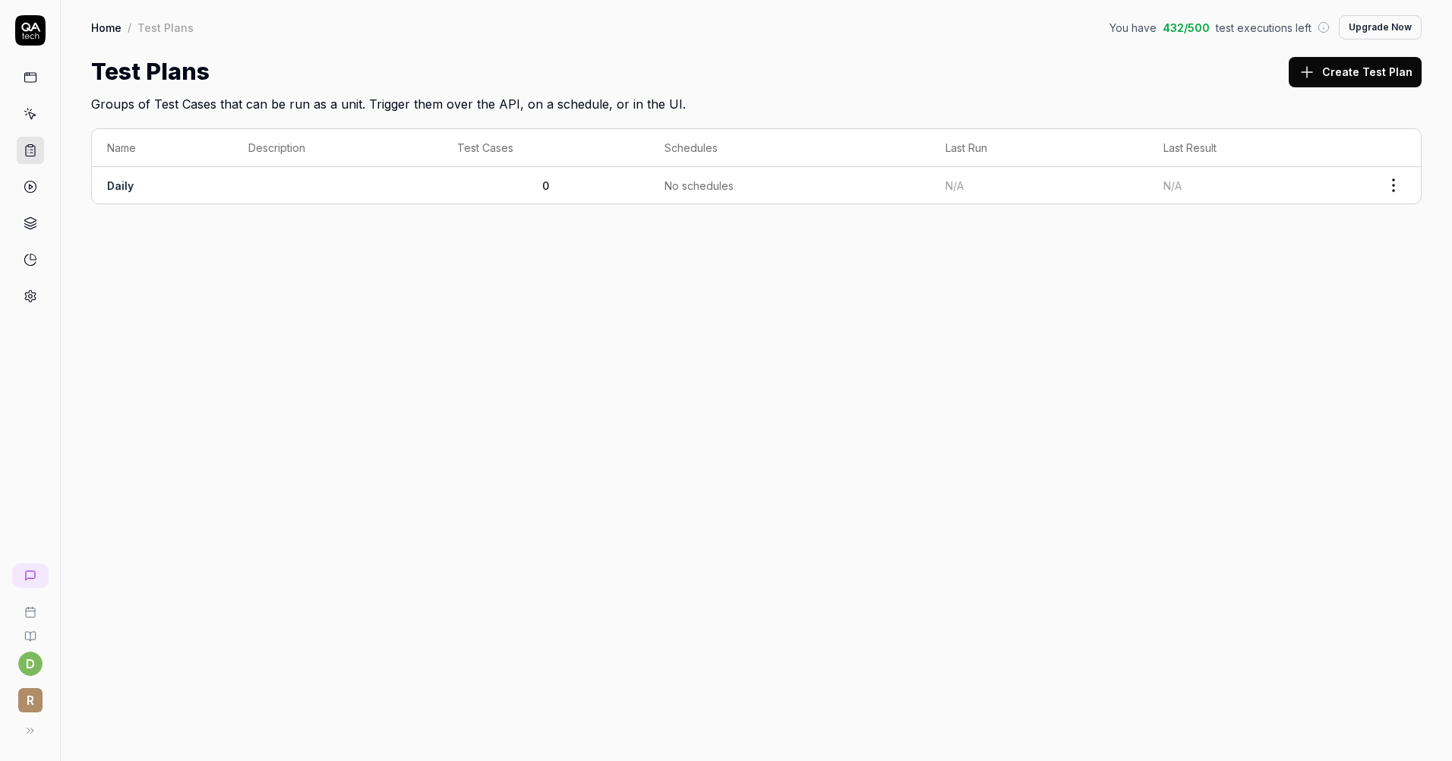
drag, startPoint x: 765, startPoint y: 285, endPoint x: 734, endPoint y: 282, distance: 30.5
click at [737, 282] on div "Home / Test Plans You have 432 / 500 test executions left Upgrade Now Home / Te…" at bounding box center [756, 380] width 1391 height 761
click at [33, 77] on icon at bounding box center [31, 78] width 14 height 14
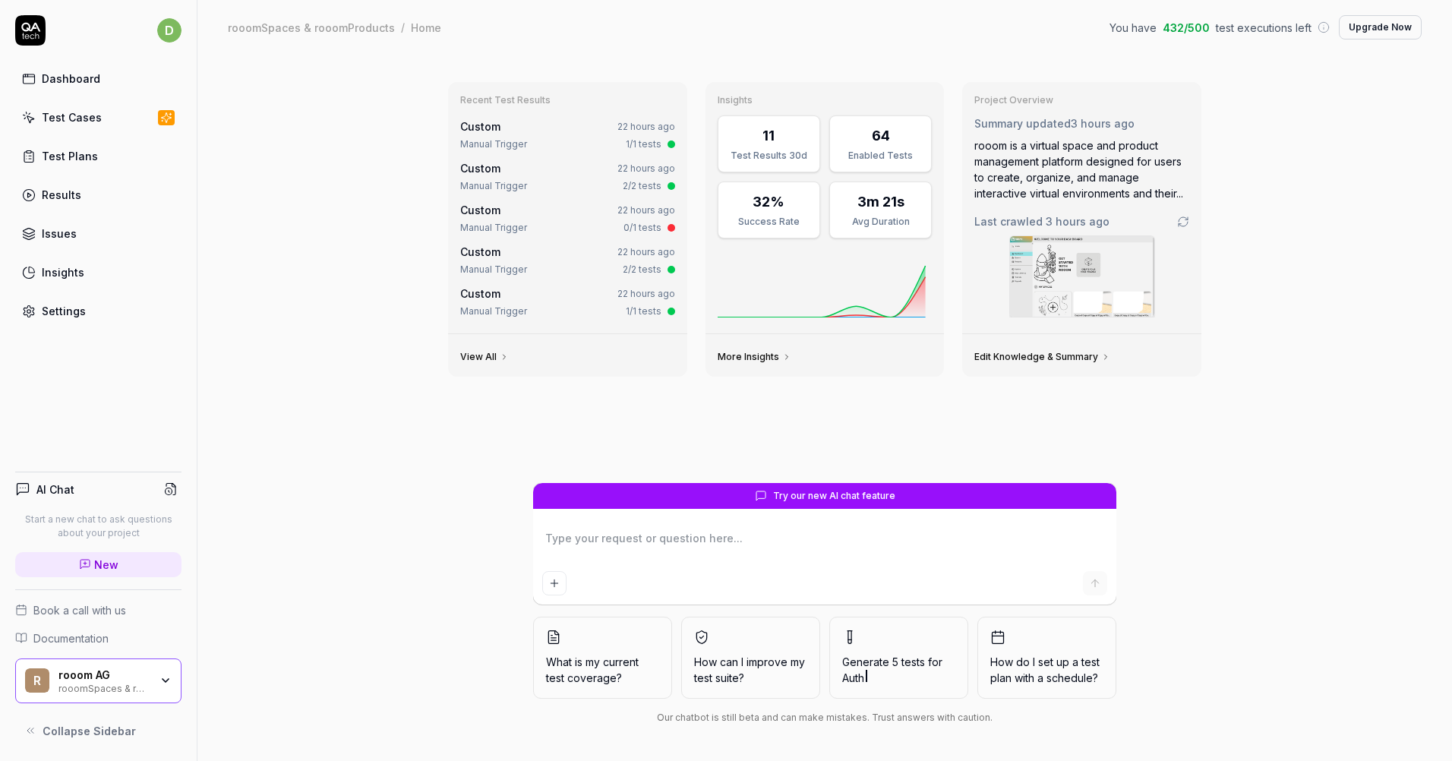
click at [346, 276] on div "Recent Test Results Custom 22 hours ago Manual Trigger 1/1 tests Custom 22 hour…" at bounding box center [824, 408] width 1255 height 706
click at [864, 501] on span "Try our new AI chat feature" at bounding box center [834, 496] width 122 height 14
click at [797, 536] on textarea at bounding box center [824, 546] width 565 height 38
click at [444, 460] on div "Recent Test Results Custom 22 hours ago Manual Trigger 1/1 tests Custom 22 hour…" at bounding box center [825, 276] width 778 height 413
type textarea "*"
